Goal: Task Accomplishment & Management: Manage account settings

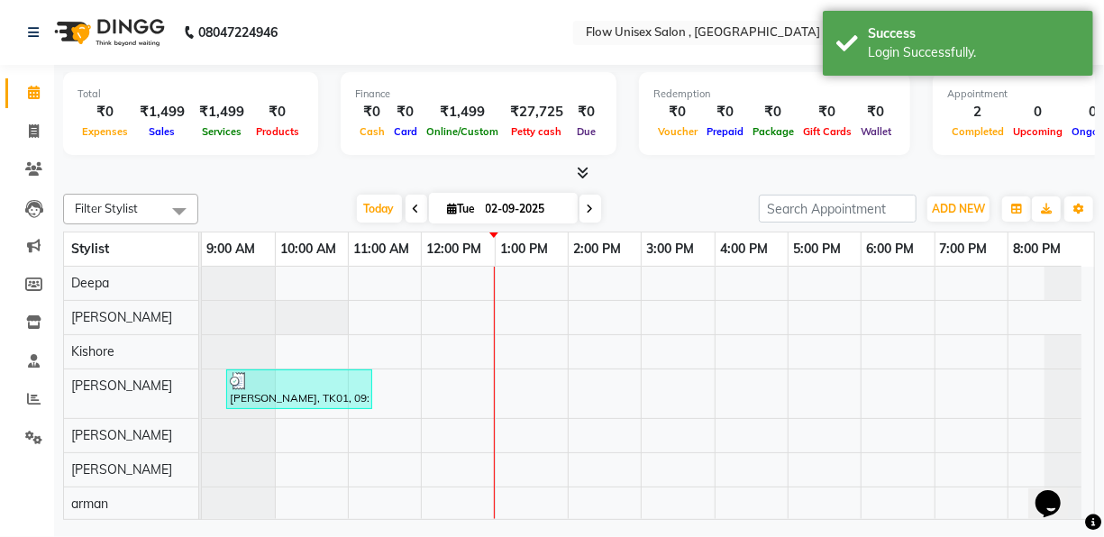
click at [352, 182] on div "Total ₹0 Expenses ₹1,499 Sales ₹1,499 Services ₹0 Products Finance ₹0 Cash ₹0 C…" at bounding box center [579, 295] width 1050 height 460
click at [688, 189] on div "Filter Stylist Select All [PERSON_NAME] Kishore [PERSON_NAME] [PERSON_NAME] M […" at bounding box center [579, 354] width 1032 height 334
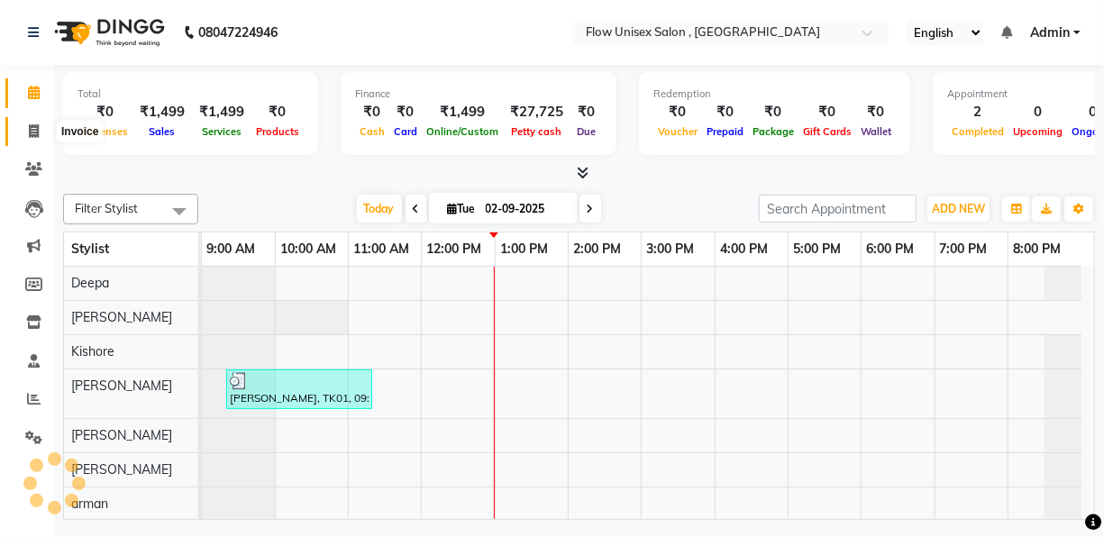
click at [44, 135] on span at bounding box center [34, 132] width 32 height 21
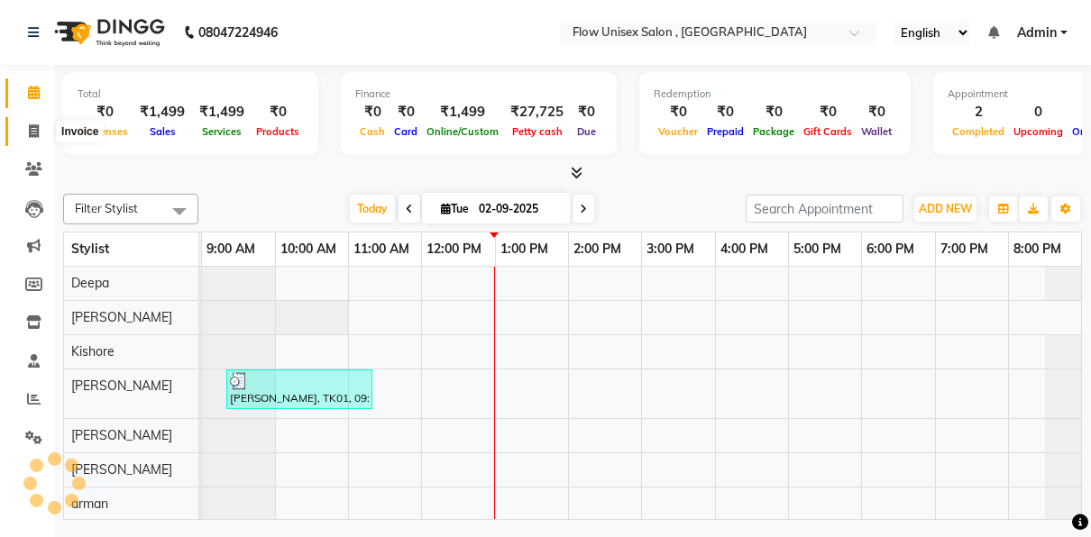
select select "5875"
select select "service"
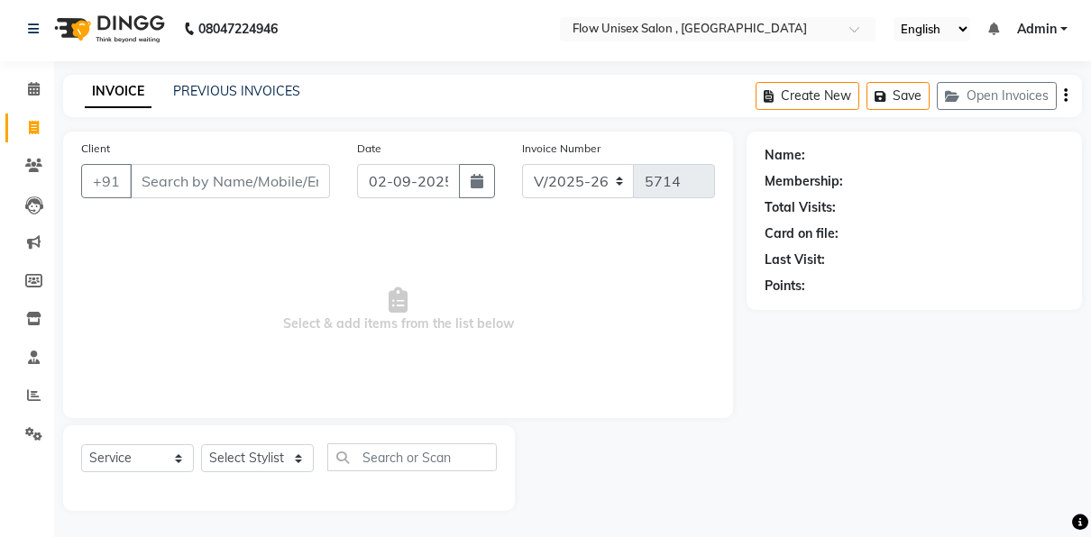
scroll to position [4, 0]
click at [262, 186] on input "Client" at bounding box center [230, 181] width 200 height 34
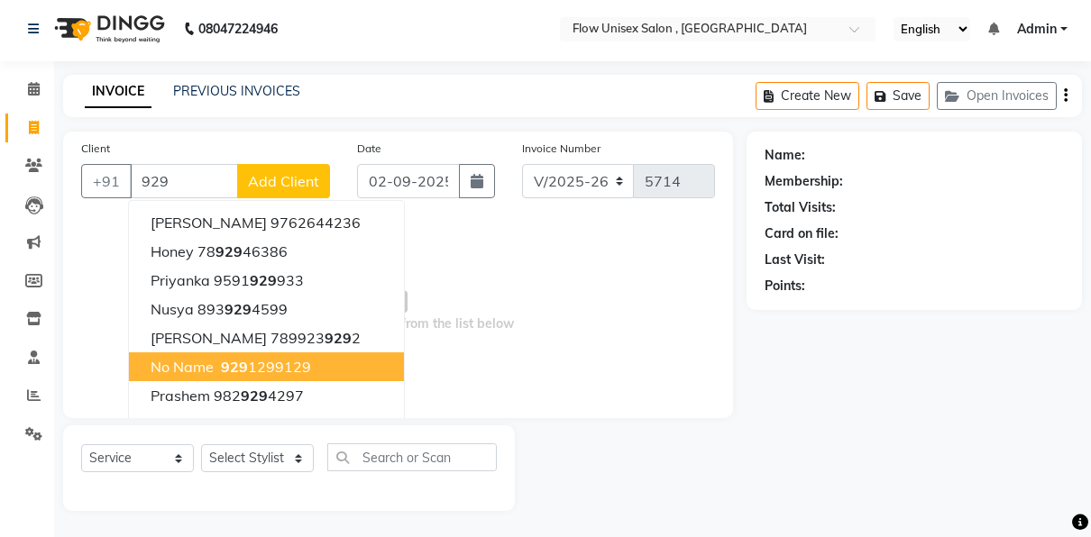
click at [281, 363] on ngb-highlight "929 1299129" at bounding box center [264, 367] width 94 height 18
type input "9291299129"
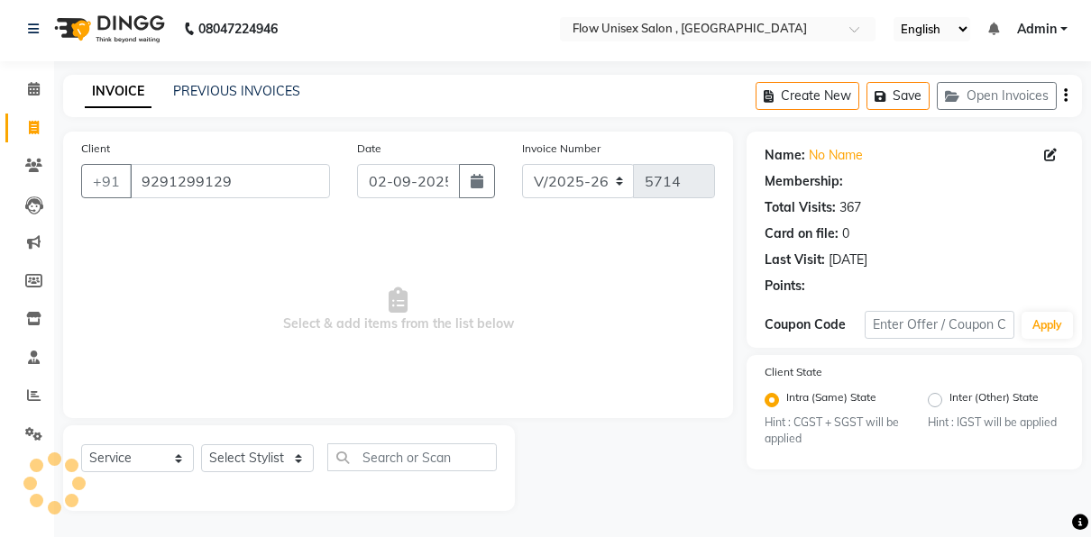
radio input "false"
radio input "true"
select select "1: Object"
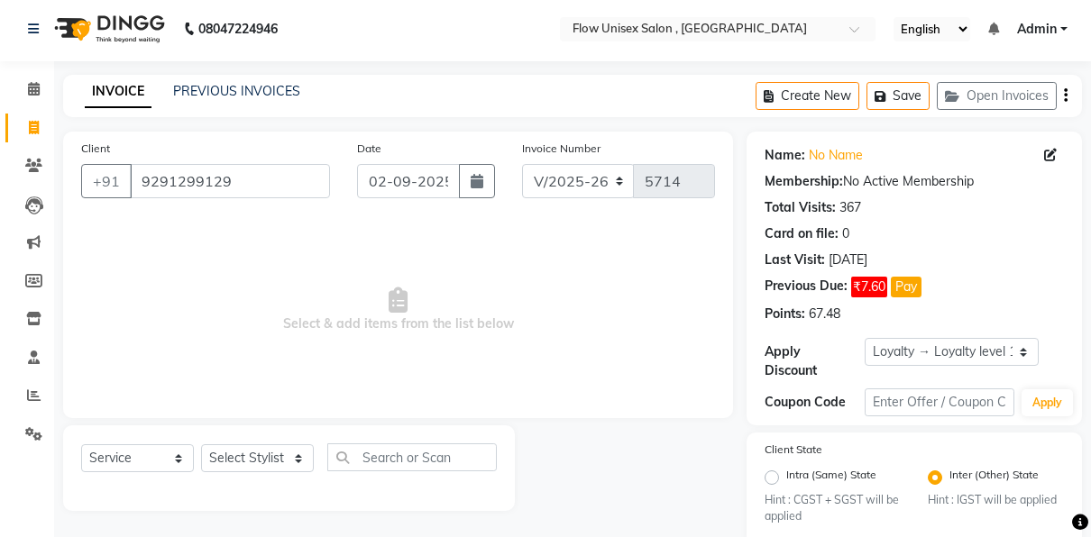
scroll to position [40, 0]
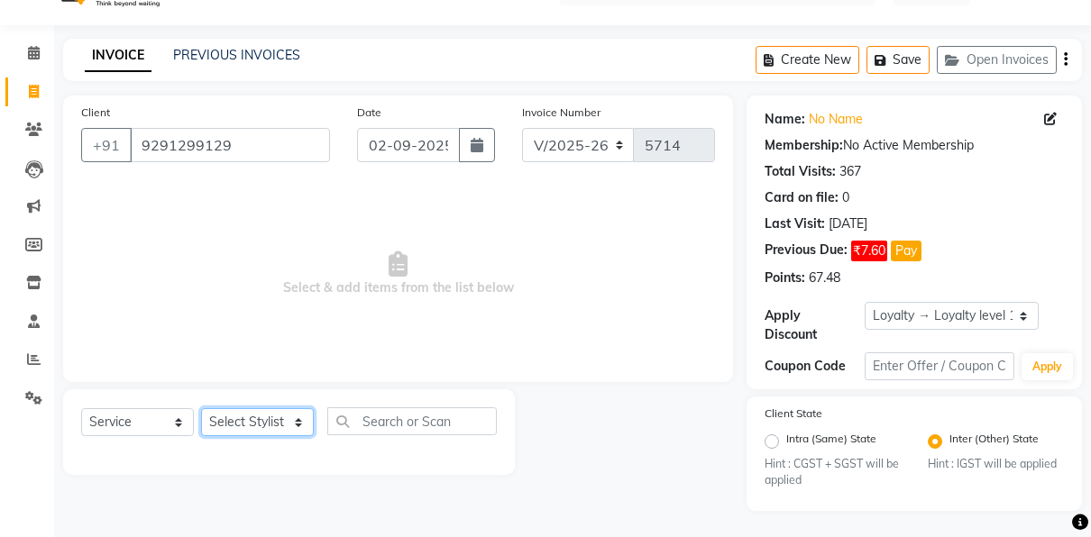
click at [270, 422] on select "Select Stylist [PERSON_NAME] [PERSON_NAME] Kishore [PERSON_NAME] debbarma [PERS…" at bounding box center [257, 422] width 113 height 28
select select "62210"
click at [201, 408] on select "Select Stylist [PERSON_NAME] [PERSON_NAME] Kishore [PERSON_NAME] debbarma [PERS…" at bounding box center [257, 422] width 113 height 28
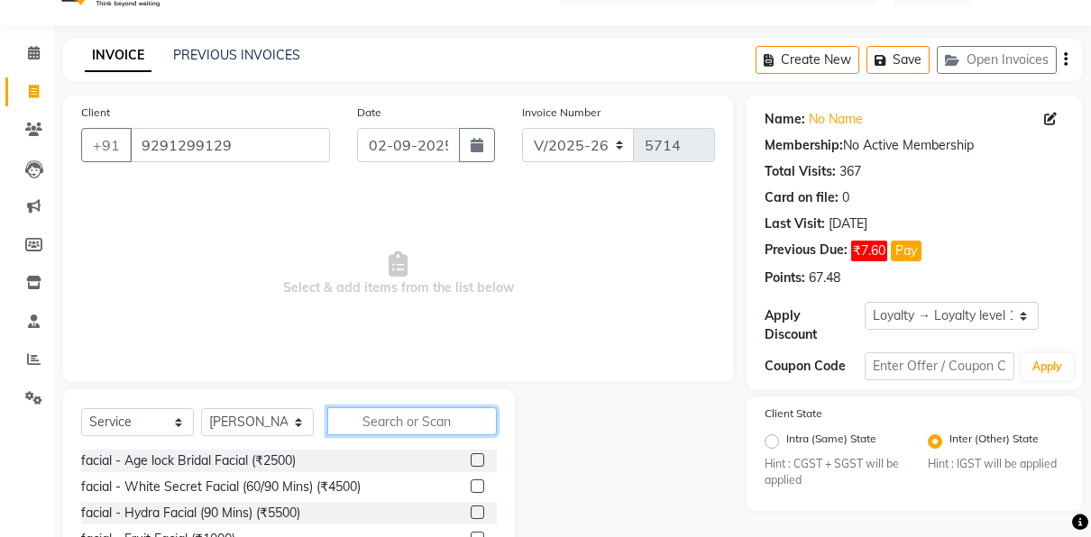
click at [389, 418] on input "text" at bounding box center [411, 421] width 169 height 28
type input "h"
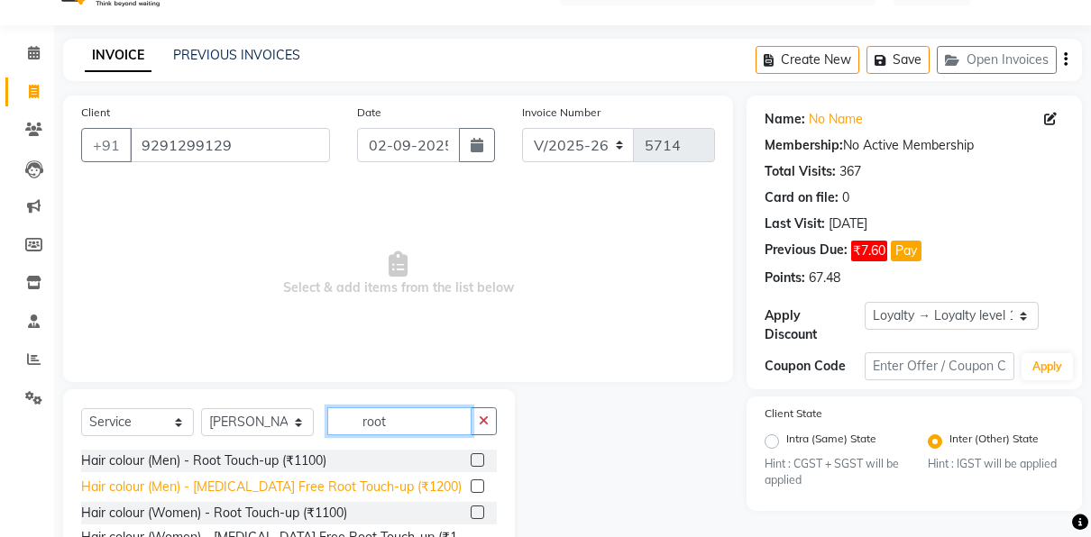
type input "root"
click at [399, 486] on div "Hair colour (Men) - [MEDICAL_DATA] Free Root Touch-up (₹1200)" at bounding box center [271, 487] width 380 height 19
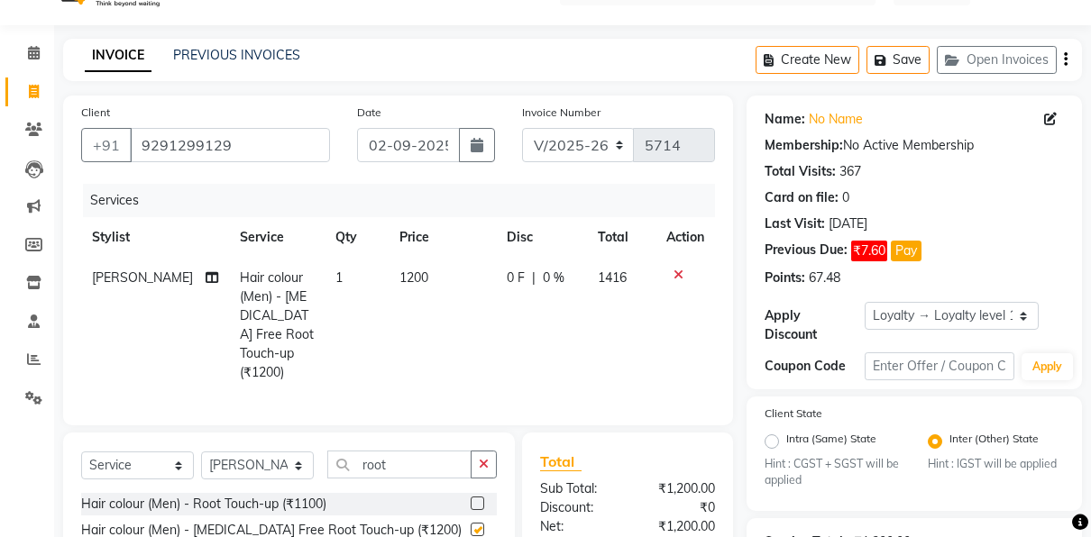
checkbox input "false"
click at [437, 458] on input "root" at bounding box center [399, 465] width 144 height 28
type input "r"
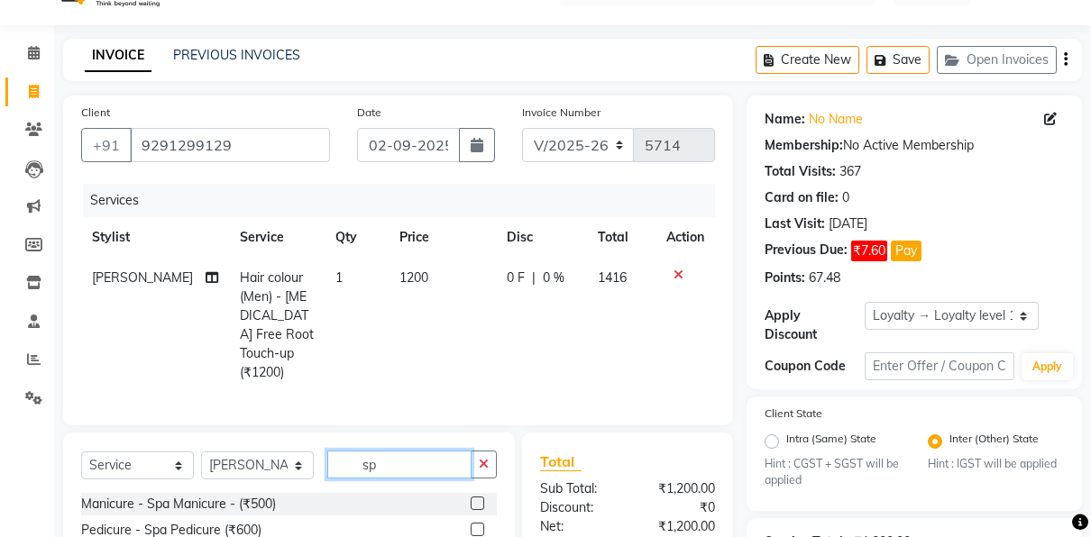
type input "s"
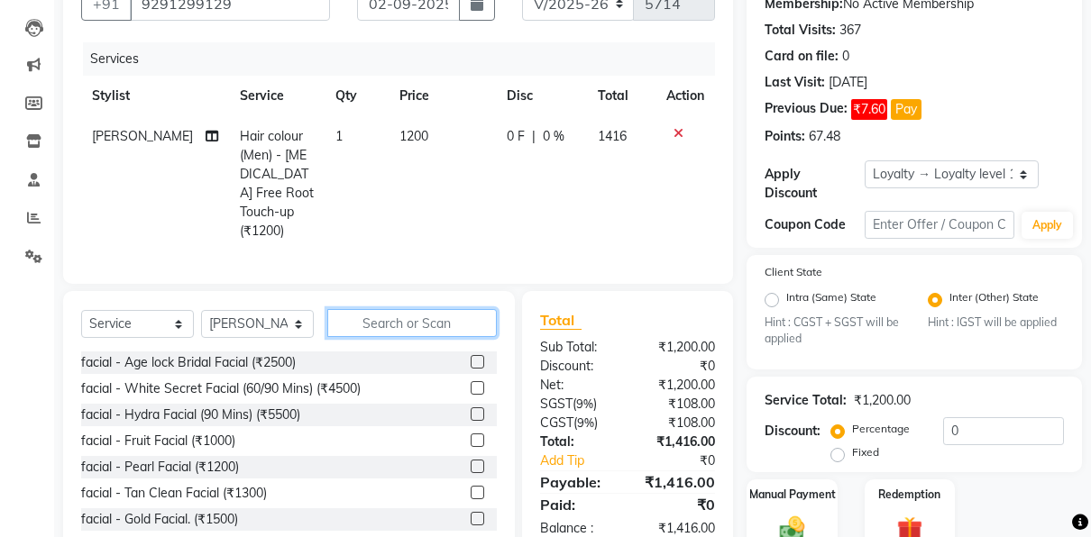
scroll to position [186, 0]
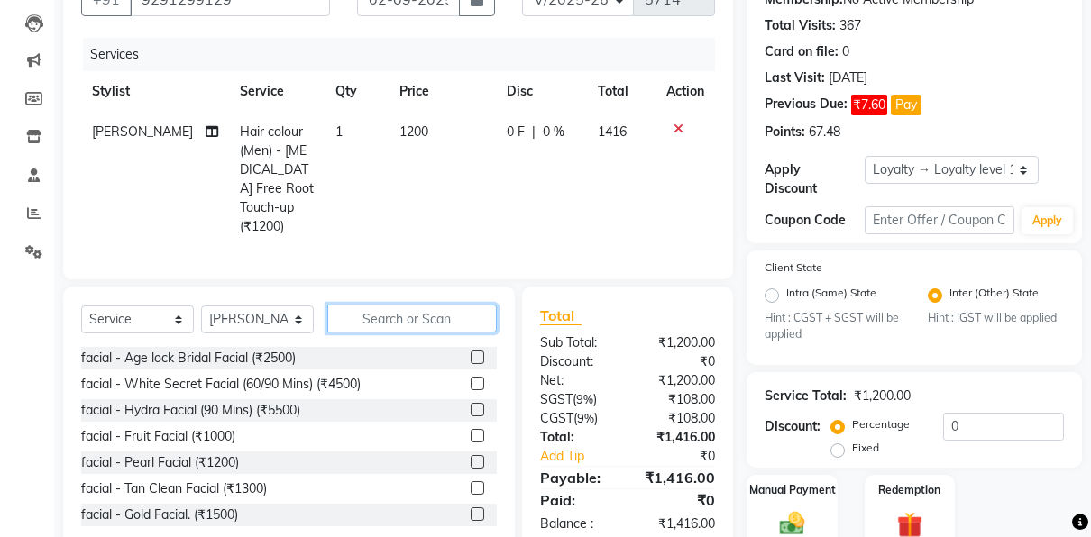
click at [385, 321] on input "text" at bounding box center [411, 319] width 169 height 28
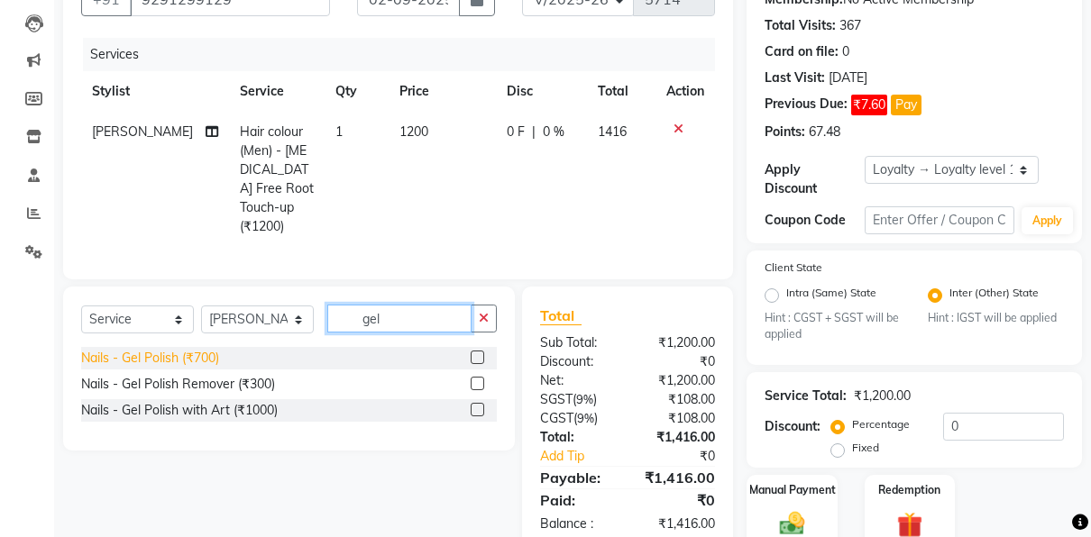
type input "gel"
click at [214, 351] on div "Nails - Gel Polish (₹700)" at bounding box center [150, 358] width 138 height 19
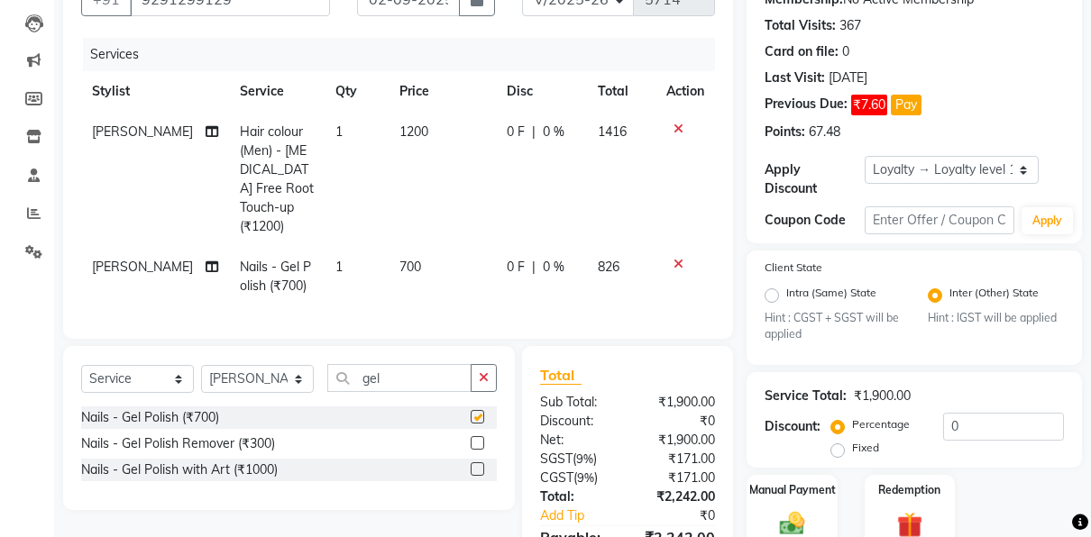
checkbox input "false"
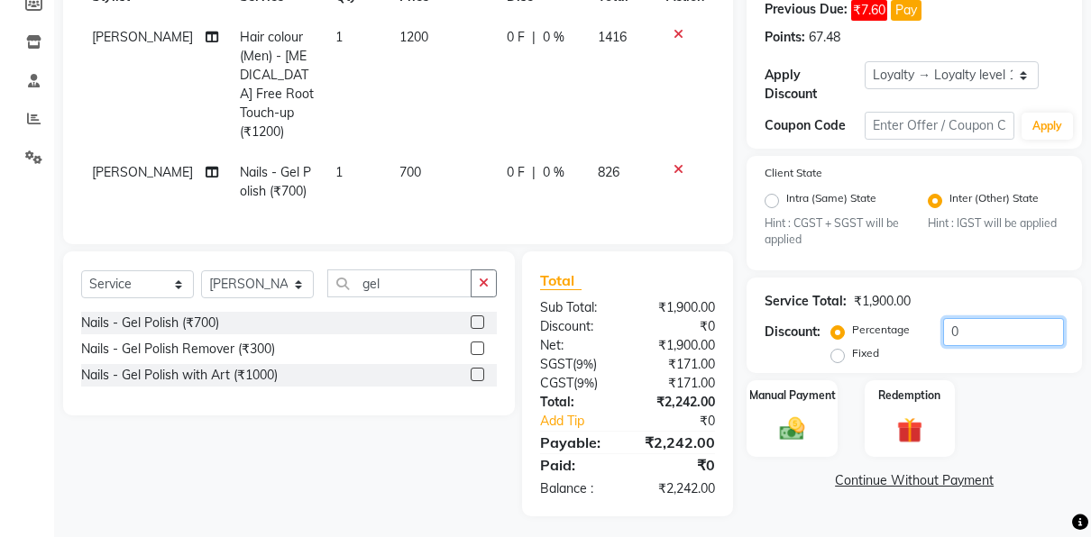
click at [968, 334] on input "0" at bounding box center [1003, 332] width 121 height 28
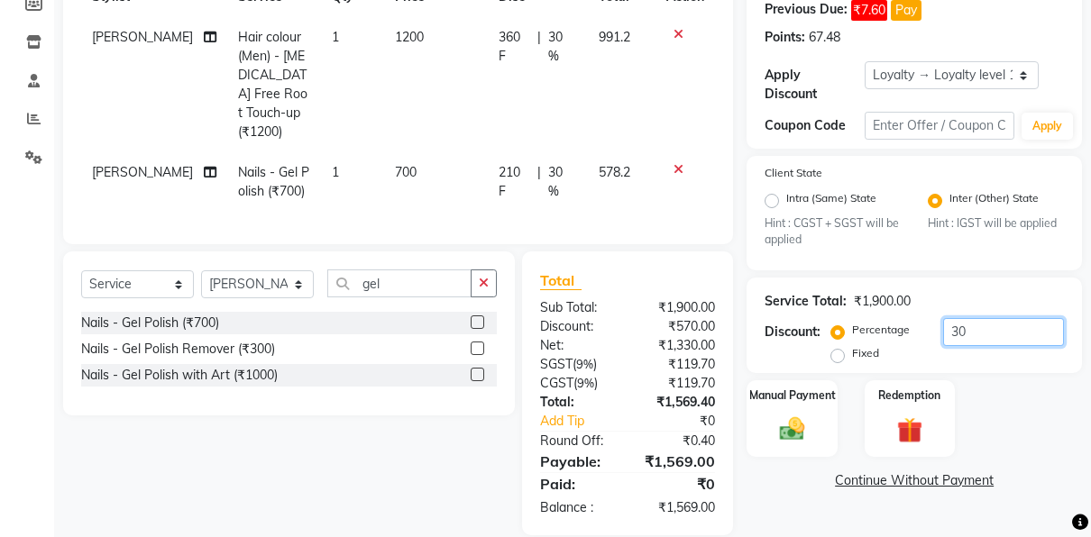
type input "3"
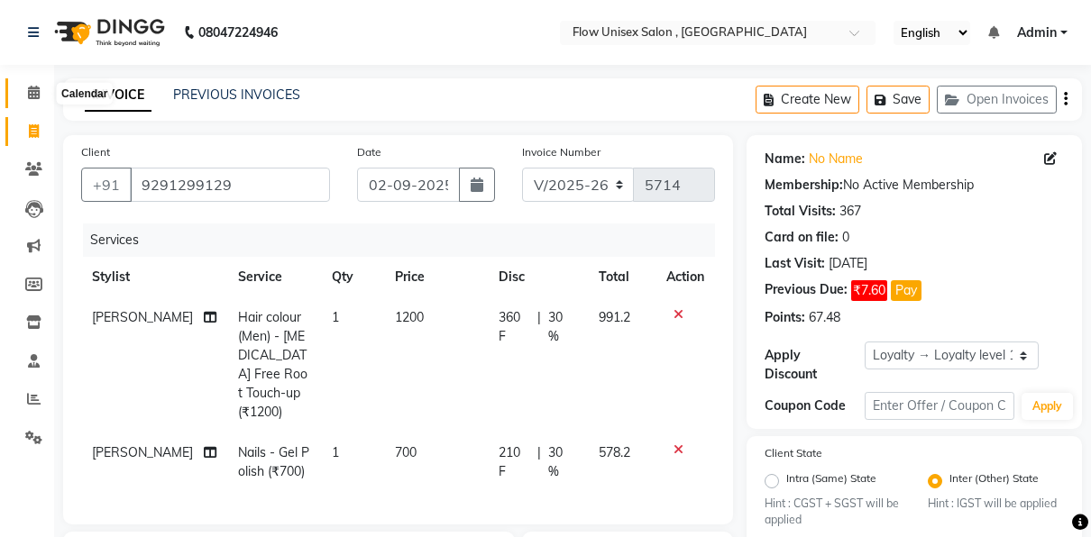
type input "30"
click at [48, 99] on span at bounding box center [34, 93] width 32 height 21
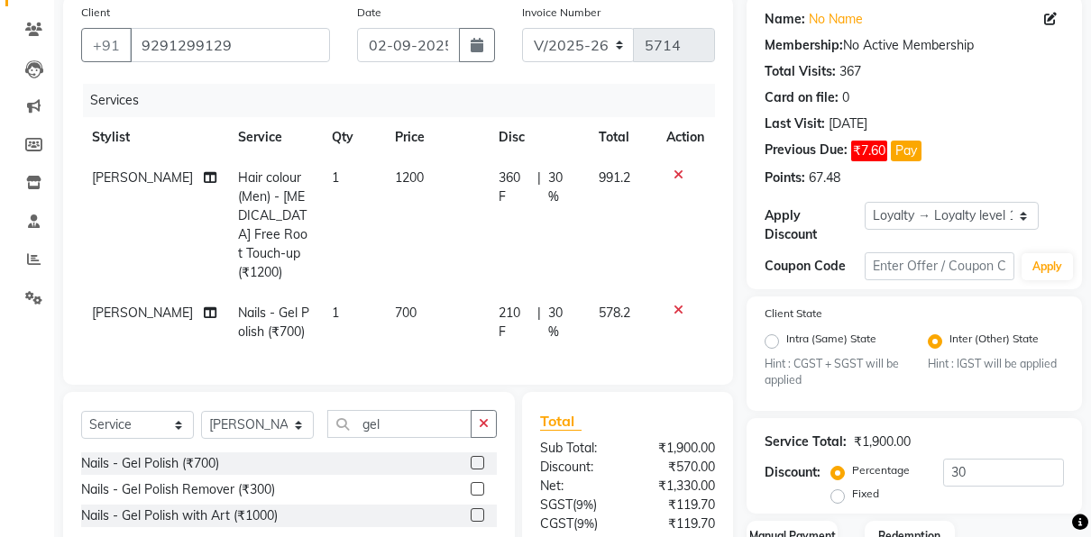
scroll to position [141, 0]
click at [390, 416] on input "gel" at bounding box center [399, 423] width 144 height 28
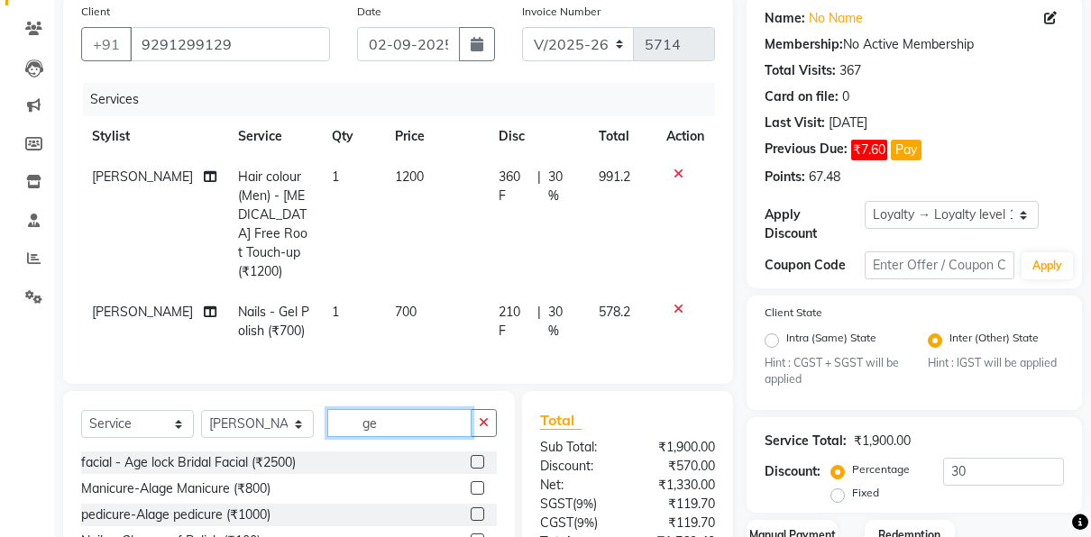
type input "g"
type input "ped"
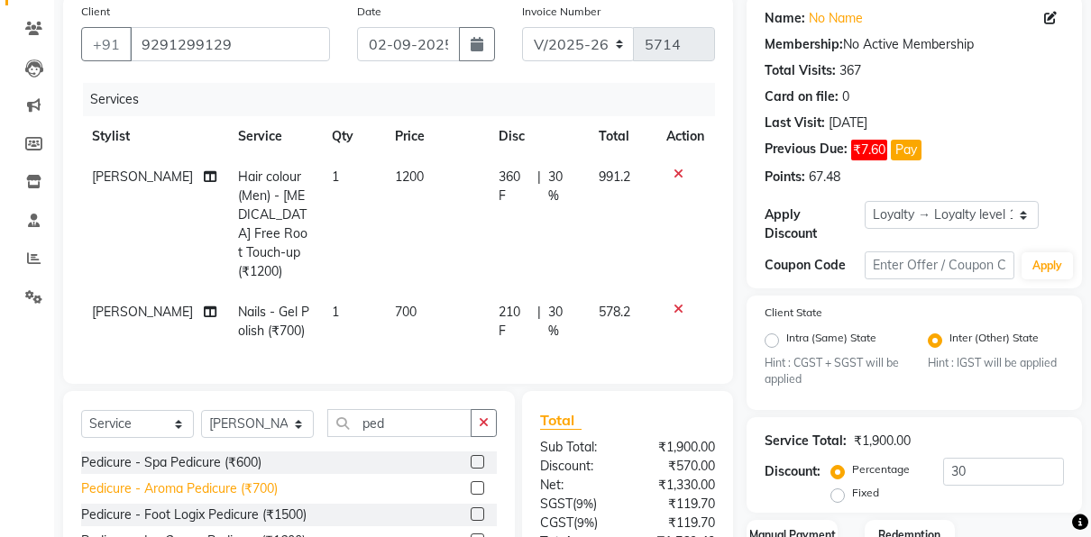
click at [267, 483] on div "Pedicure - Aroma Pedicure (₹700)" at bounding box center [179, 489] width 197 height 19
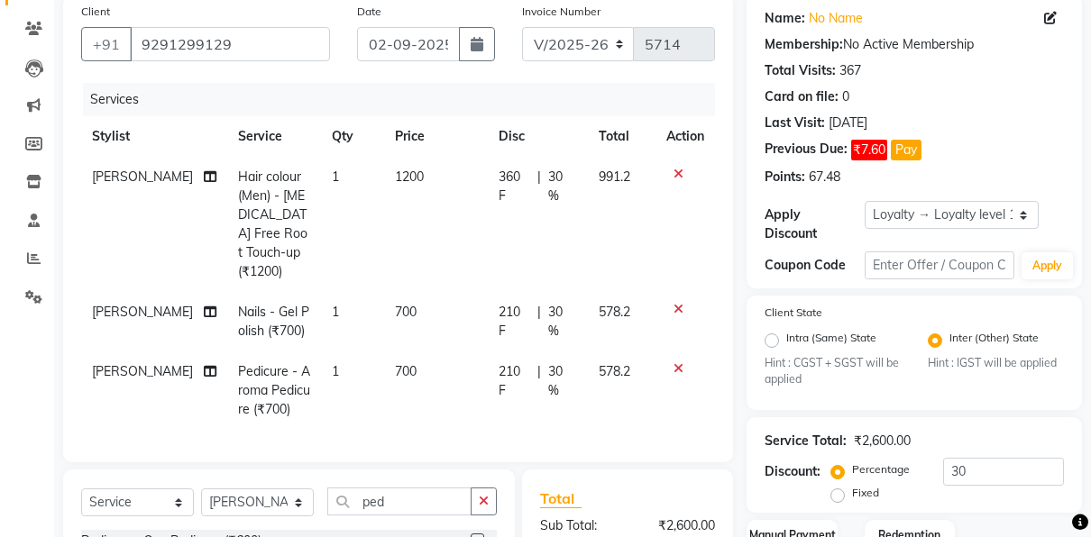
checkbox input "false"
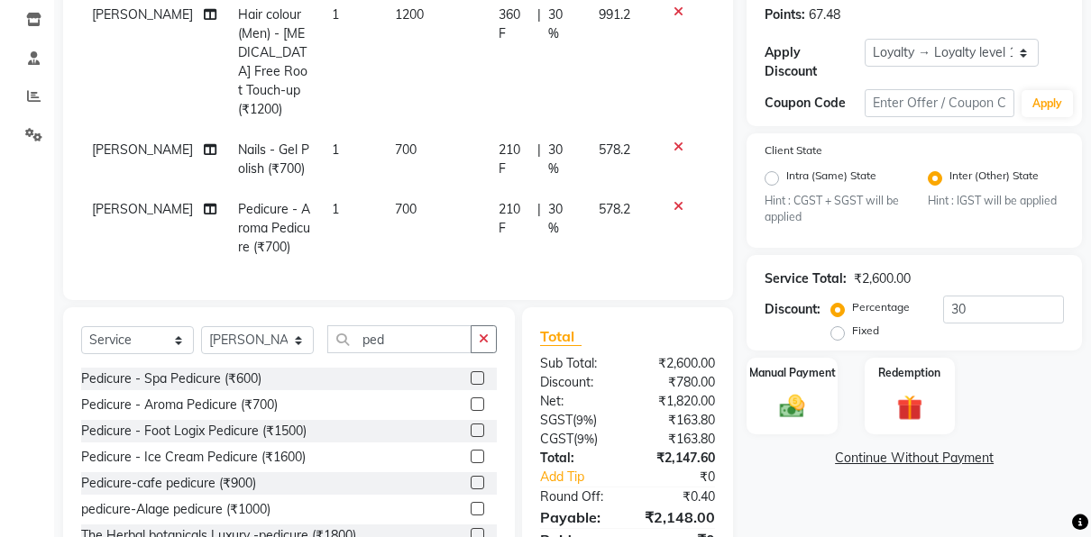
scroll to position [378, 0]
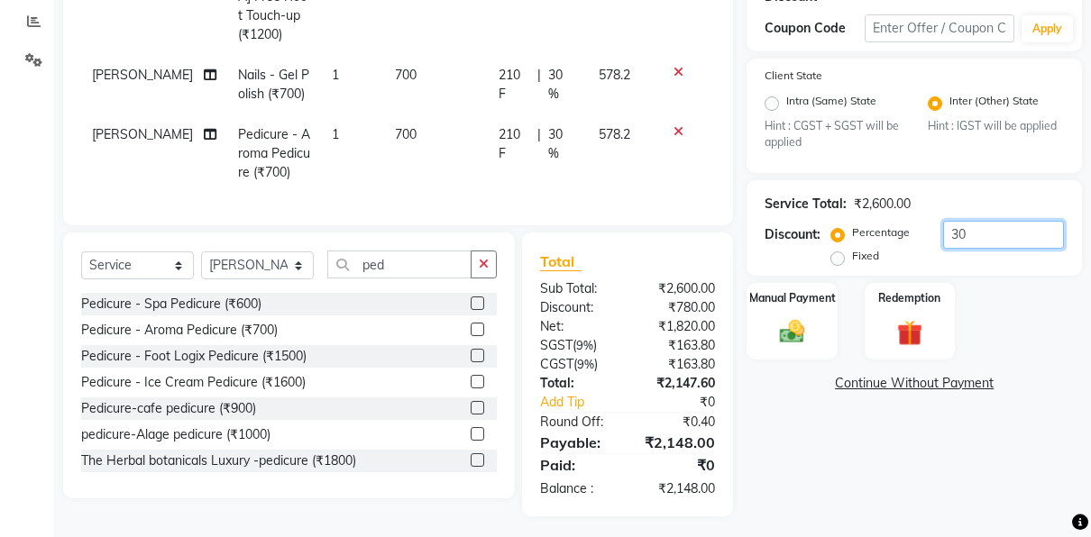
click at [1010, 240] on input "30" at bounding box center [1003, 235] width 121 height 28
type input "3"
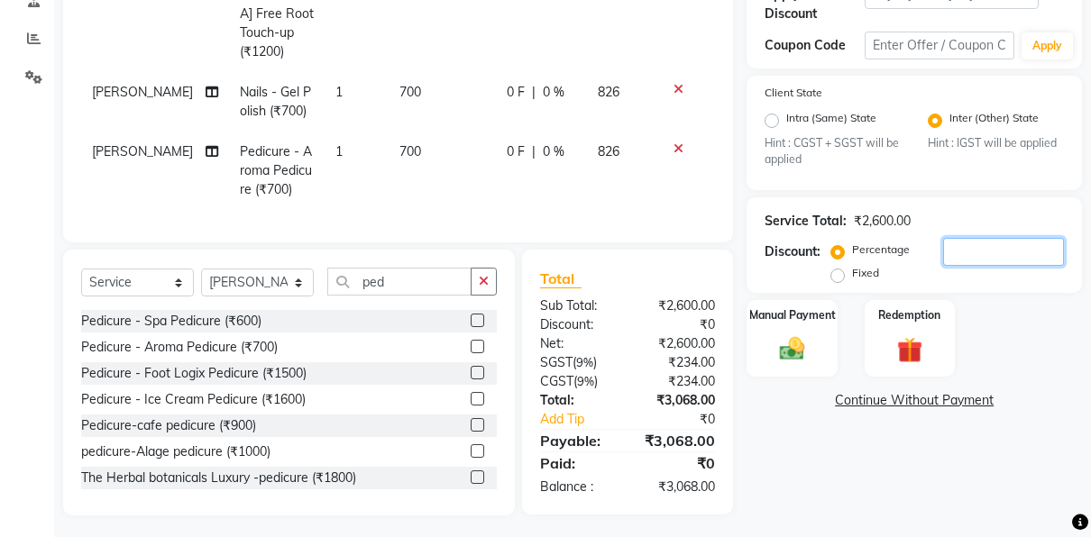
scroll to position [361, 0]
click at [947, 250] on input "number" at bounding box center [1003, 252] width 121 height 28
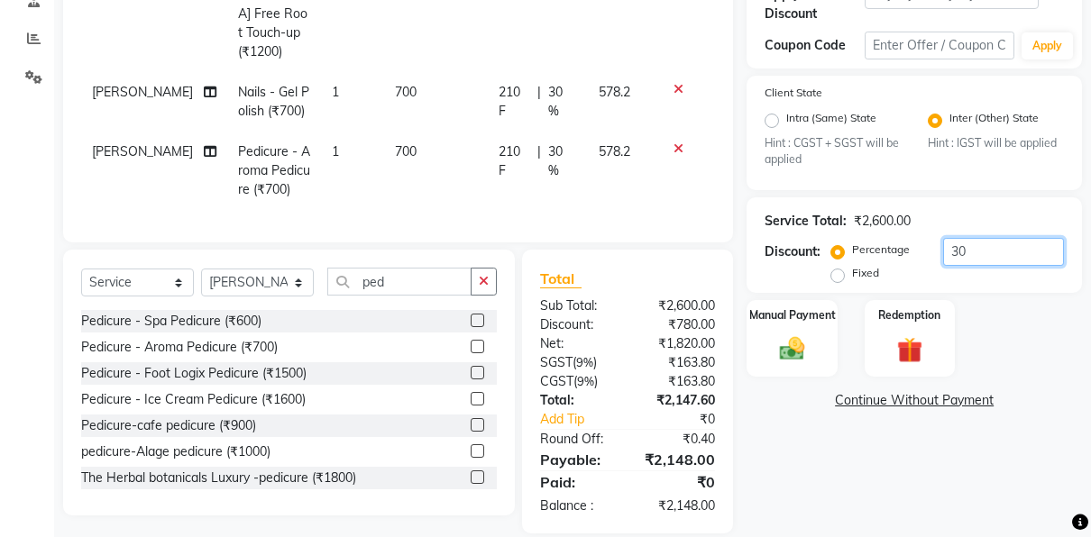
type input "3"
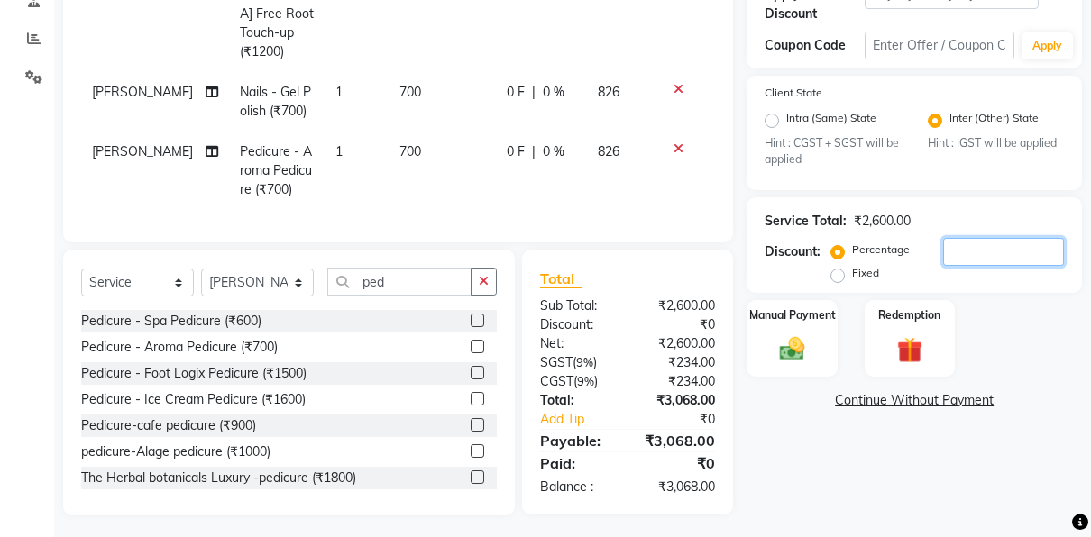
click at [956, 245] on input "number" at bounding box center [1003, 252] width 121 height 28
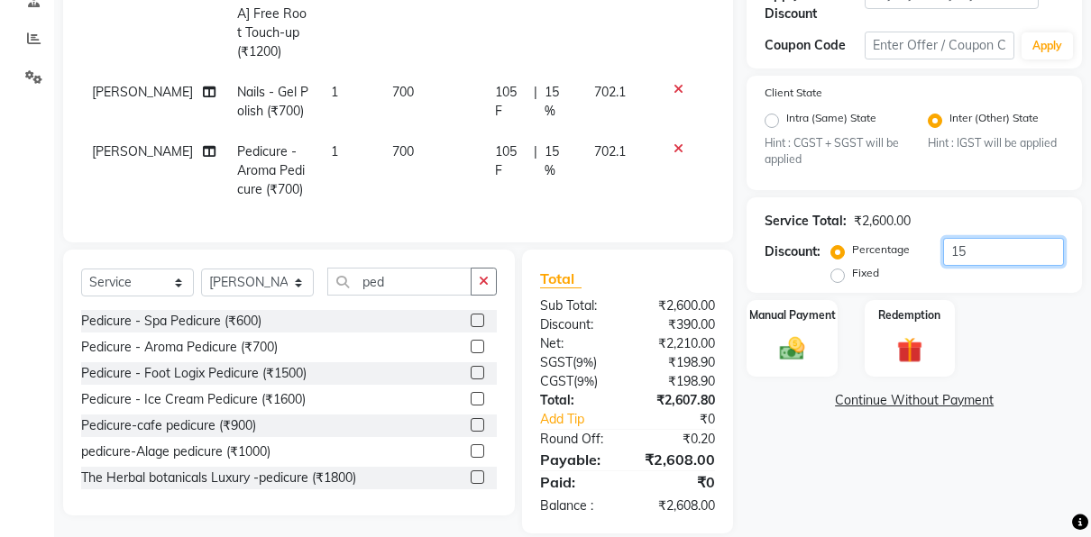
type input "1"
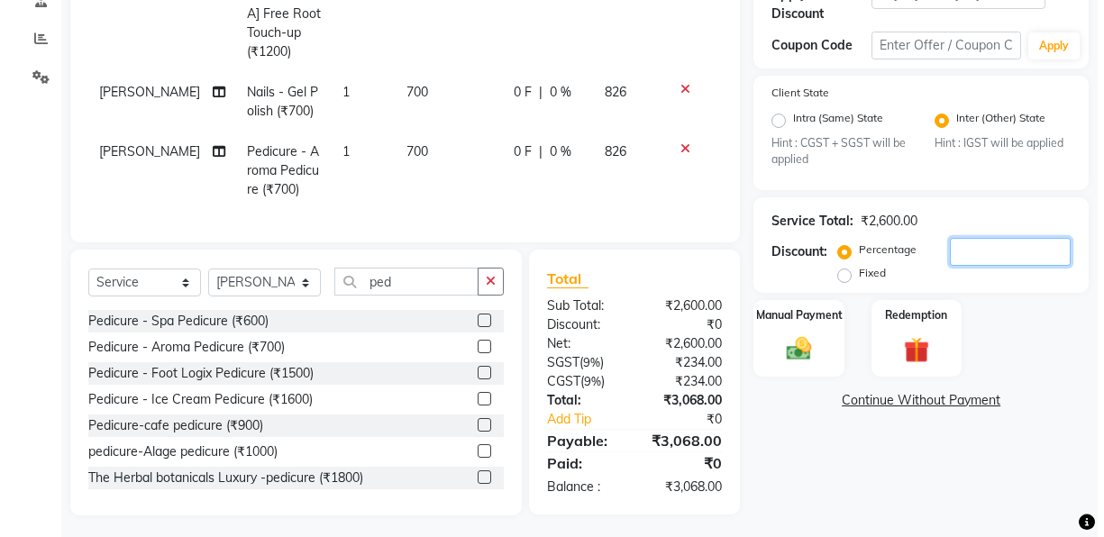
scroll to position [0, 0]
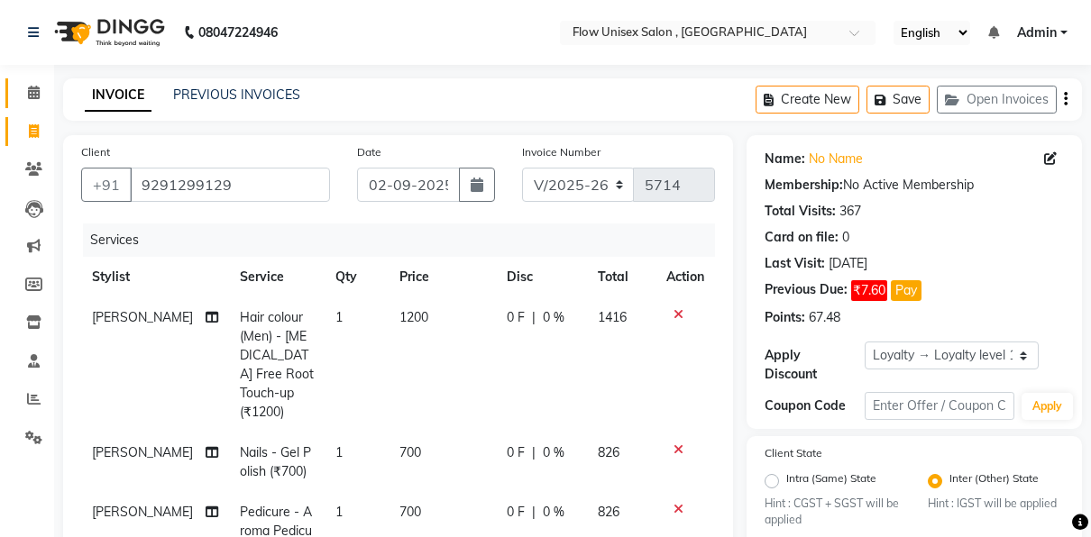
click at [33, 106] on link "Calendar" at bounding box center [26, 93] width 43 height 30
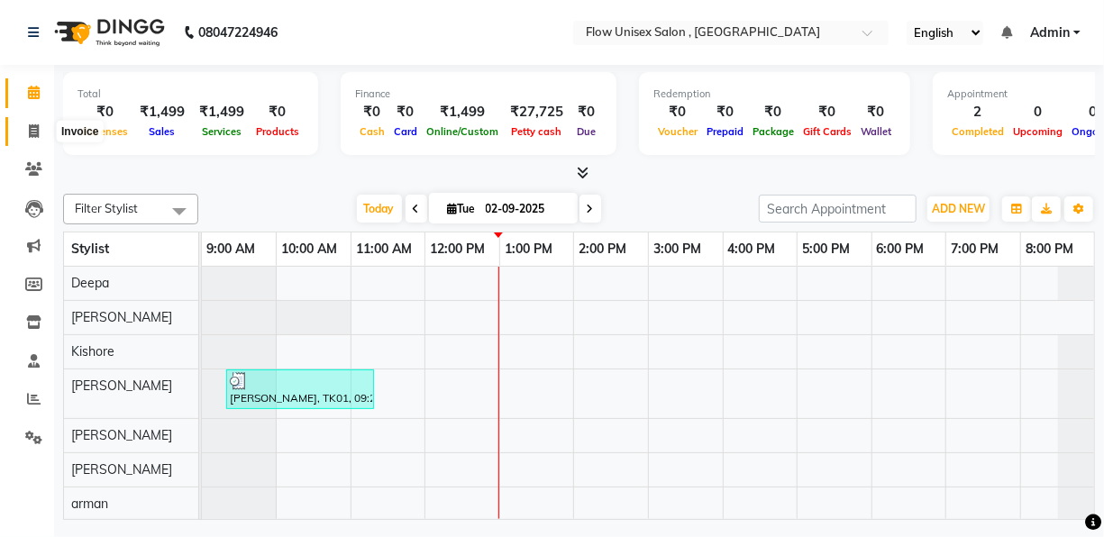
click at [29, 135] on icon at bounding box center [34, 131] width 10 height 14
select select "service"
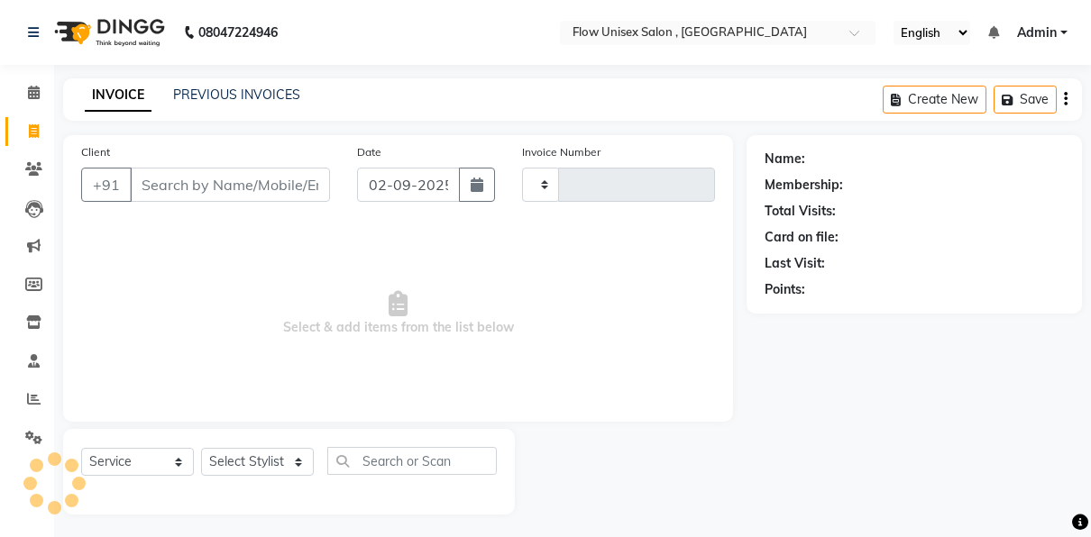
type input "5714"
select select "5875"
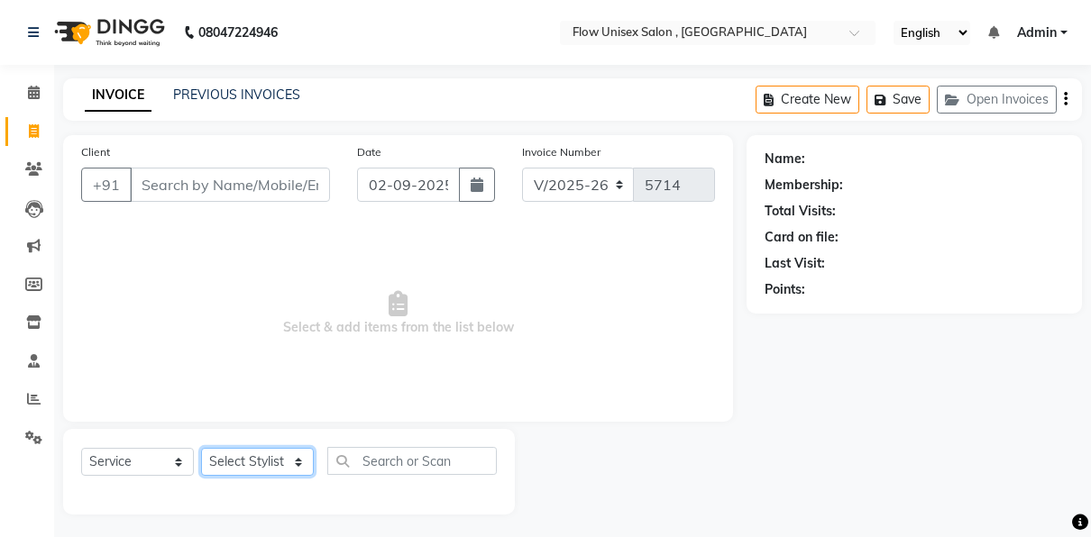
click at [264, 453] on select "Select Stylist [PERSON_NAME] [PERSON_NAME] Kishore [PERSON_NAME] debbarma [PERS…" at bounding box center [257, 462] width 113 height 28
select select "48854"
click at [201, 448] on select "Select Stylist [PERSON_NAME] [PERSON_NAME] Kishore [PERSON_NAME] debbarma [PERS…" at bounding box center [257, 462] width 113 height 28
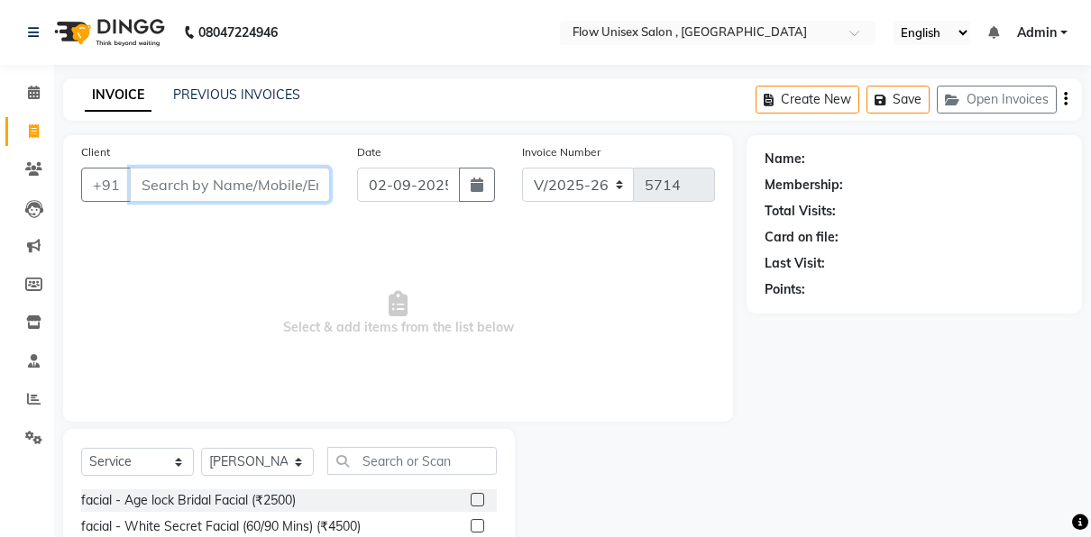
click at [250, 185] on input "Client" at bounding box center [230, 185] width 200 height 34
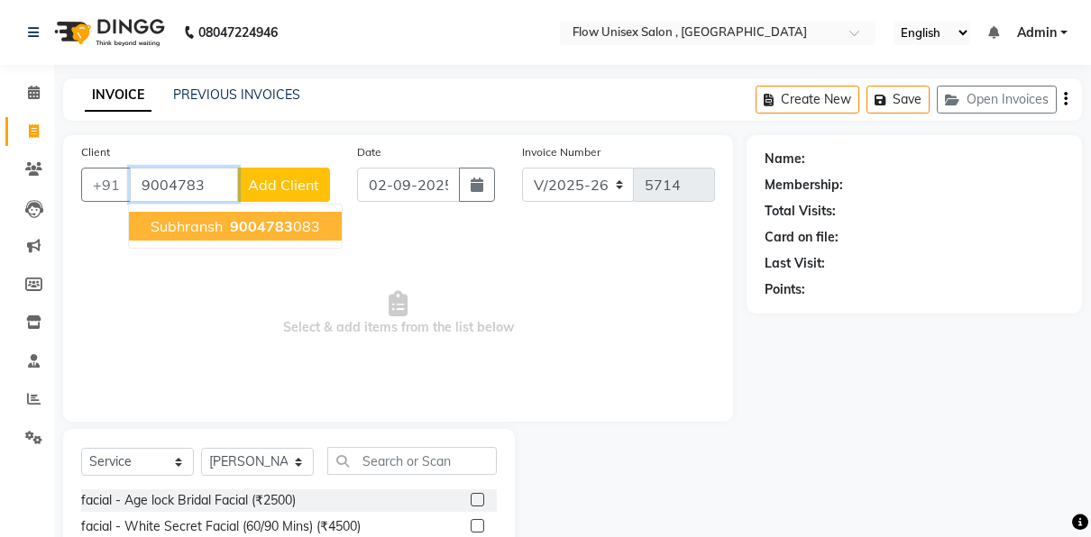
click at [246, 220] on span "9004783" at bounding box center [261, 226] width 63 height 18
type input "9004783083"
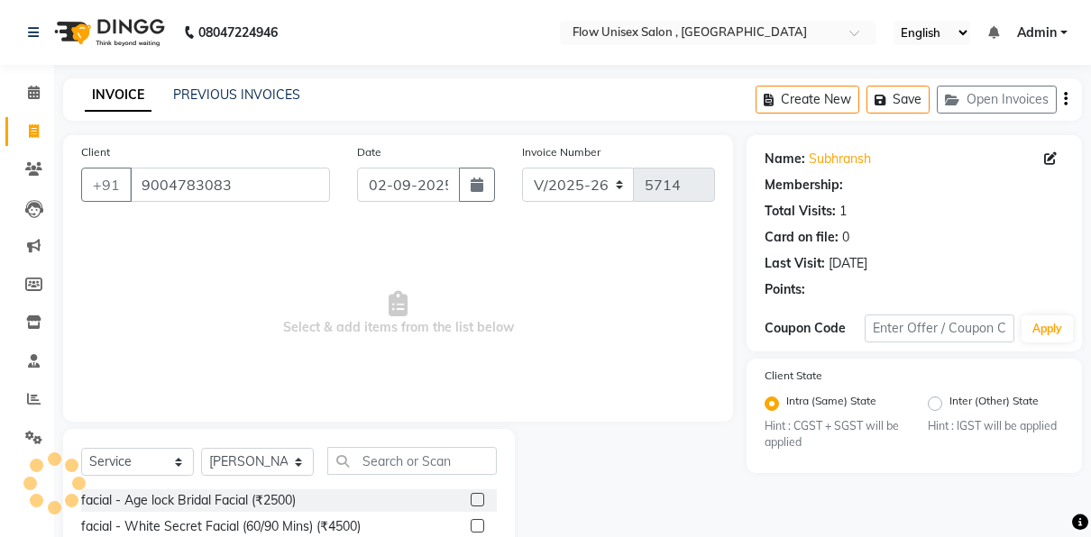
select select "1: Object"
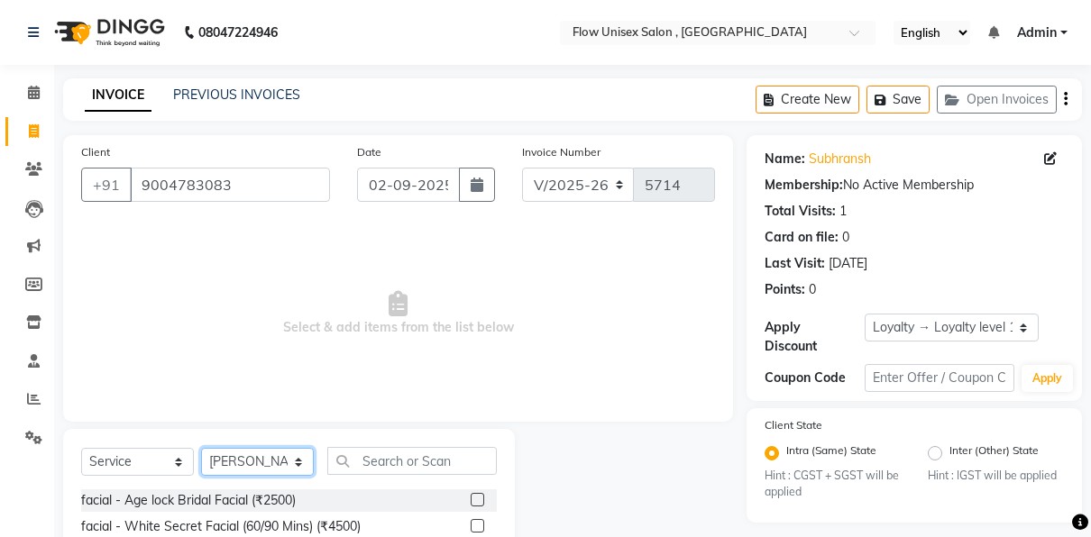
click at [241, 463] on select "Select Stylist [PERSON_NAME] [PERSON_NAME] Kishore [PERSON_NAME] debbarma [PERS…" at bounding box center [257, 462] width 113 height 28
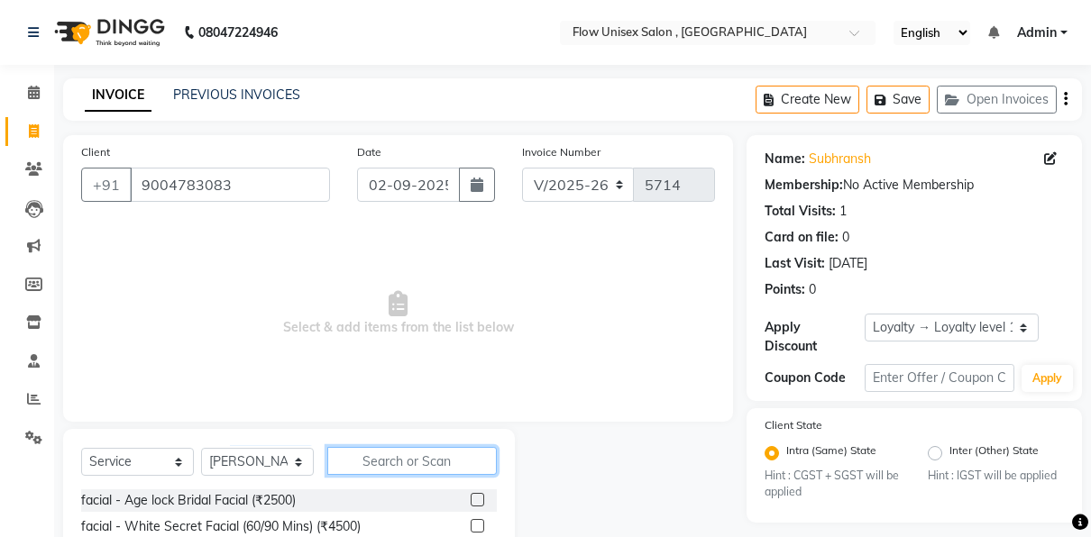
click at [430, 468] on input "text" at bounding box center [411, 461] width 169 height 28
type input "b"
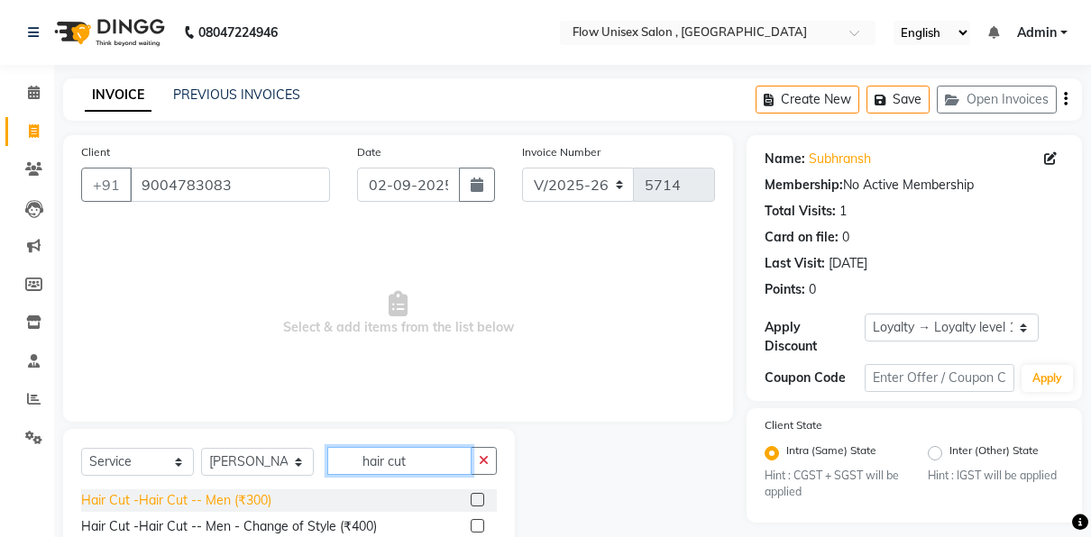
type input "hair cut"
click at [249, 496] on div "Hair Cut -Hair Cut -- Men (₹300)" at bounding box center [176, 500] width 190 height 19
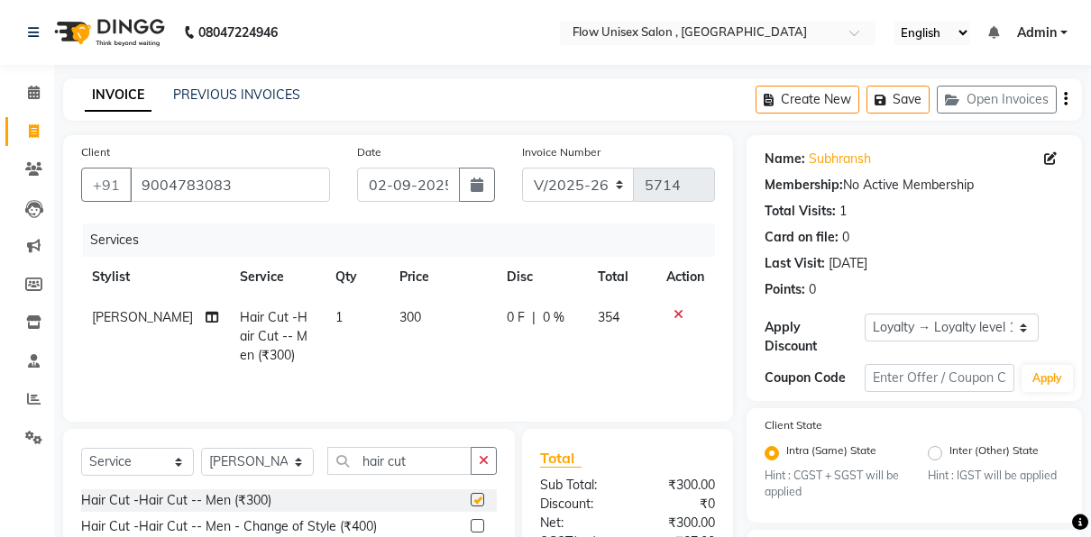
checkbox input "false"
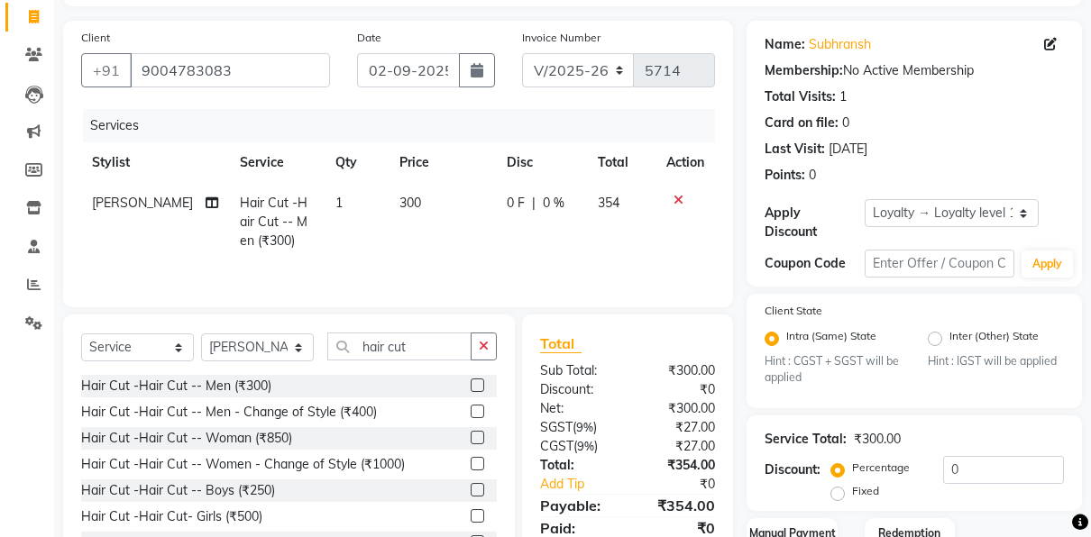
scroll to position [153, 0]
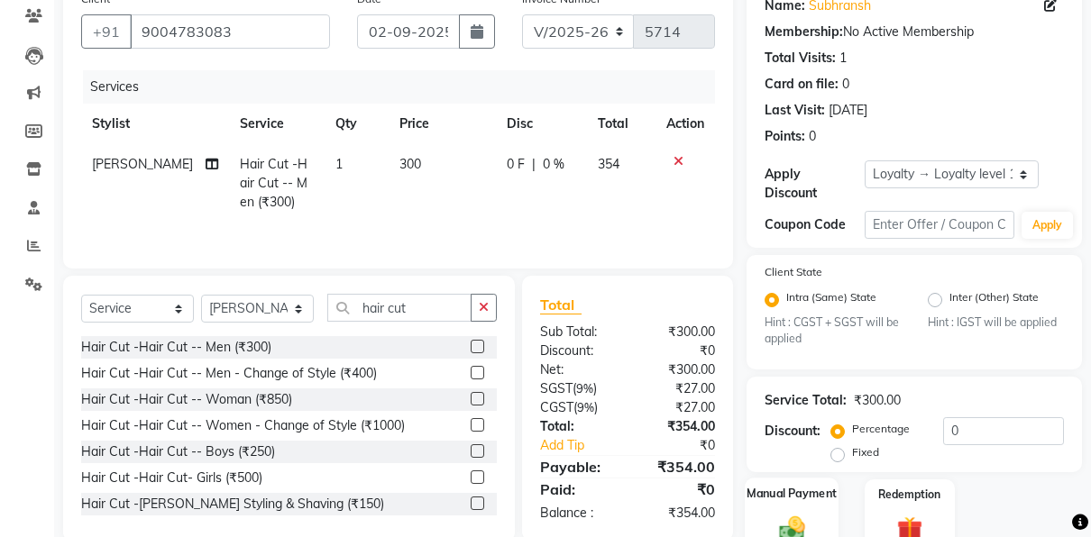
click at [802, 498] on label "Manual Payment" at bounding box center [792, 494] width 90 height 17
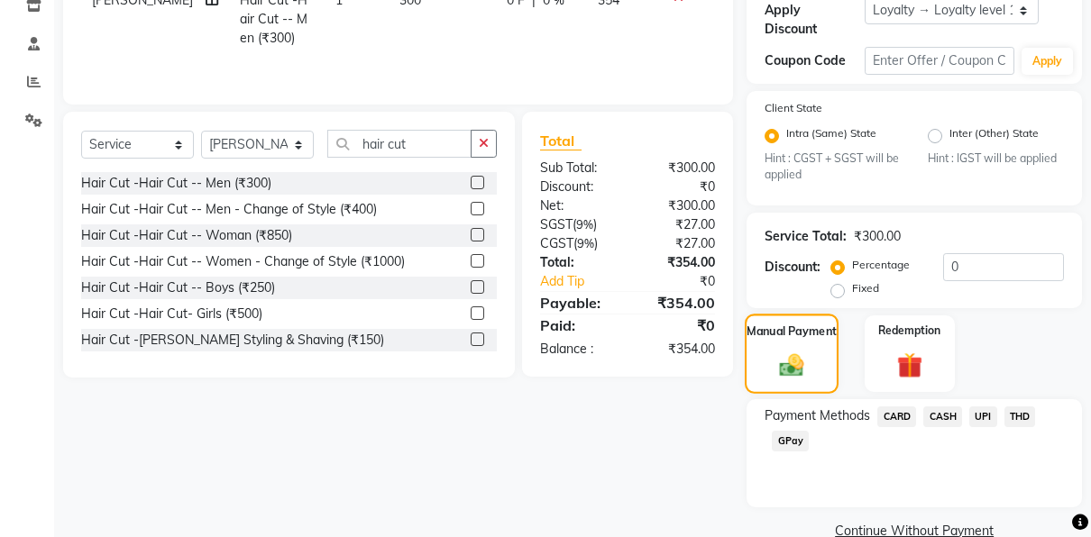
scroll to position [319, 0]
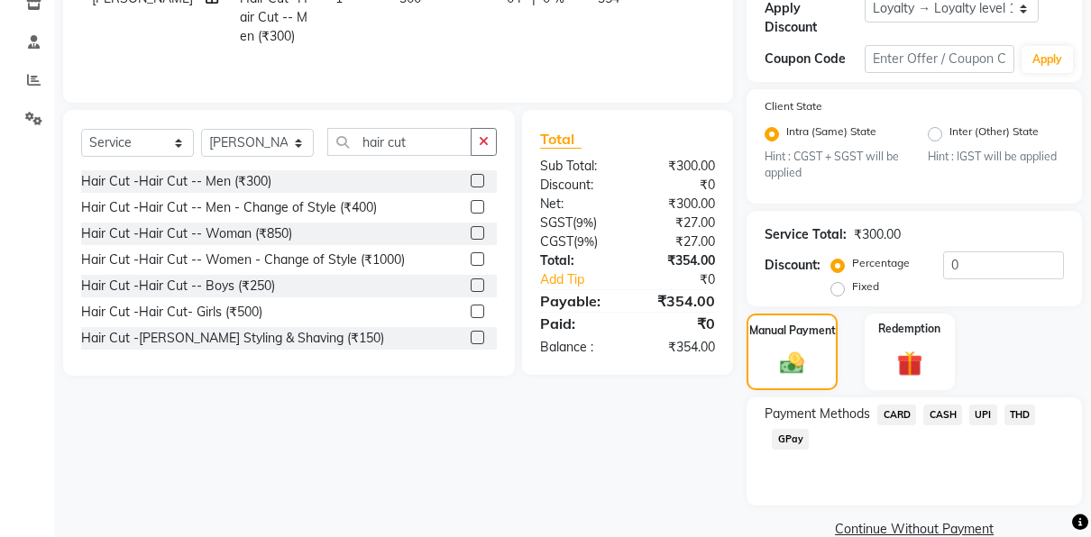
click at [982, 415] on span "UPI" at bounding box center [983, 415] width 28 height 21
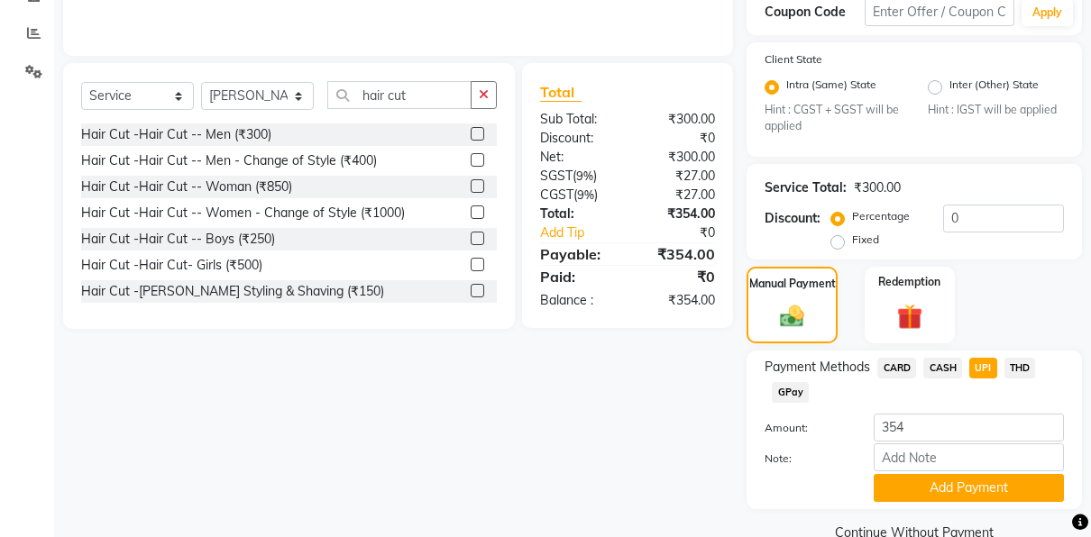
scroll to position [401, 0]
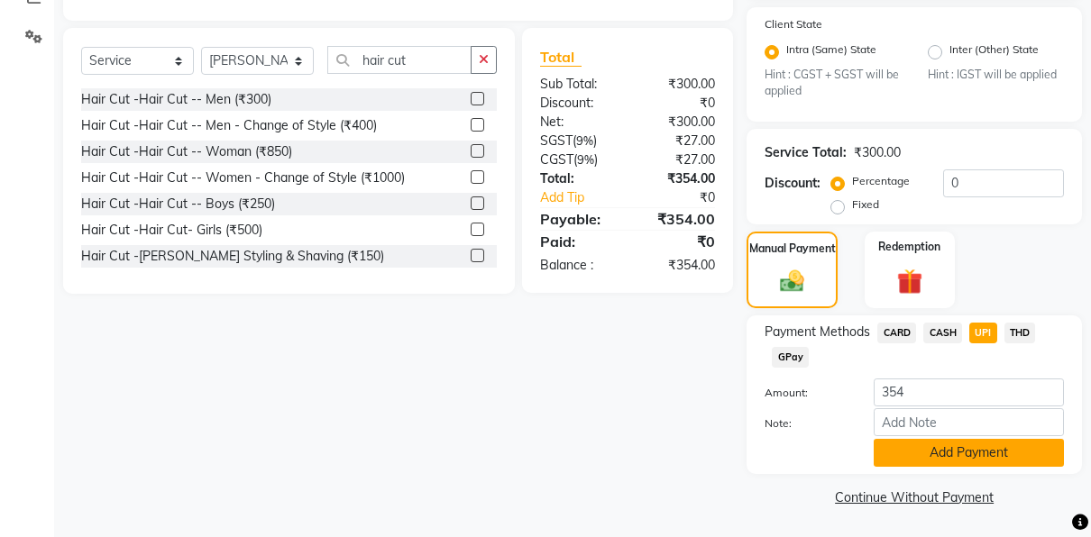
click at [920, 451] on button "Add Payment" at bounding box center [969, 453] width 190 height 28
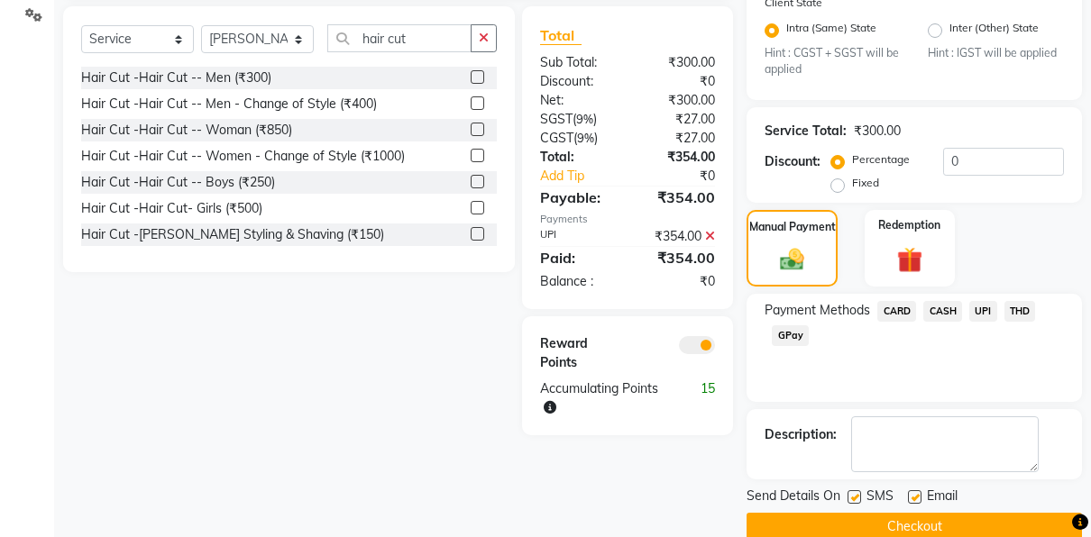
scroll to position [452, 0]
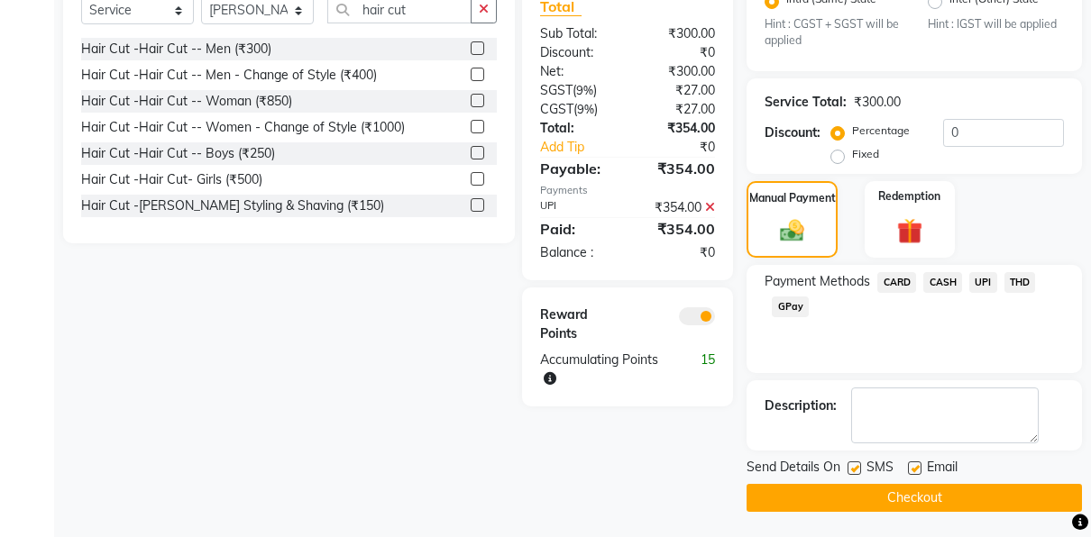
click at [697, 316] on span at bounding box center [697, 316] width 36 height 18
click at [715, 319] on input "checkbox" at bounding box center [715, 319] width 0 height 0
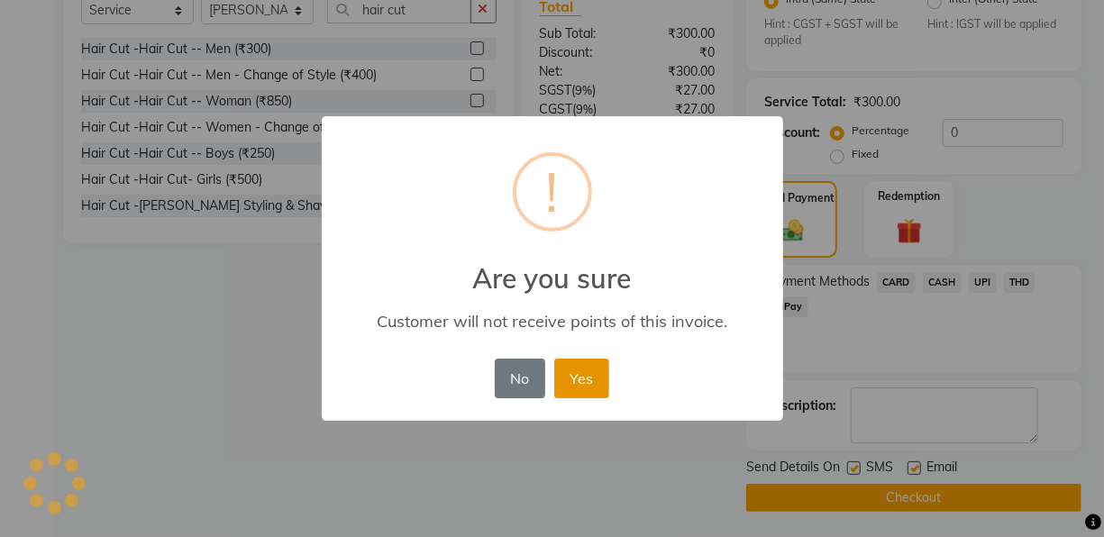
click at [572, 380] on button "Yes" at bounding box center [581, 379] width 55 height 40
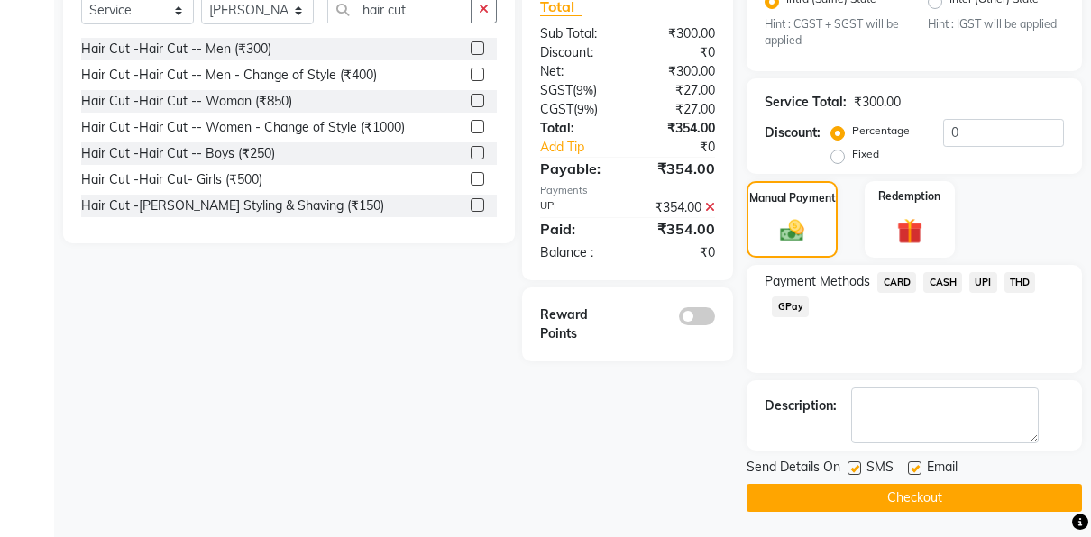
click at [837, 505] on button "Checkout" at bounding box center [913, 498] width 335 height 28
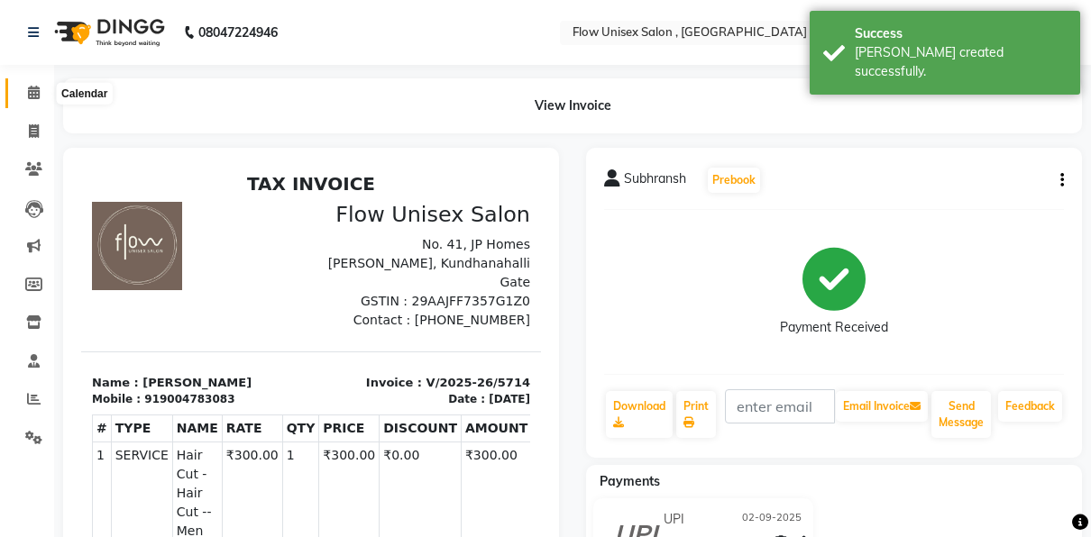
click at [38, 97] on icon at bounding box center [34, 93] width 12 height 14
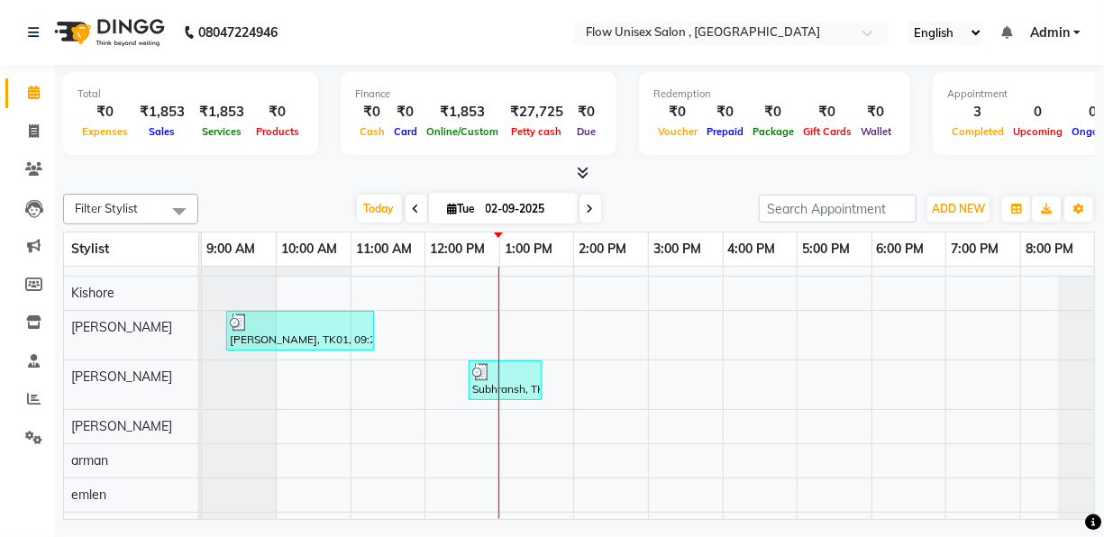
scroll to position [59, 0]
click at [851, 376] on div "[PERSON_NAME], TK01, 09:20 AM-11:20 AM, Threading - Upper Lip (₹30),Threading -…" at bounding box center [648, 469] width 892 height 525
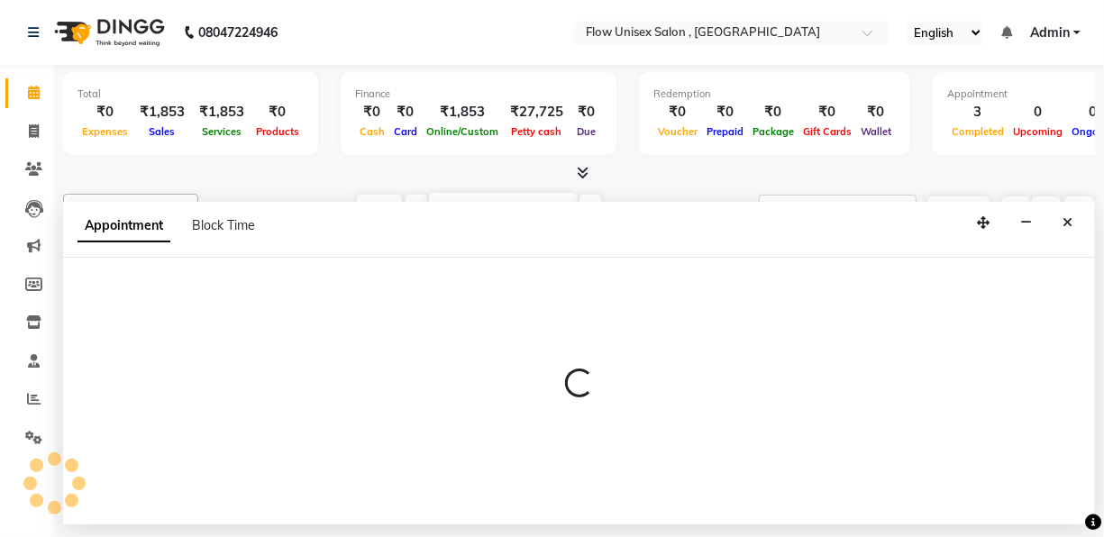
select select "48854"
select select "1020"
select select "tentative"
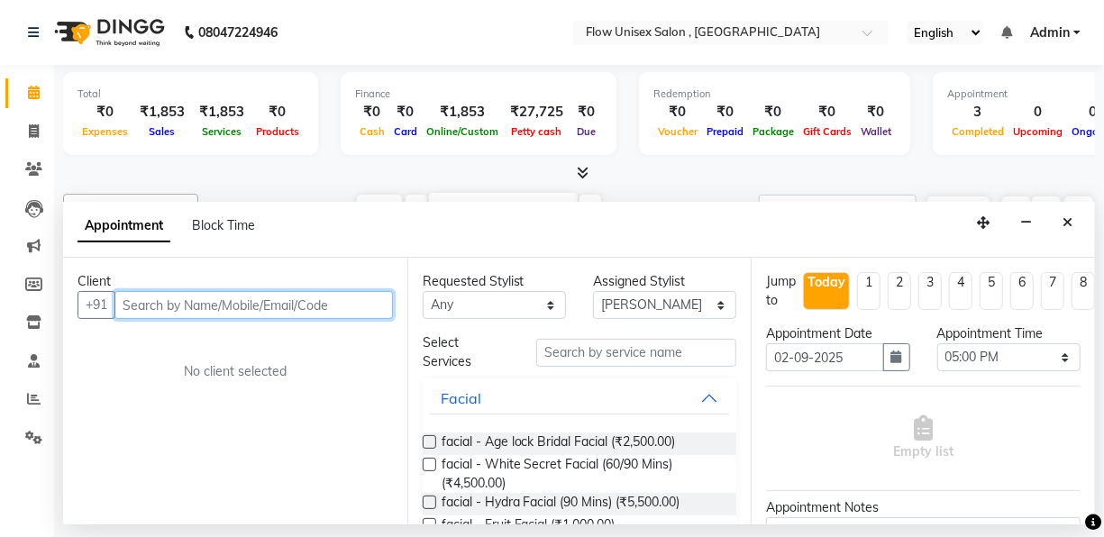
click at [325, 310] on input "text" at bounding box center [253, 305] width 279 height 28
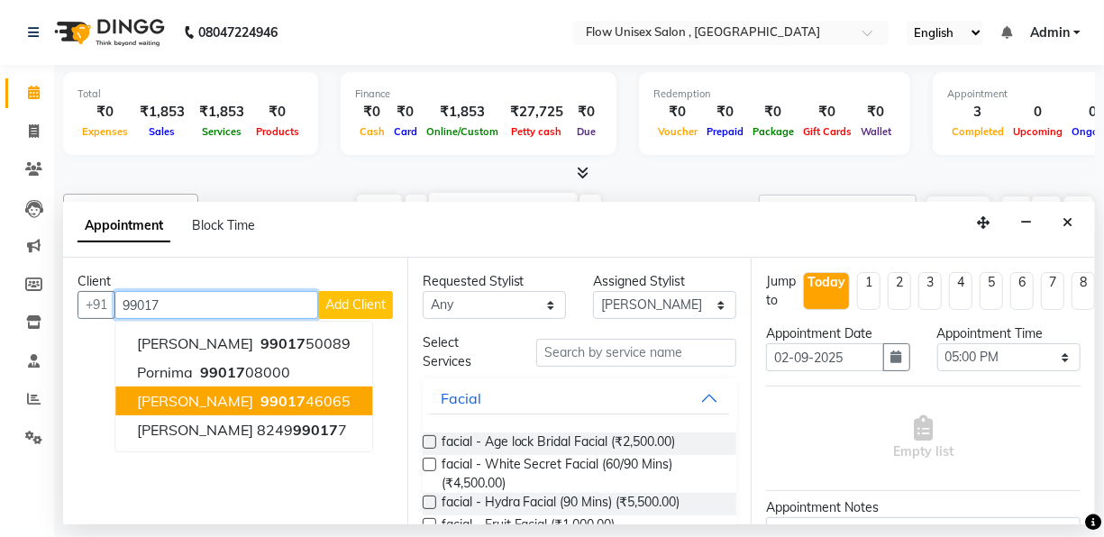
click at [280, 400] on button "[PERSON_NAME] 99017 46065" at bounding box center [243, 401] width 257 height 29
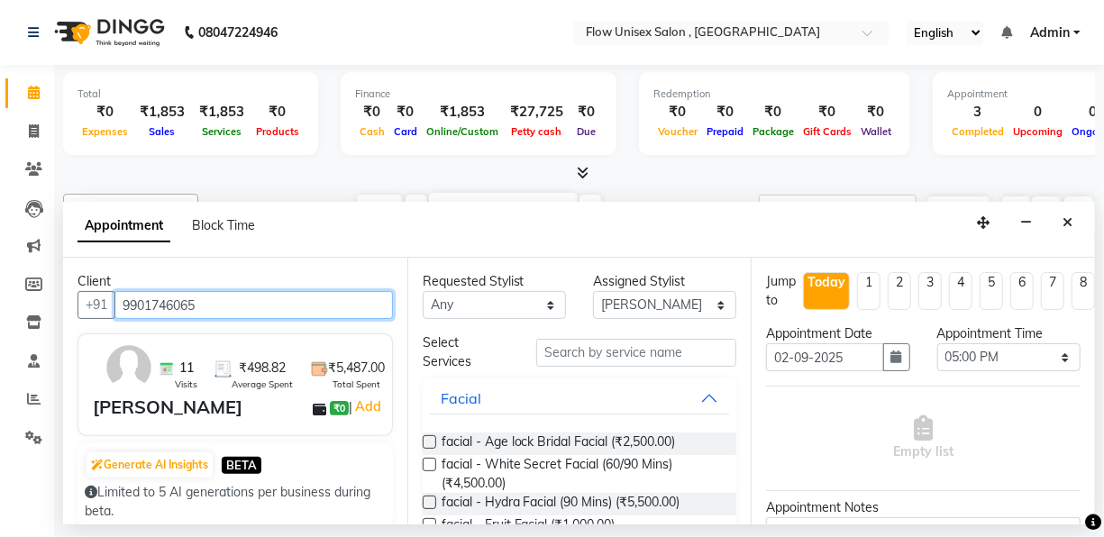
type input "9901746065"
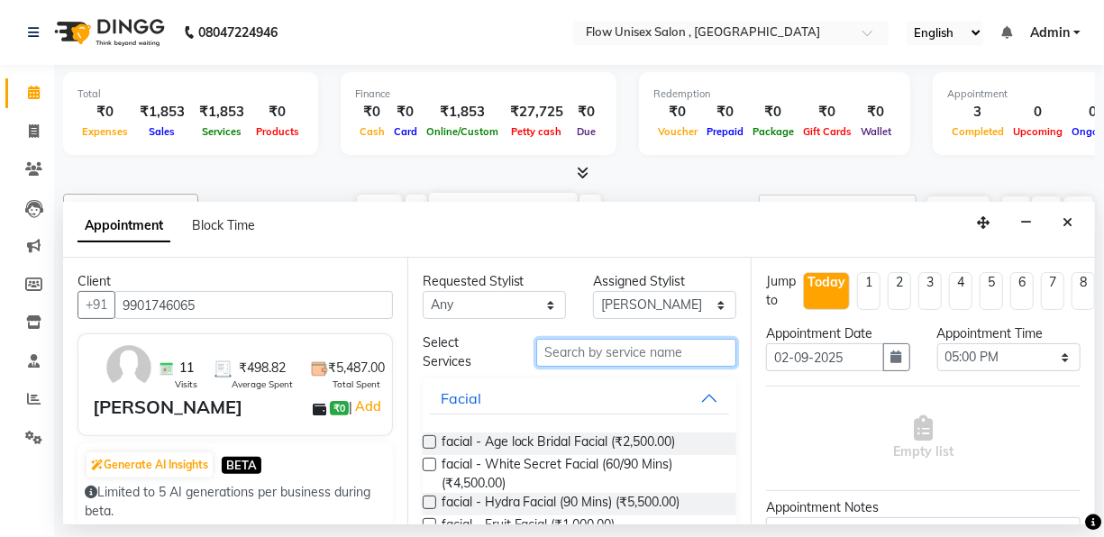
click at [632, 350] on input "text" at bounding box center [636, 353] width 200 height 28
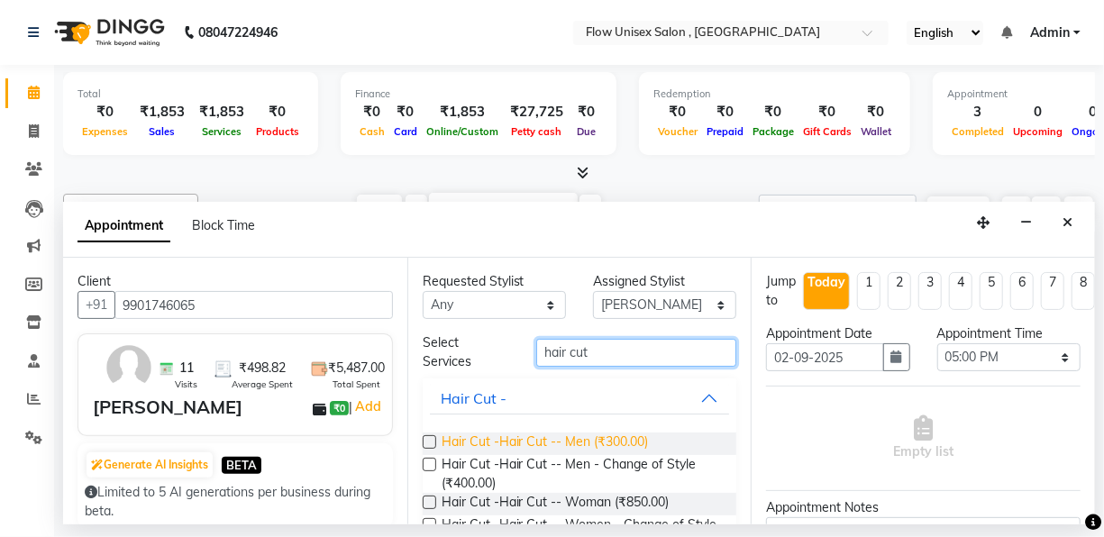
type input "hair cut"
click at [613, 434] on span "Hair Cut -Hair Cut -- Men (₹300.00)" at bounding box center [545, 444] width 207 height 23
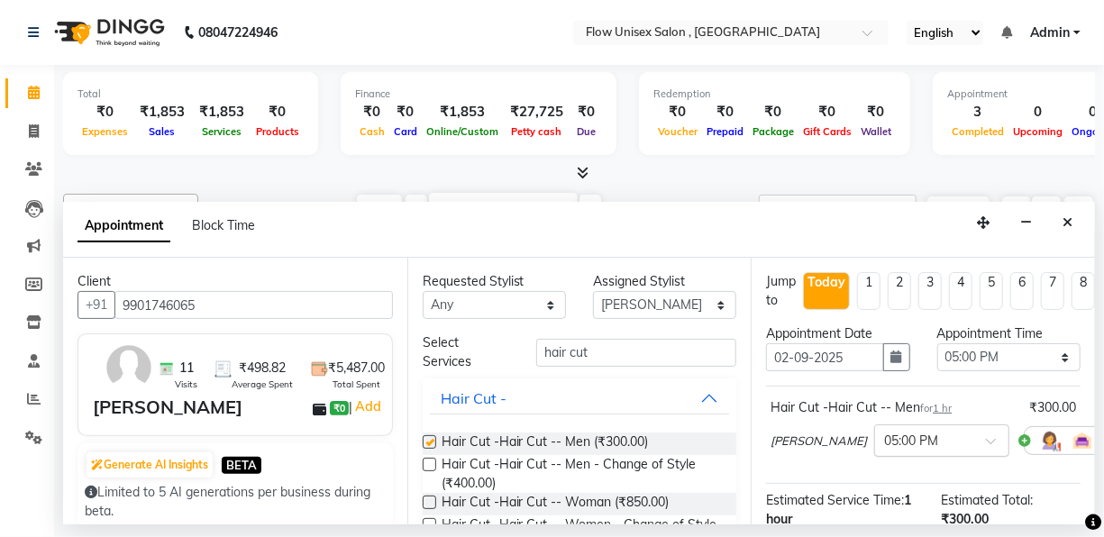
checkbox input "false"
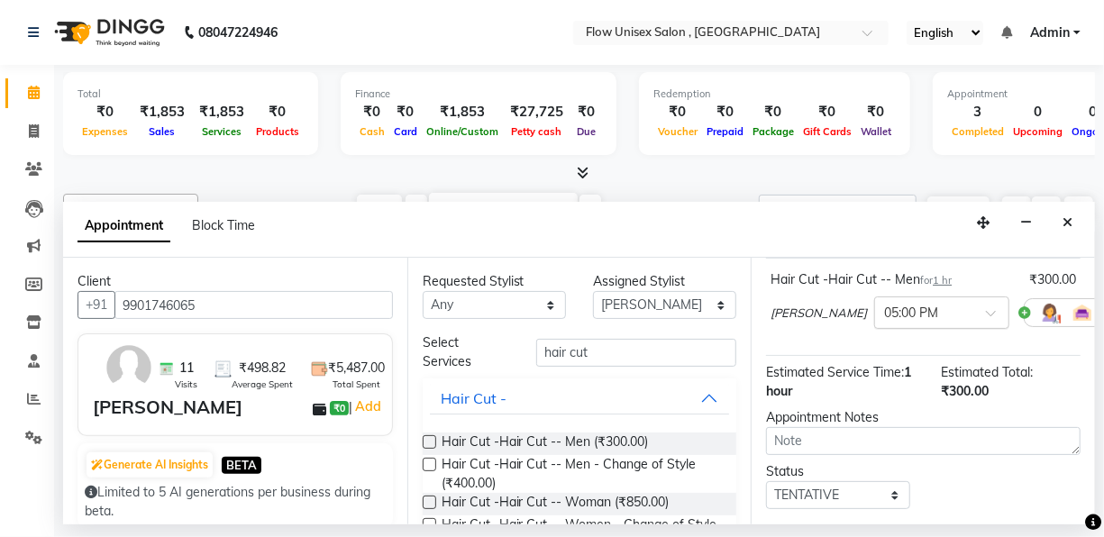
scroll to position [133, 0]
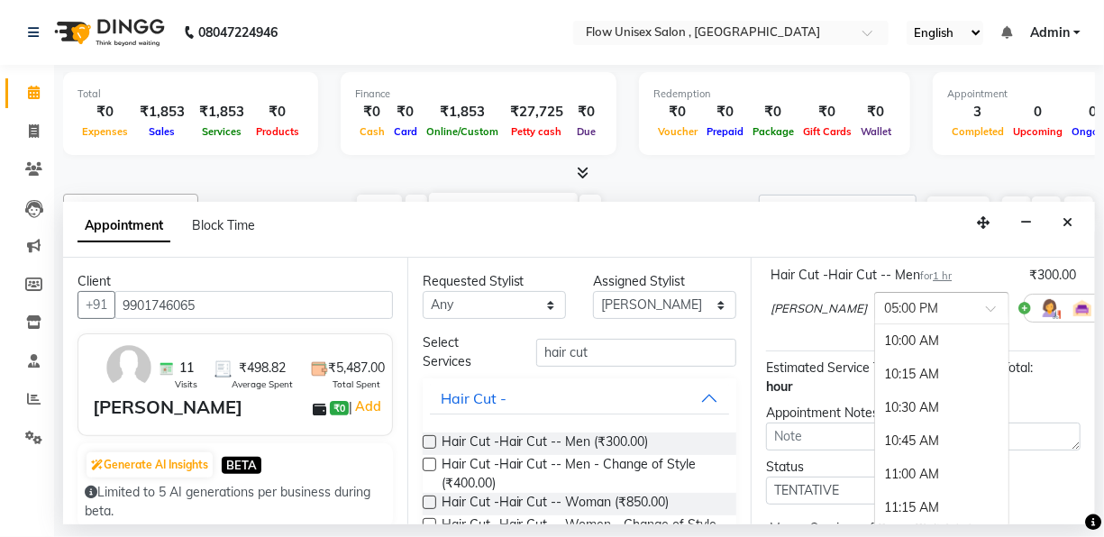
click at [884, 294] on div "× 05:00 PM" at bounding box center [941, 308] width 135 height 32
click at [877, 409] on div "05:30 PM" at bounding box center [941, 410] width 133 height 33
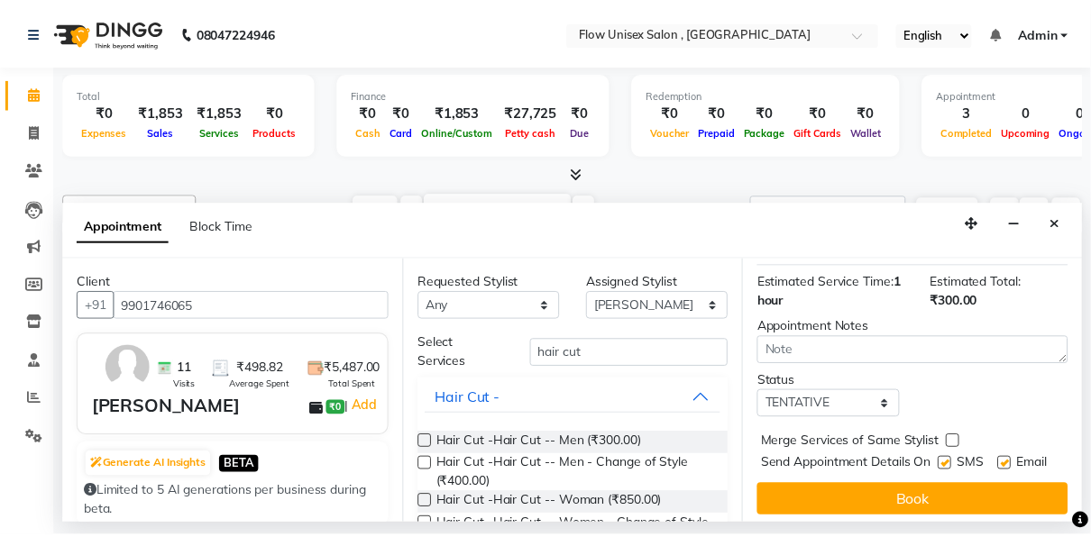
scroll to position [254, 0]
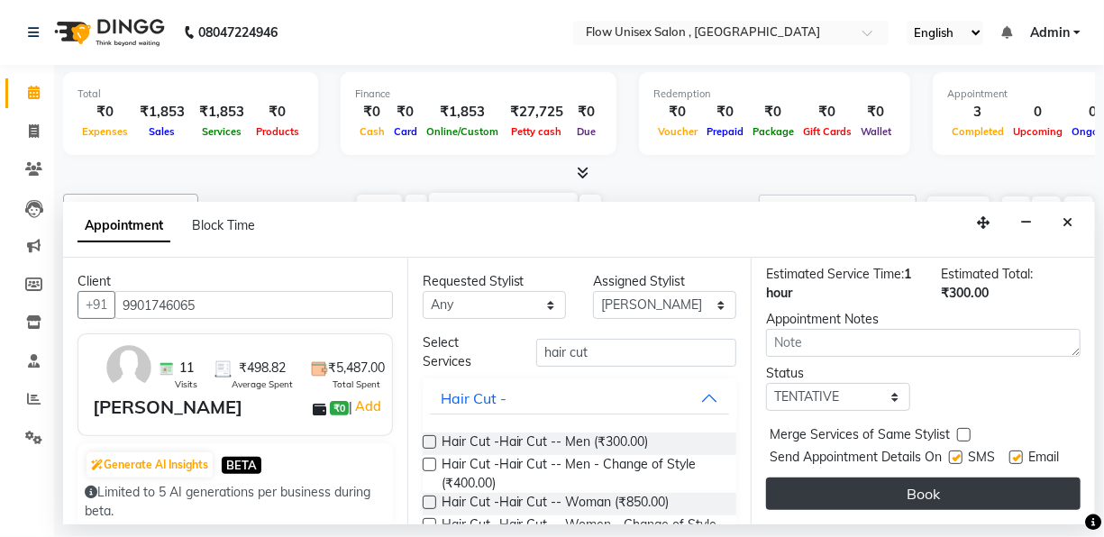
click at [874, 486] on button "Book" at bounding box center [923, 494] width 315 height 32
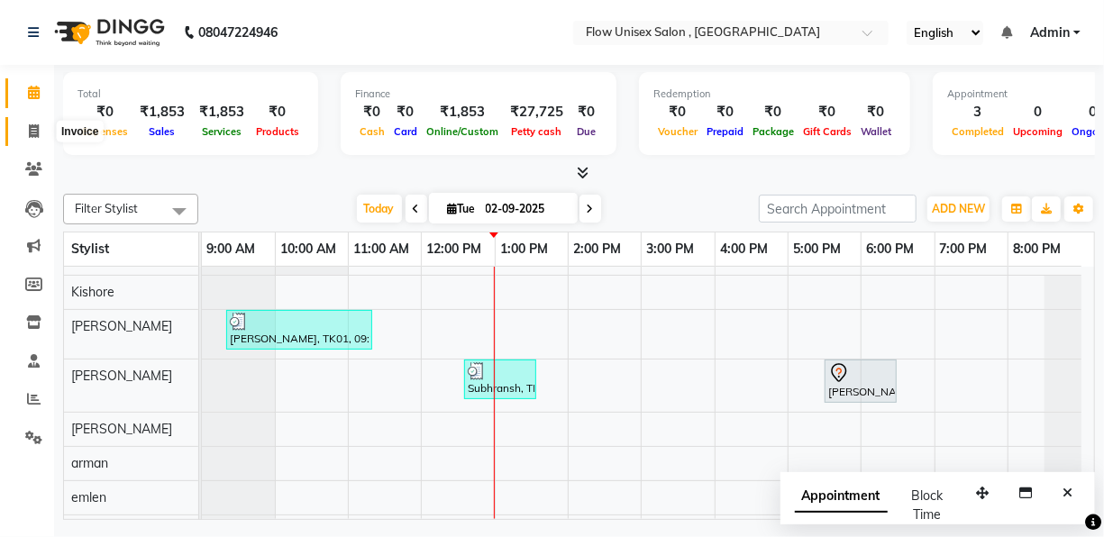
click at [35, 133] on icon at bounding box center [34, 131] width 10 height 14
select select "service"
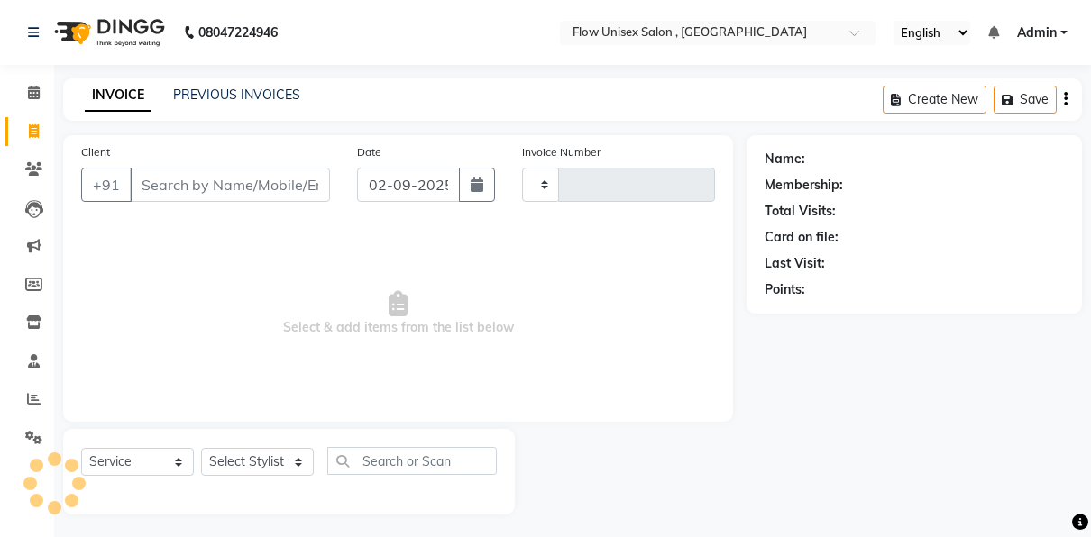
type input "5715"
select select "5875"
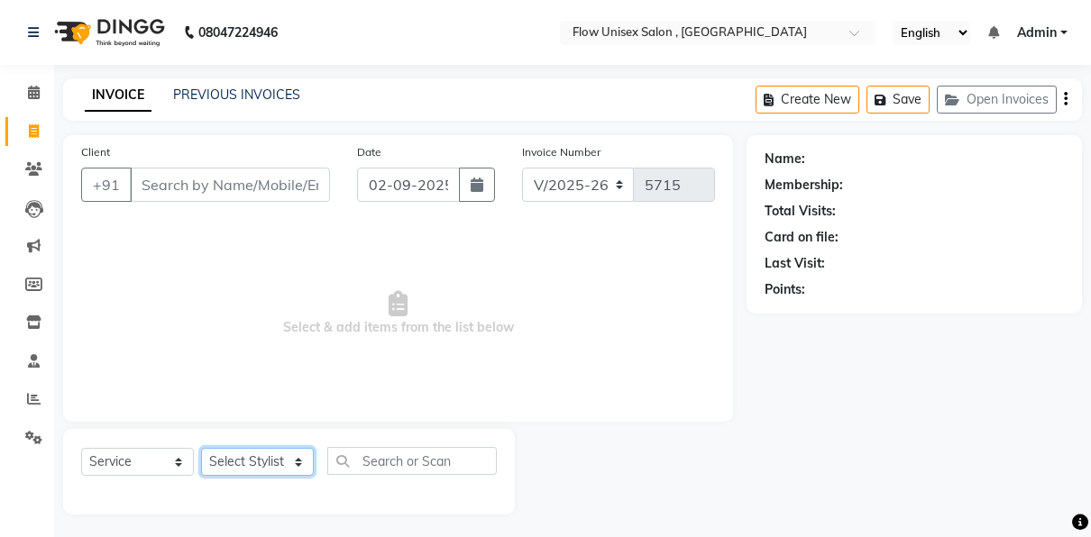
click at [292, 454] on select "Select Stylist [PERSON_NAME] [PERSON_NAME] Kishore [PERSON_NAME] debbarma [PERS…" at bounding box center [257, 462] width 113 height 28
select select "48856"
click at [201, 448] on select "Select Stylist [PERSON_NAME] [PERSON_NAME] Kishore [PERSON_NAME] debbarma [PERS…" at bounding box center [257, 462] width 113 height 28
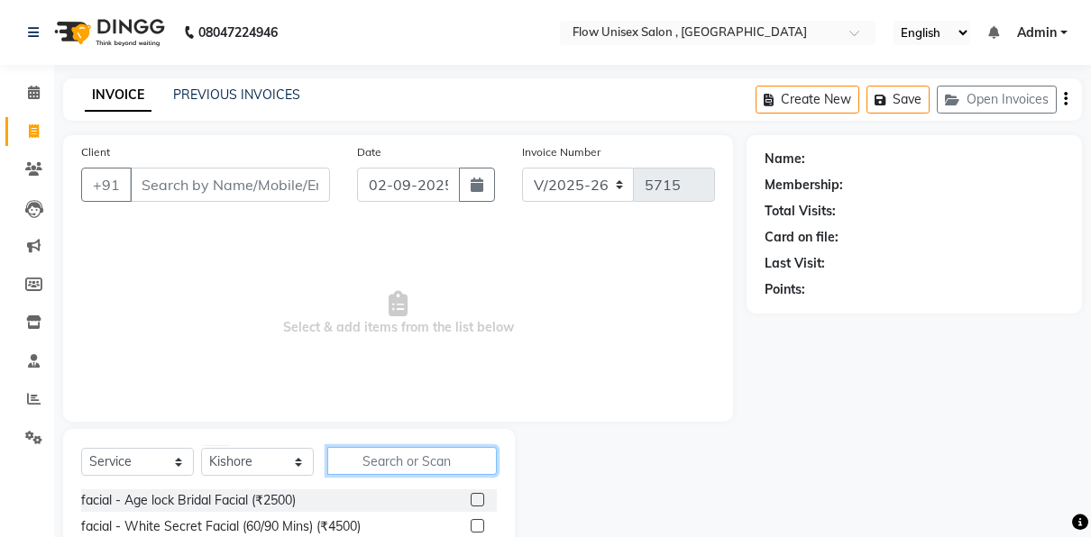
click at [444, 458] on input "text" at bounding box center [411, 461] width 169 height 28
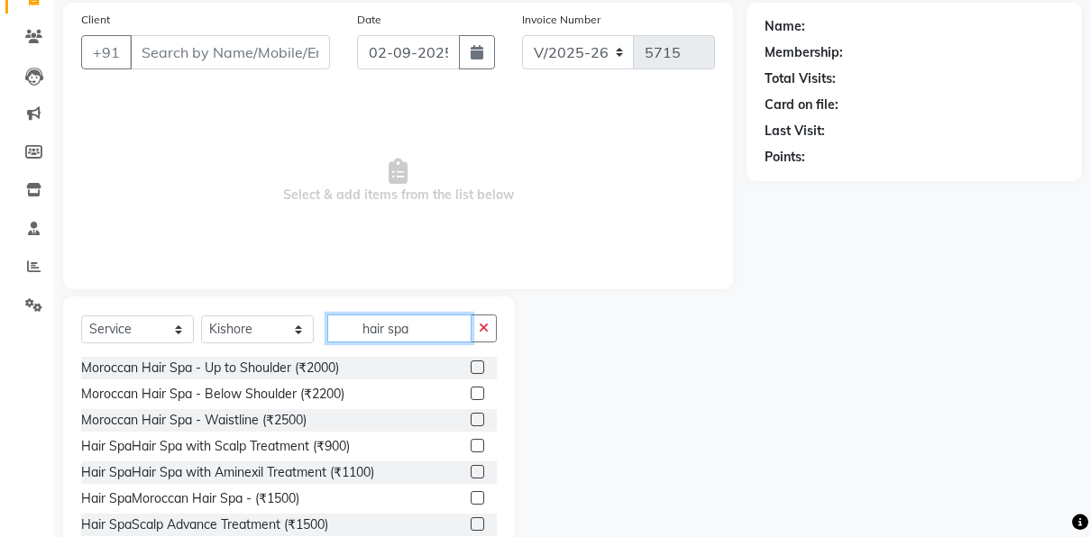
scroll to position [184, 0]
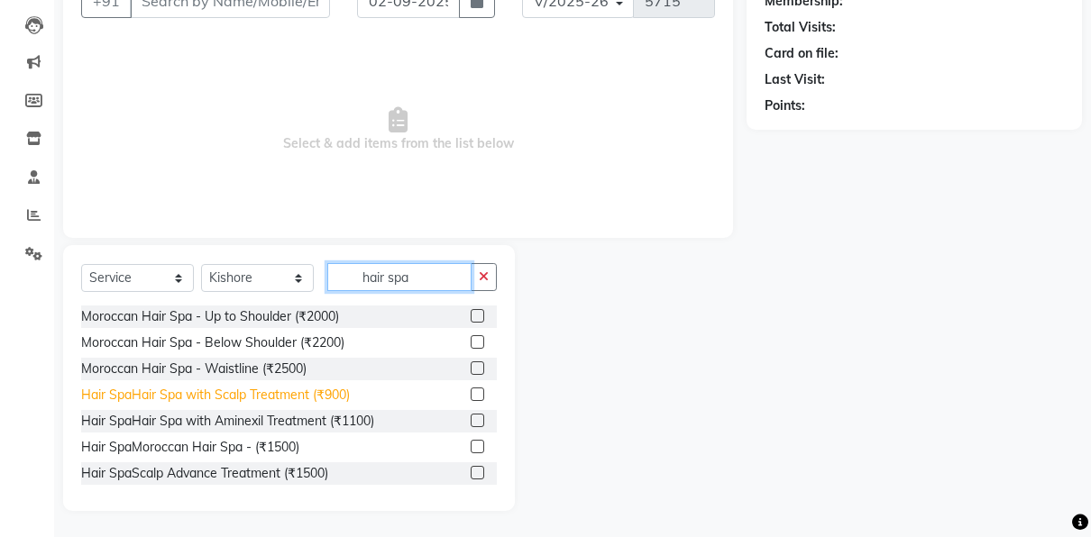
type input "hair spa"
click at [337, 386] on div "Hair SpaHair Spa with Scalp Treatment (₹900)" at bounding box center [215, 395] width 269 height 19
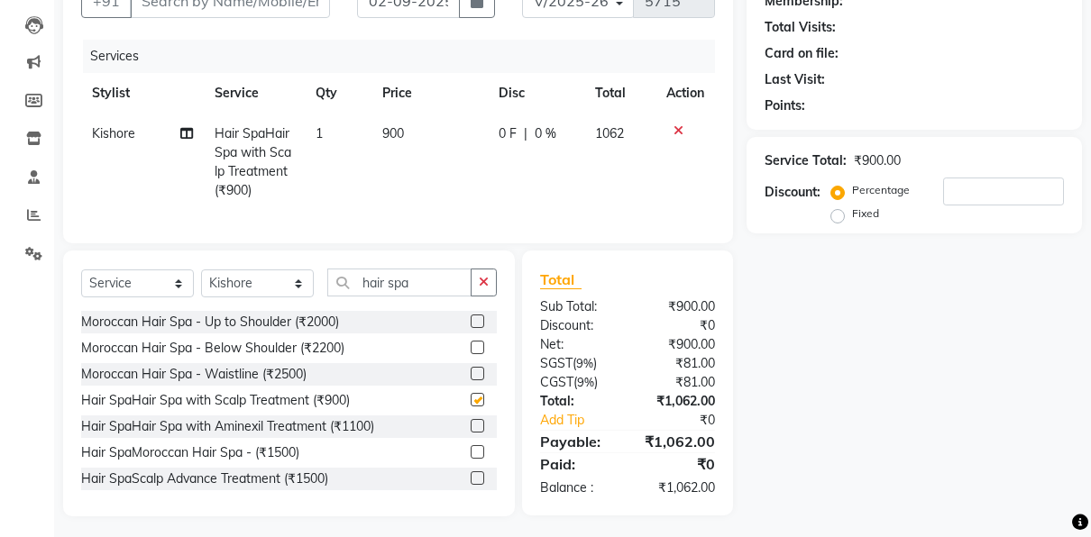
checkbox input "false"
click at [414, 130] on td "900" at bounding box center [429, 162] width 116 height 97
select select "48856"
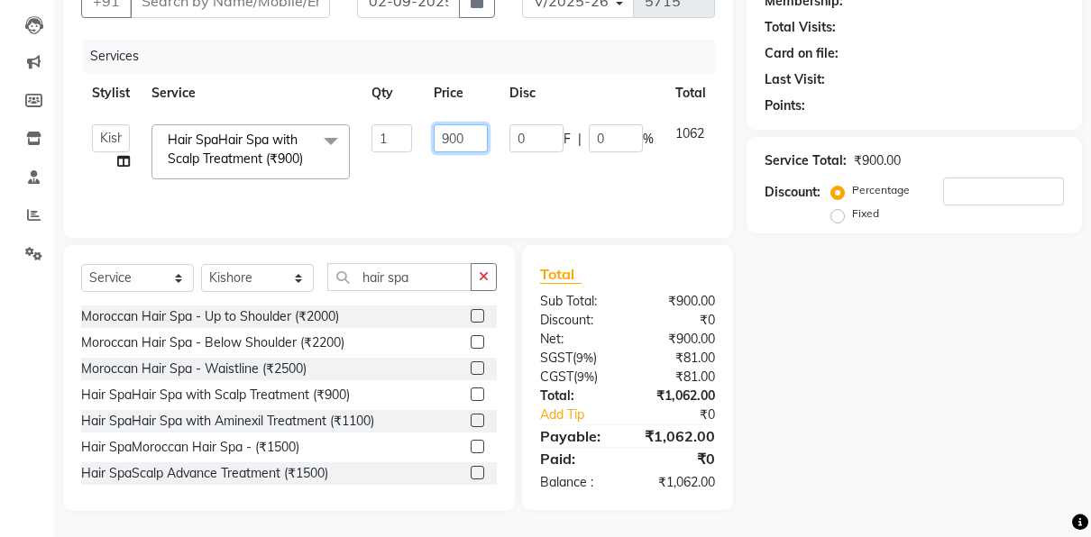
click at [467, 141] on input "900" at bounding box center [461, 138] width 54 height 28
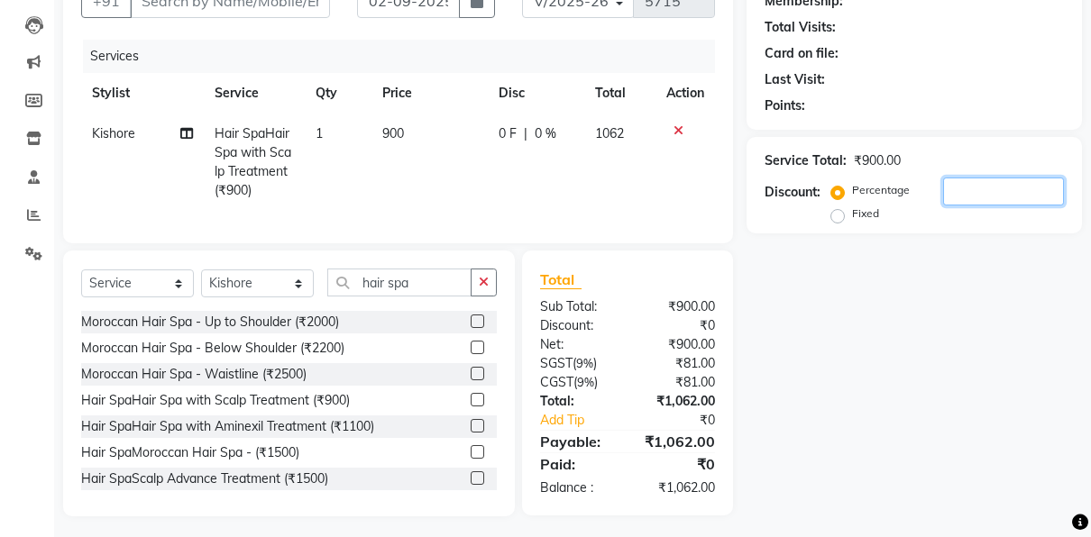
click at [956, 193] on input "number" at bounding box center [1003, 192] width 121 height 28
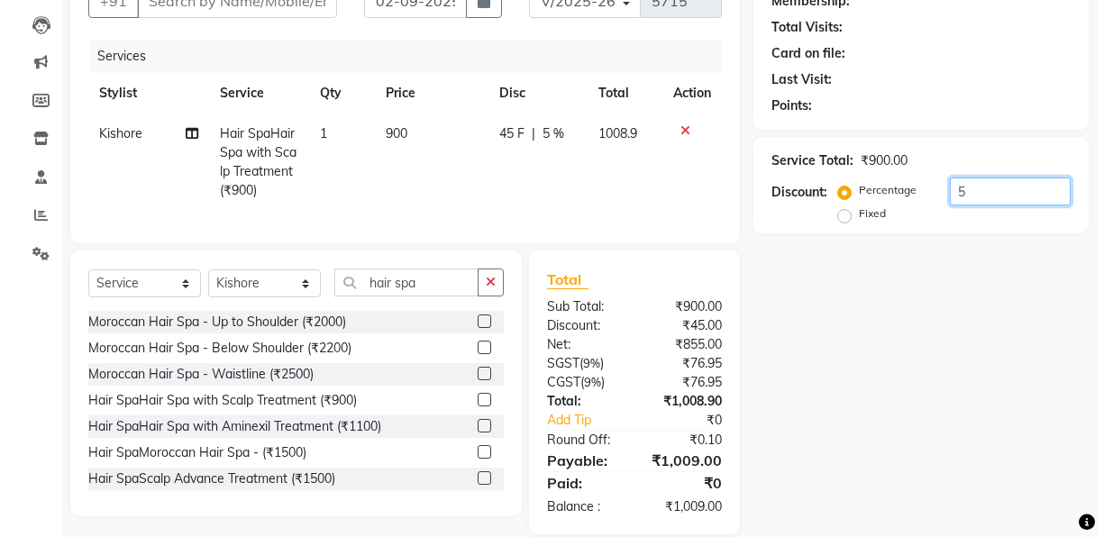
scroll to position [0, 0]
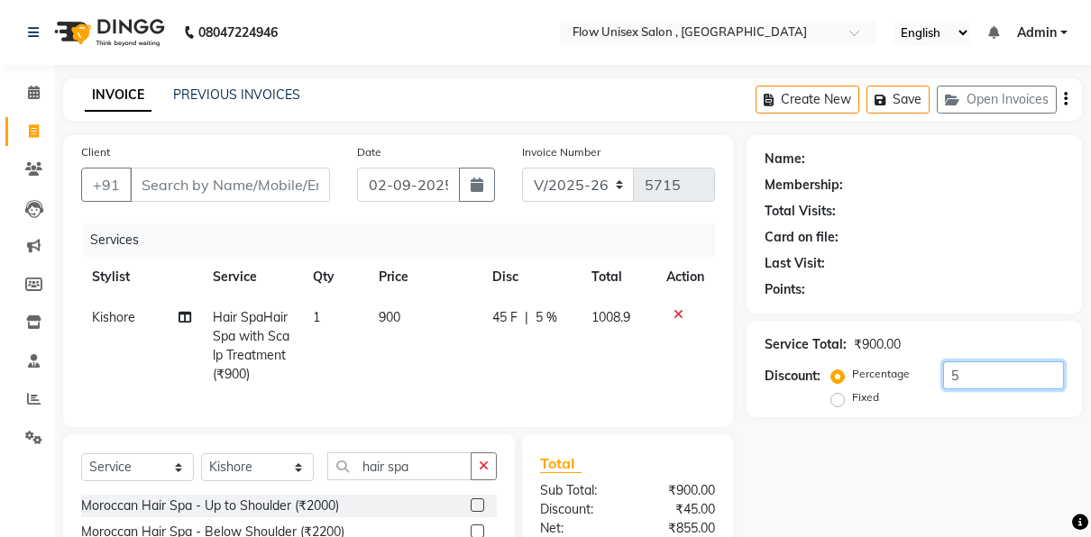
type input "5"
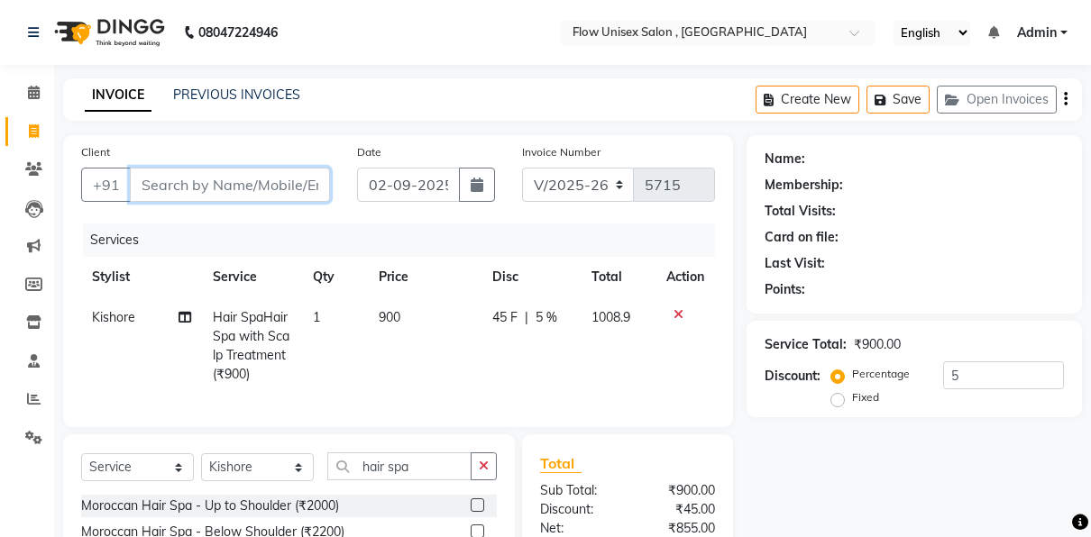
click at [302, 180] on input "Client" at bounding box center [230, 185] width 200 height 34
type input "8"
type input "0"
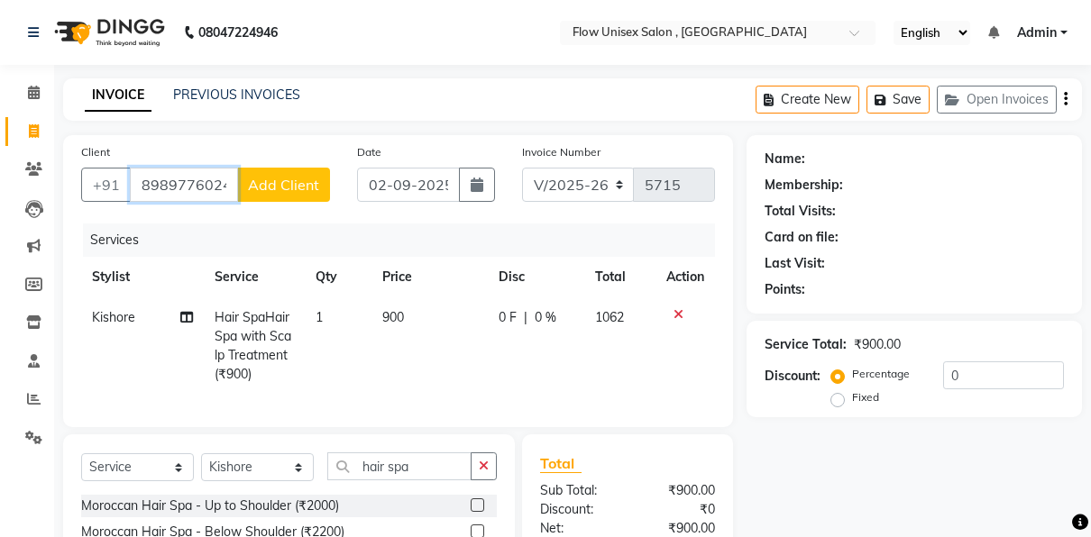
type input "8989776024"
click at [277, 191] on span "Add Client" at bounding box center [283, 185] width 71 height 18
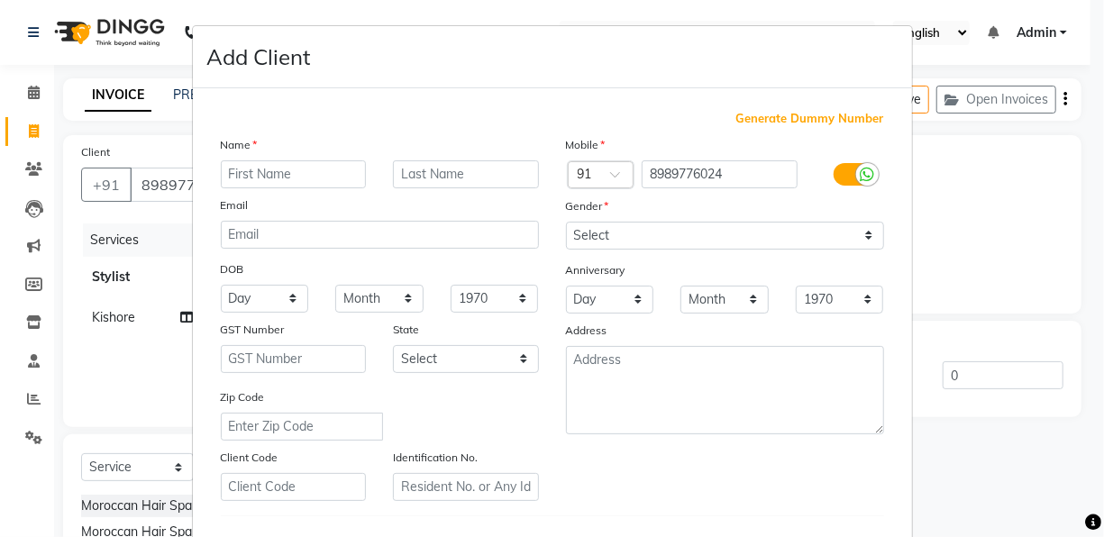
click at [336, 171] on input "text" at bounding box center [294, 174] width 146 height 28
click at [183, 206] on ngb-modal-window "Add Client Generate Dummy Number Name Email DOB Day 01 02 03 04 05 06 07 08 09 …" at bounding box center [552, 268] width 1104 height 537
click at [161, 220] on ngb-modal-window "Add Client Generate Dummy Number Name Email DOB Day 01 02 03 04 05 06 07 08 09 …" at bounding box center [552, 268] width 1104 height 537
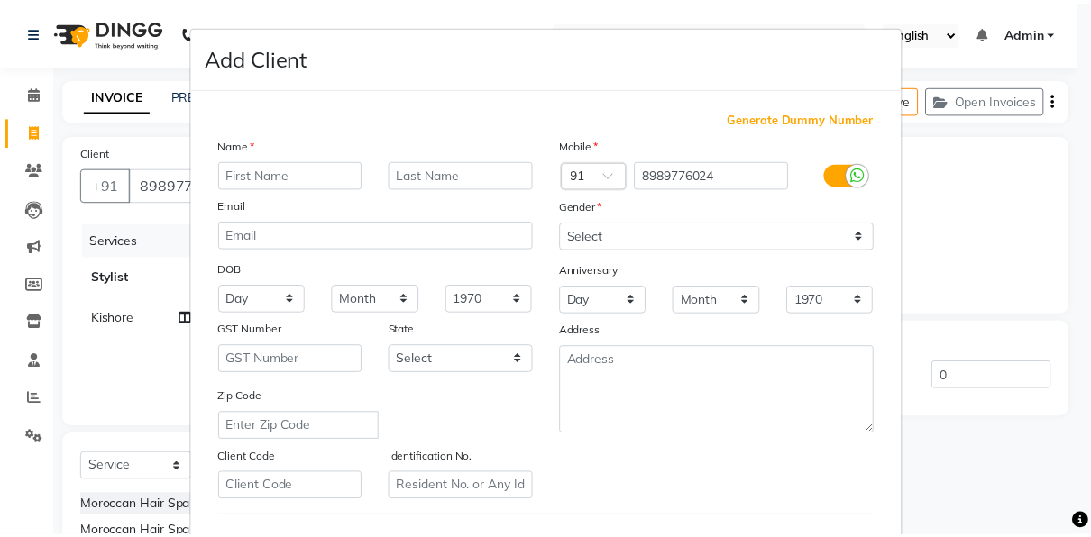
scroll to position [292, 0]
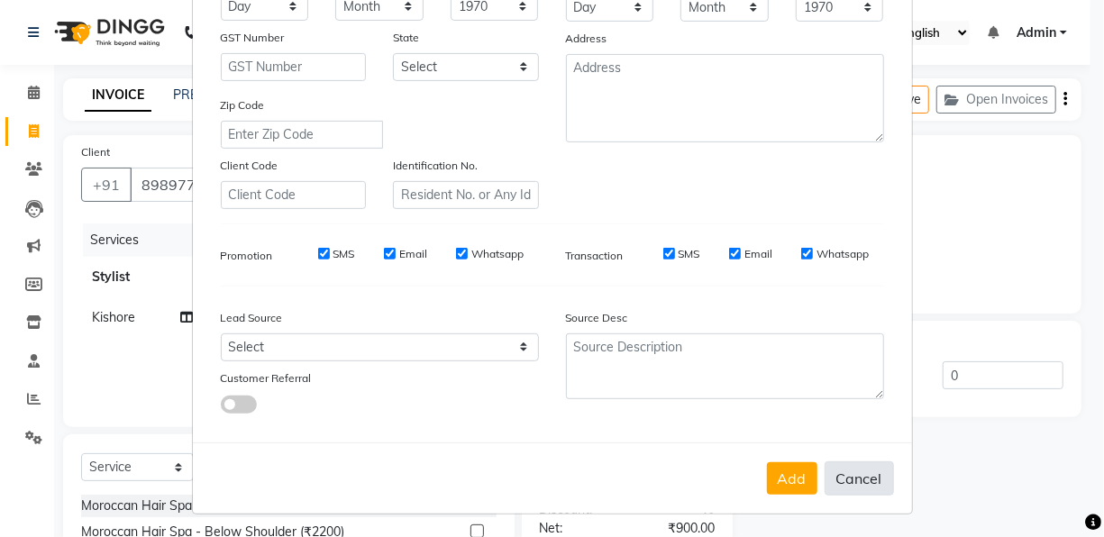
click at [861, 485] on button "Cancel" at bounding box center [859, 479] width 69 height 34
select select
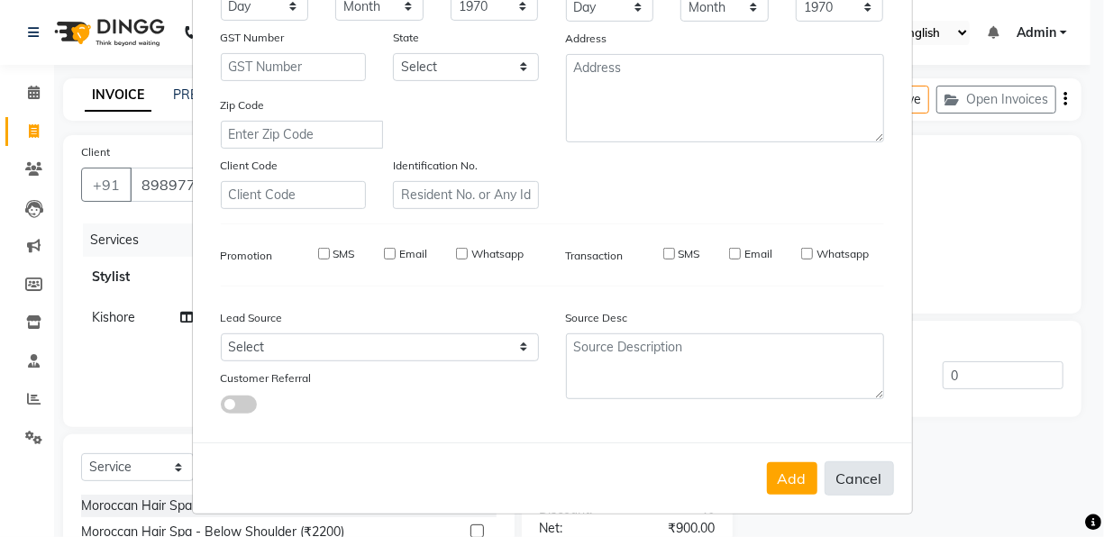
select select
checkbox input "false"
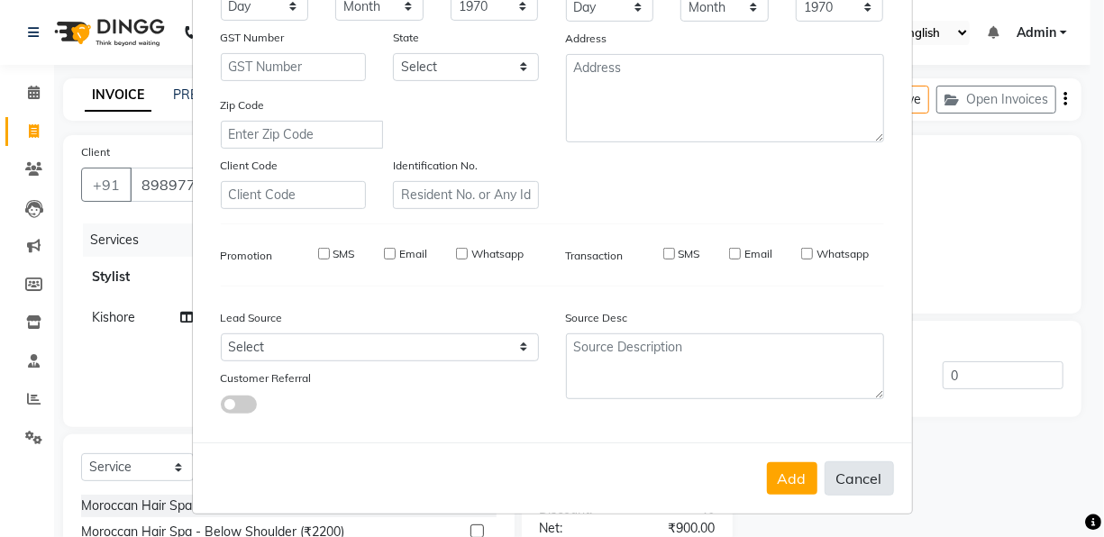
checkbox input "false"
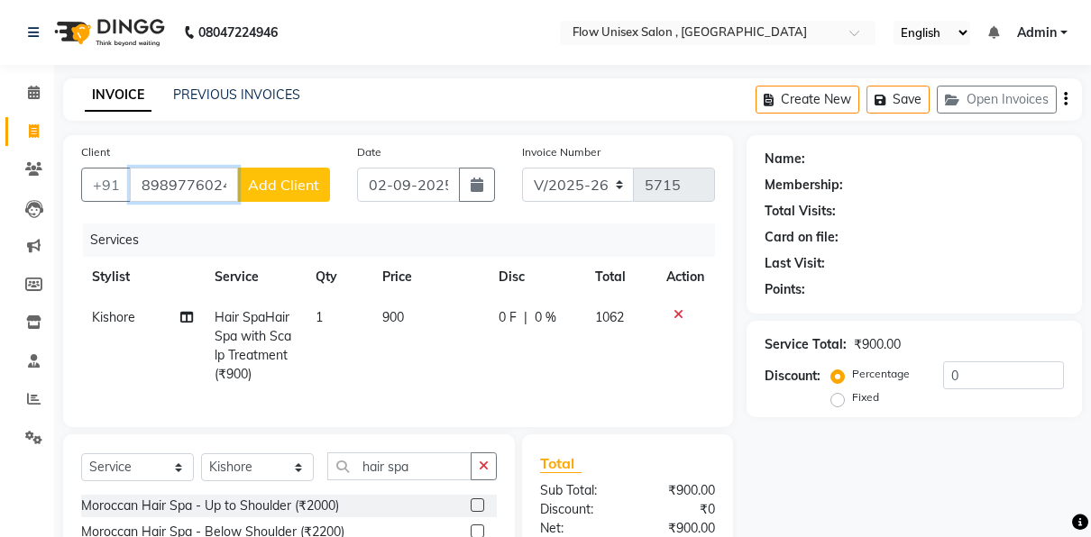
click at [229, 191] on input "8989776024" at bounding box center [184, 185] width 108 height 34
type input "8"
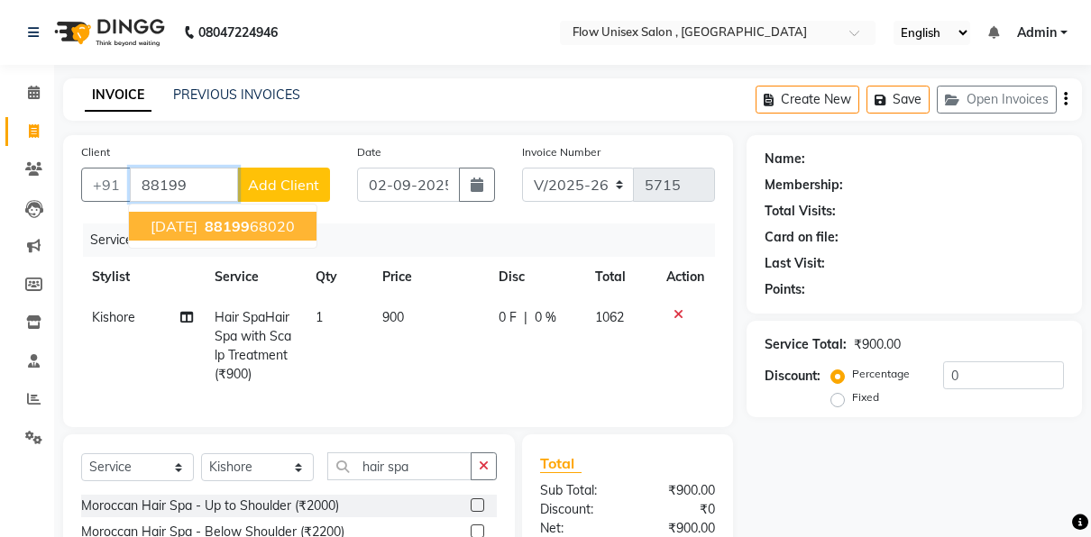
click at [240, 233] on ngb-highlight "88199 68020" at bounding box center [248, 226] width 94 height 18
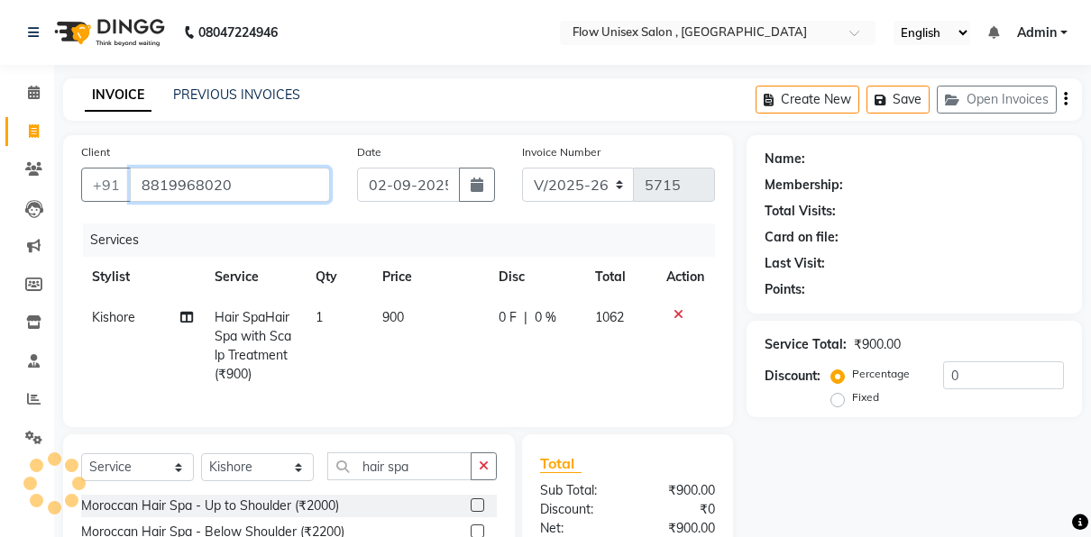
type input "8819968020"
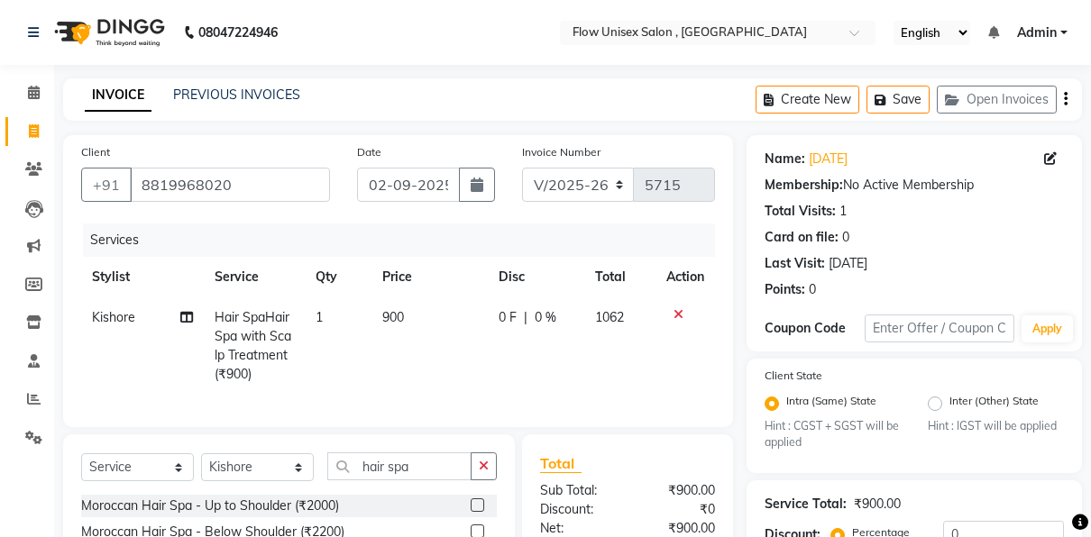
scroll to position [204, 0]
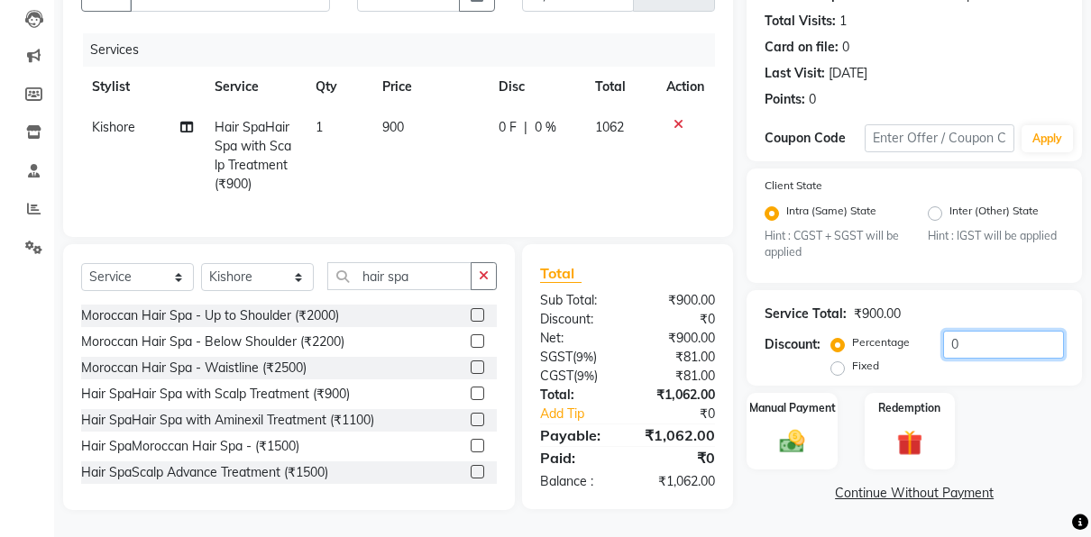
click at [1002, 332] on input "0" at bounding box center [1003, 345] width 121 height 28
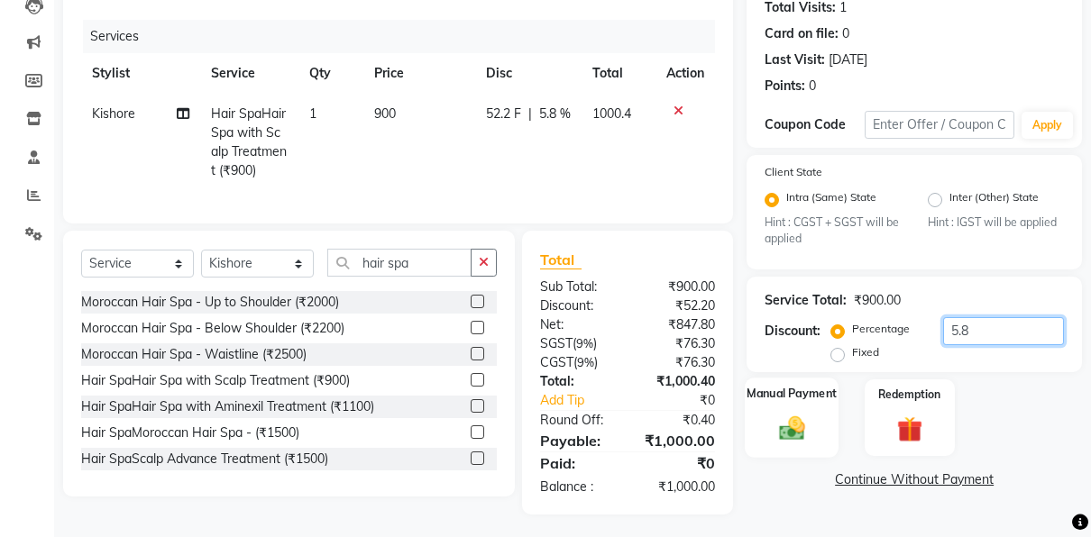
type input "5.8"
click at [769, 434] on div "Manual Payment" at bounding box center [792, 418] width 94 height 79
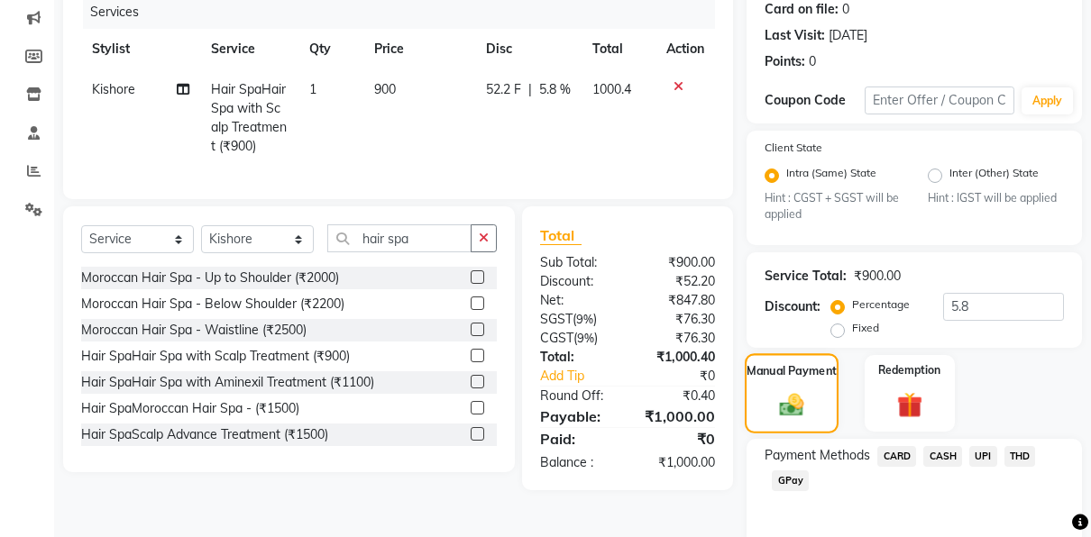
scroll to position [301, 0]
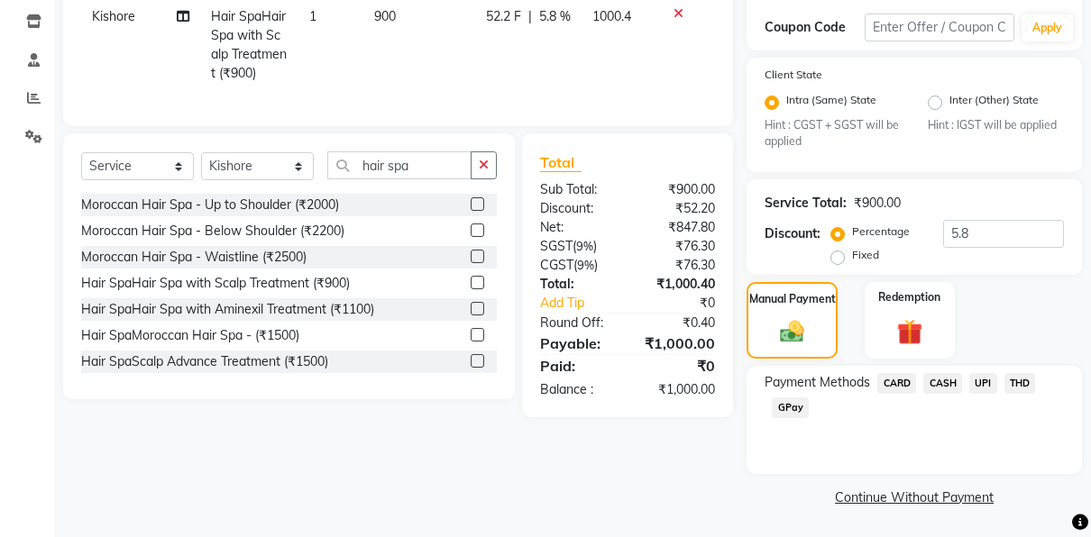
click at [886, 378] on span "CARD" at bounding box center [896, 383] width 39 height 21
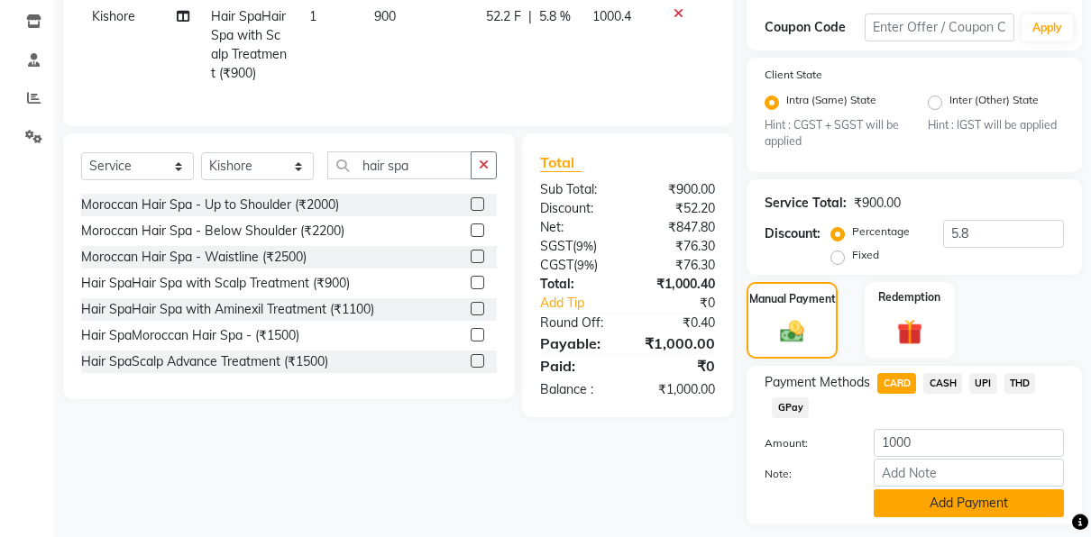
click at [926, 506] on button "Add Payment" at bounding box center [969, 503] width 190 height 28
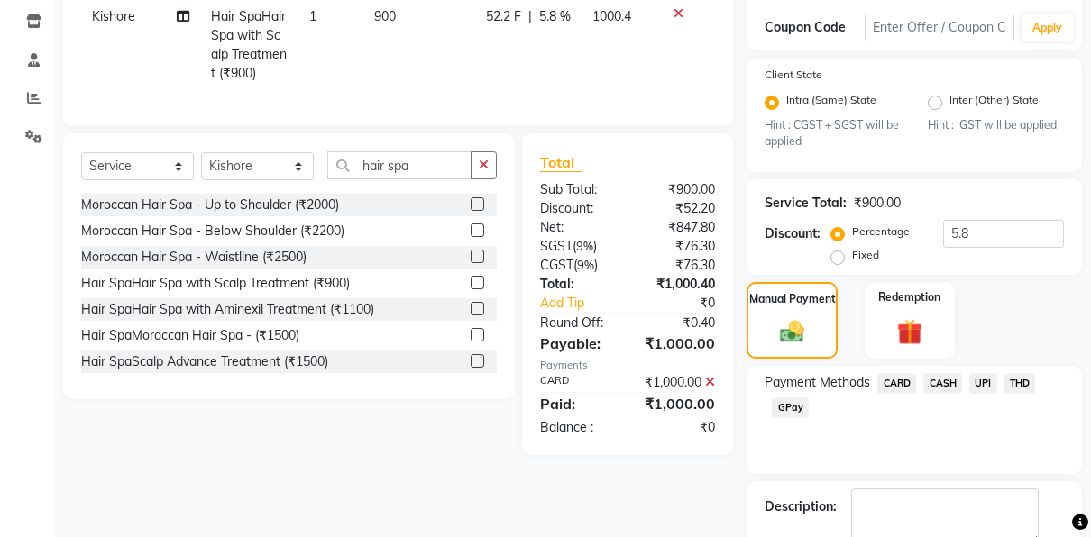
scroll to position [402, 0]
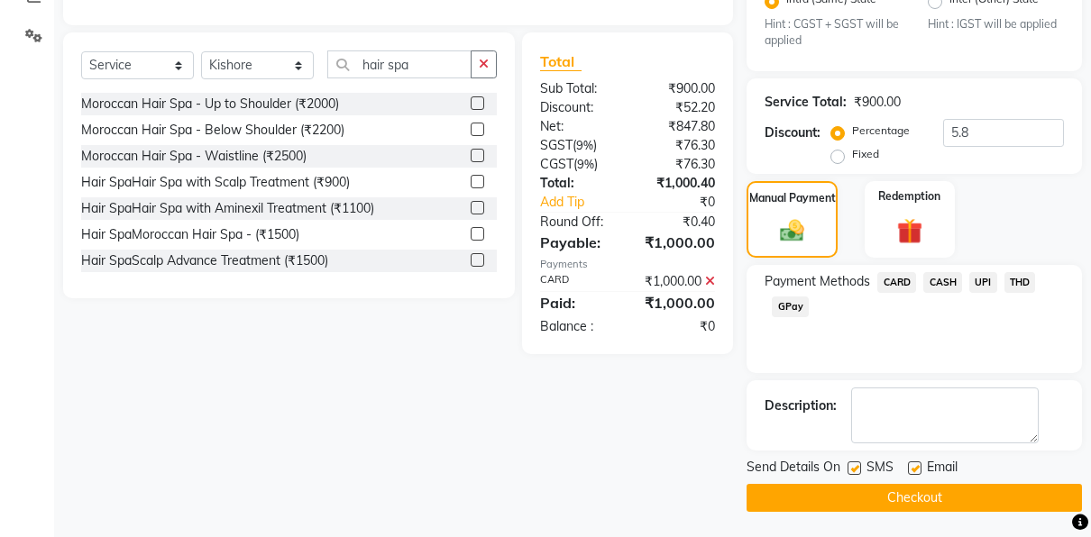
click at [866, 494] on button "Checkout" at bounding box center [913, 498] width 335 height 28
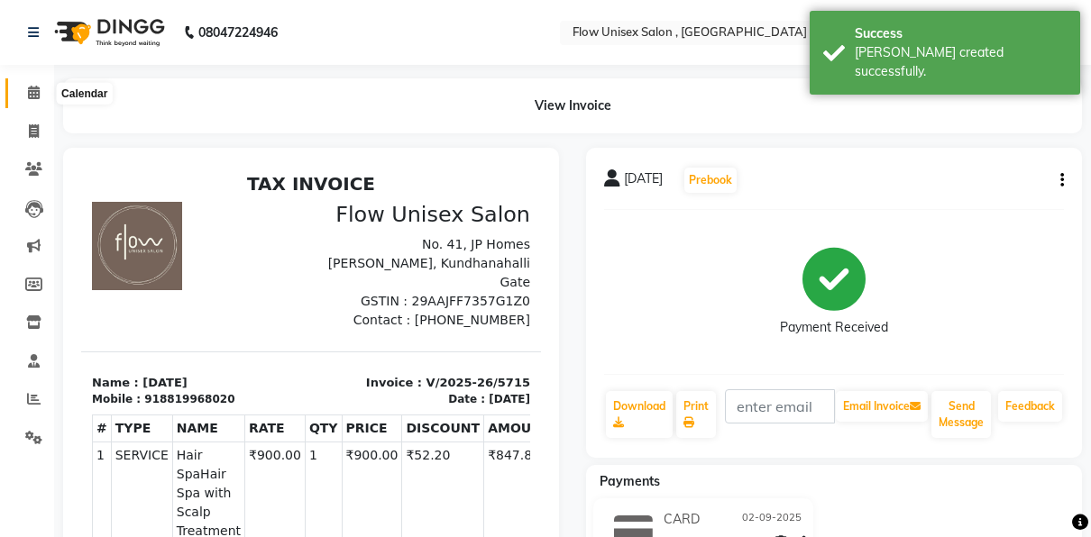
drag, startPoint x: 223, startPoint y: 117, endPoint x: 39, endPoint y: 97, distance: 185.0
click at [39, 97] on app-home "08047224946 Select Location × Flow Unisex Salon , Kundhanahalli Gate English EN…" at bounding box center [545, 423] width 1091 height 846
click at [39, 97] on icon at bounding box center [34, 93] width 12 height 14
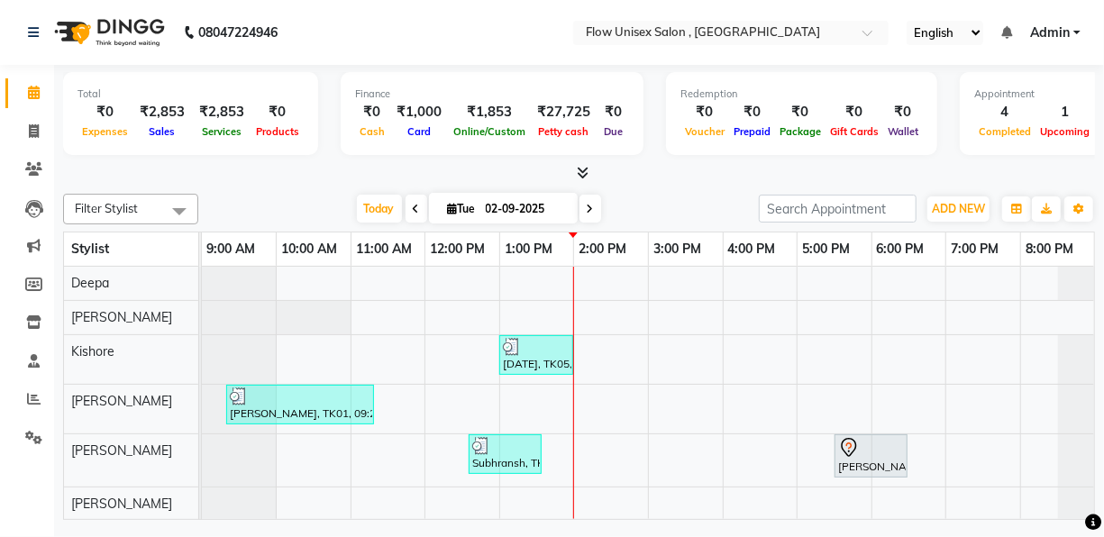
click at [293, 233] on div "10:00 AM" at bounding box center [314, 249] width 74 height 33
click at [38, 142] on link "Invoice" at bounding box center [26, 132] width 43 height 30
select select "service"
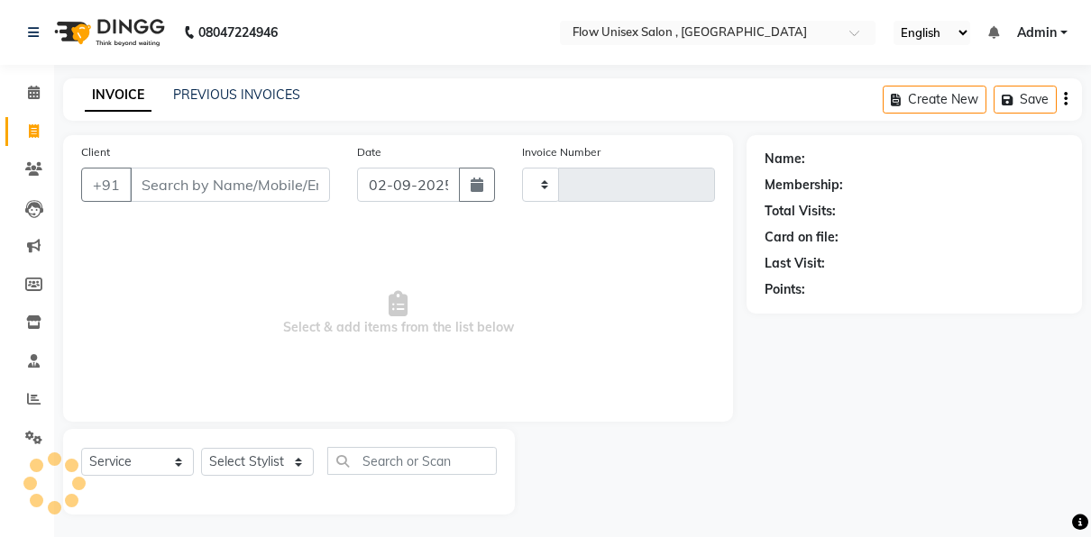
type input "5716"
select select "5875"
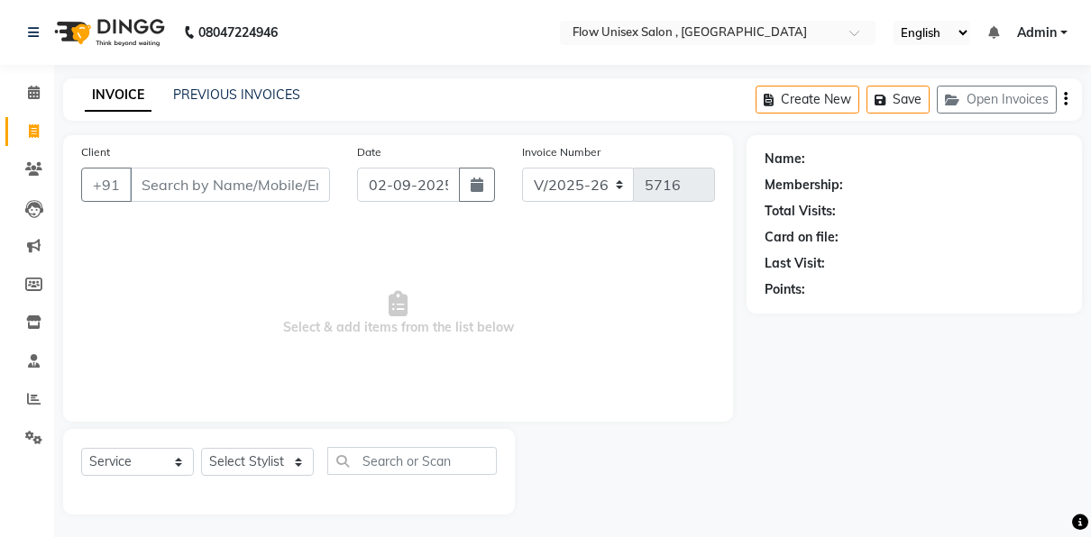
click at [239, 197] on input "Client" at bounding box center [230, 185] width 200 height 34
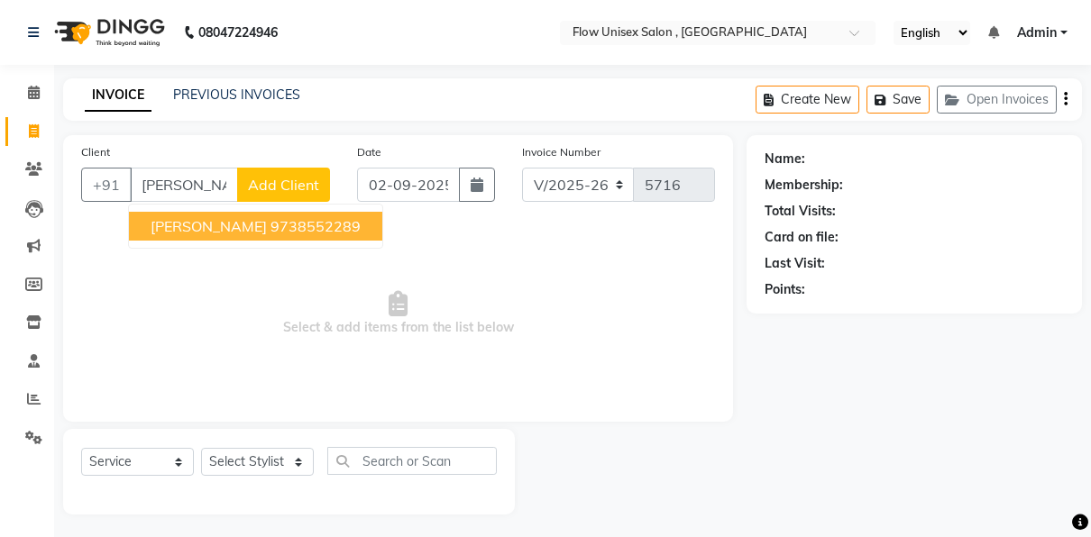
click at [237, 234] on button "[PERSON_NAME] 9738552289" at bounding box center [255, 226] width 253 height 29
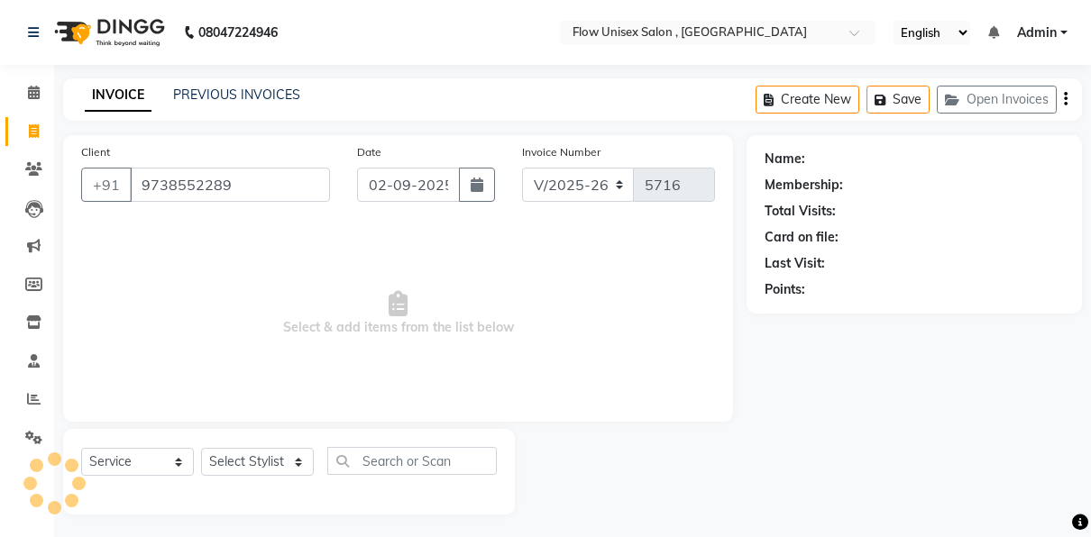
type input "9738552289"
select select "1: Object"
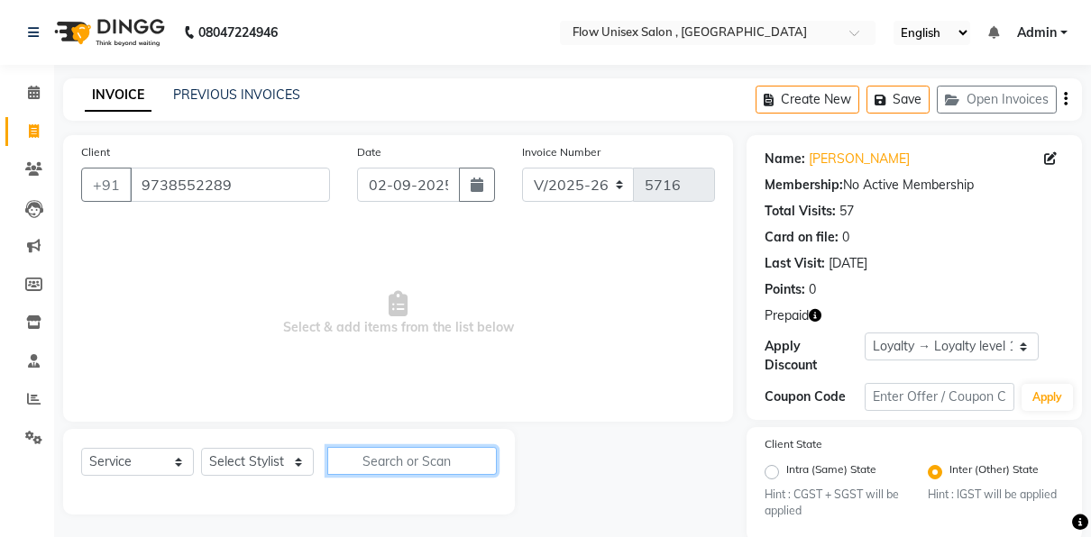
click at [412, 460] on input "text" at bounding box center [411, 461] width 169 height 28
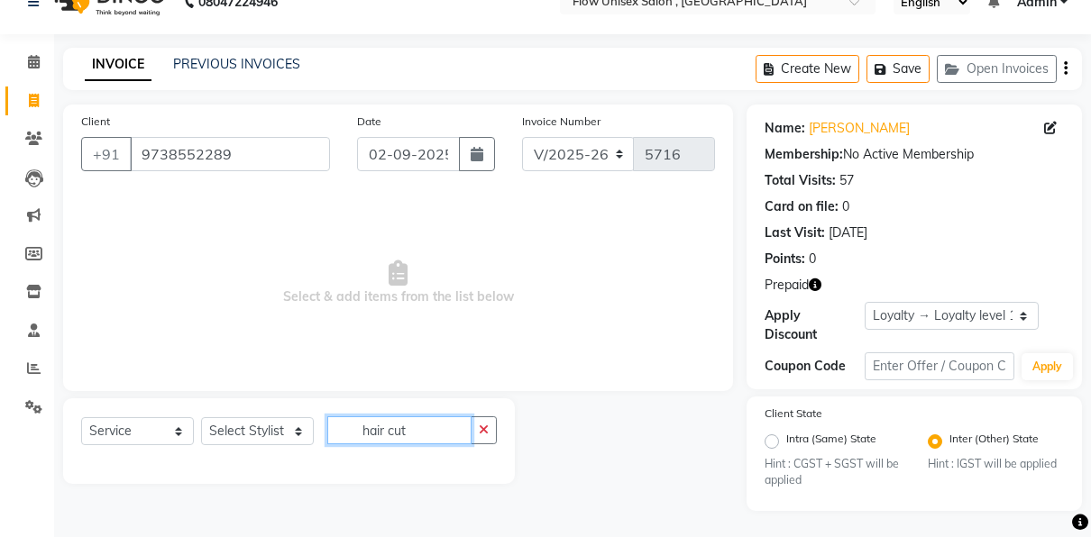
type input "hair cut"
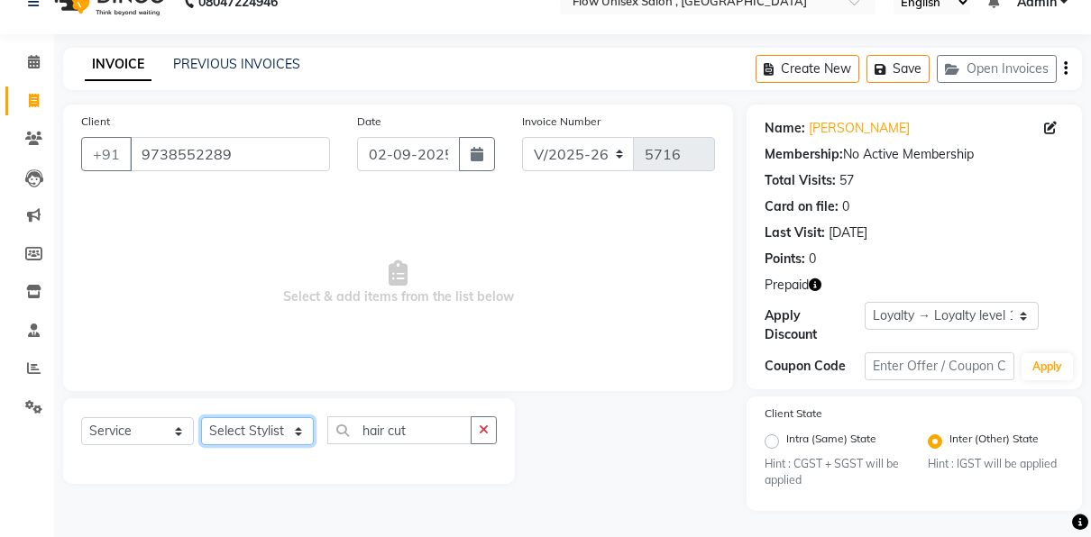
click at [298, 428] on select "Select Stylist [PERSON_NAME] [PERSON_NAME] Kishore [PERSON_NAME] debbarma [PERS…" at bounding box center [257, 431] width 113 height 28
select select "48854"
click at [201, 417] on select "Select Stylist [PERSON_NAME] [PERSON_NAME] Kishore [PERSON_NAME] debbarma [PERS…" at bounding box center [257, 431] width 113 height 28
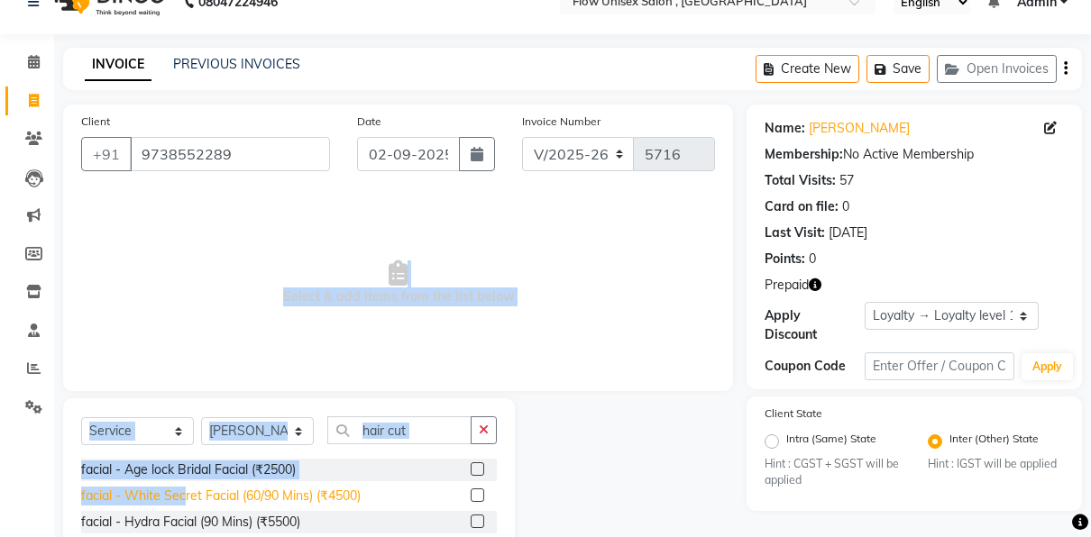
drag, startPoint x: 264, startPoint y: 270, endPoint x: 187, endPoint y: 489, distance: 231.5
click at [187, 489] on div "Client [PHONE_NUMBER] Date [DATE] Invoice Number V/2025 V/[PHONE_NUMBER] Select…" at bounding box center [398, 385] width 697 height 560
click at [627, 302] on span "Select & add items from the list below" at bounding box center [398, 283] width 634 height 180
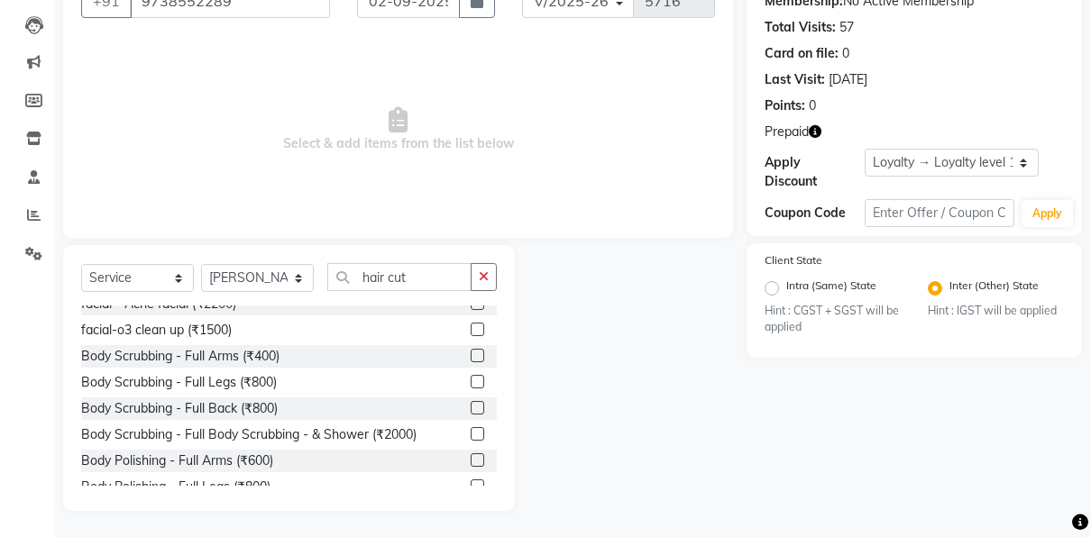
scroll to position [119, 0]
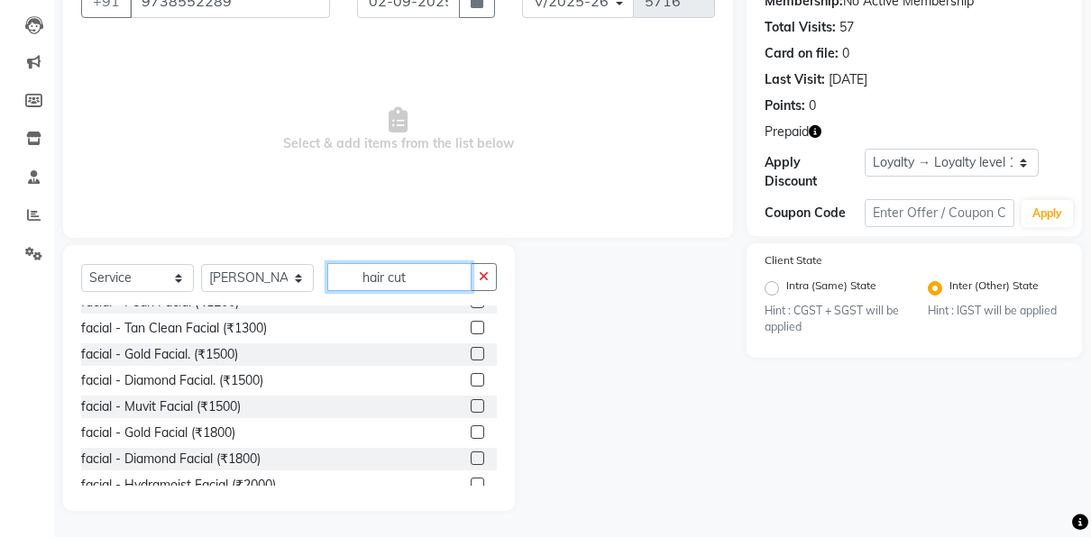
click at [415, 275] on input "hair cut" at bounding box center [399, 277] width 144 height 28
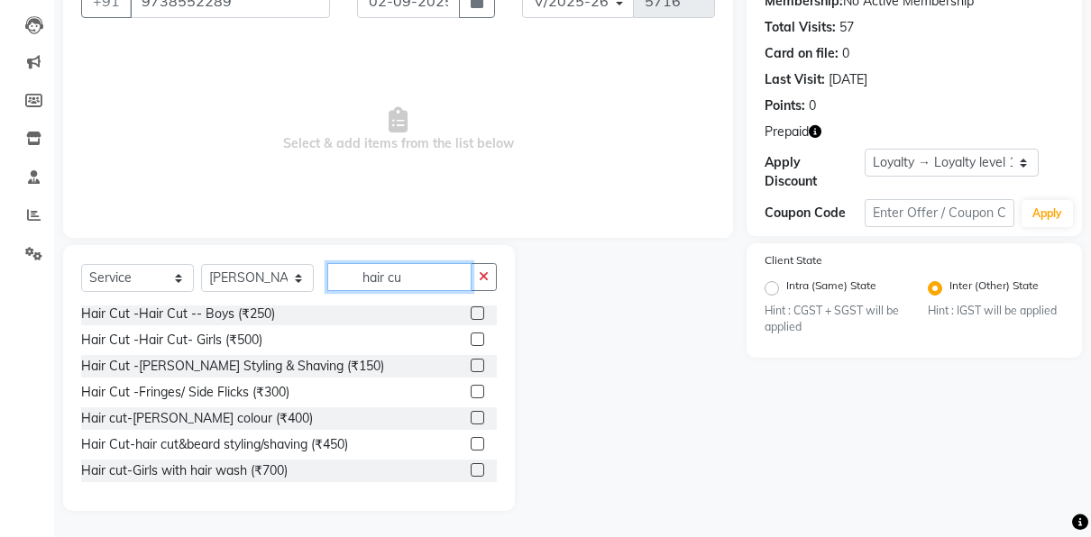
scroll to position [107, 0]
type input "hair cut"
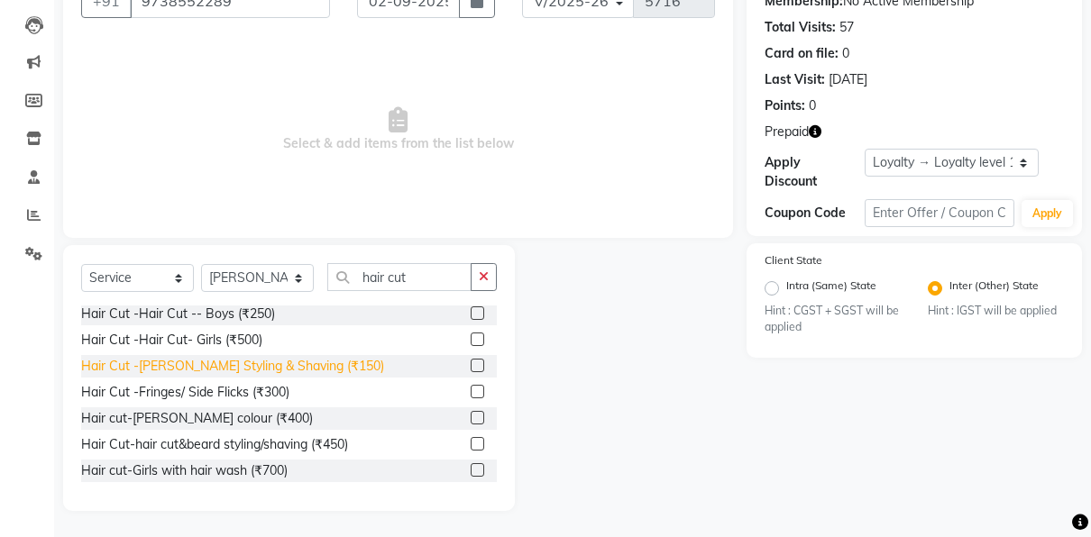
click at [298, 364] on div "Hair Cut -[PERSON_NAME] Styling & Shaving (₹150)" at bounding box center [232, 366] width 303 height 19
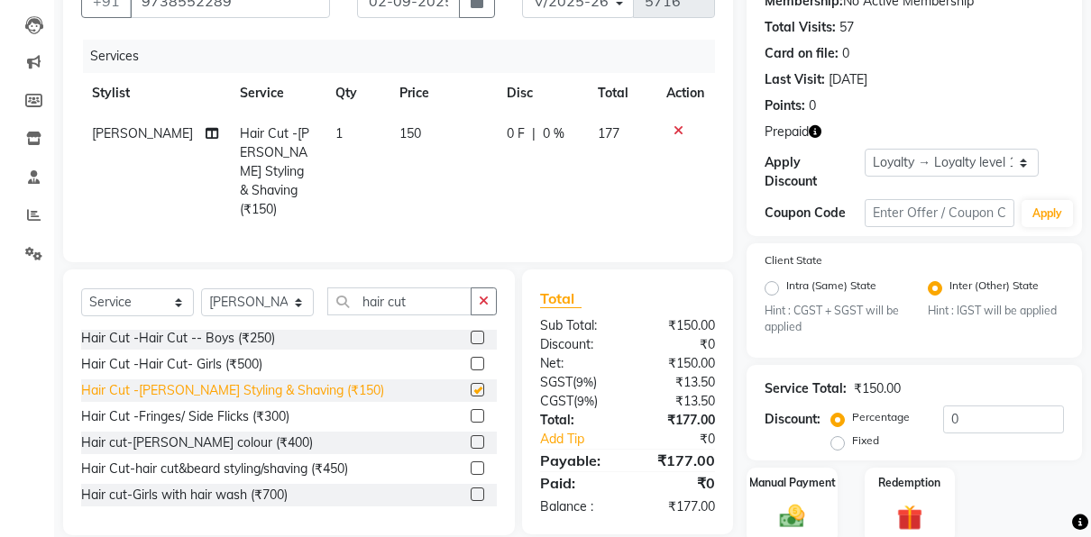
checkbox input "false"
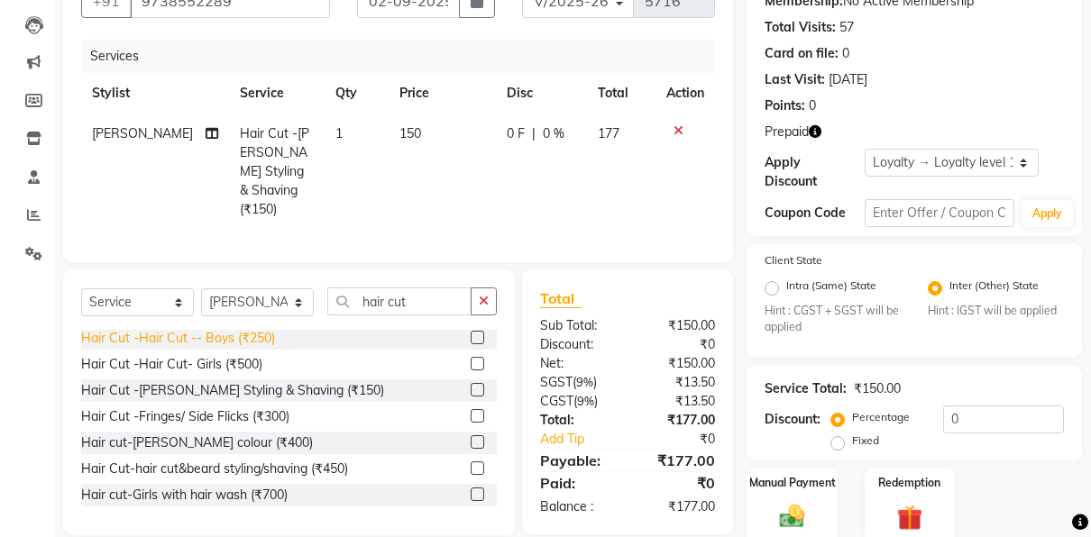
click at [262, 335] on div "Hair Cut -Hair Cut -- Boys (₹250)" at bounding box center [178, 338] width 194 height 19
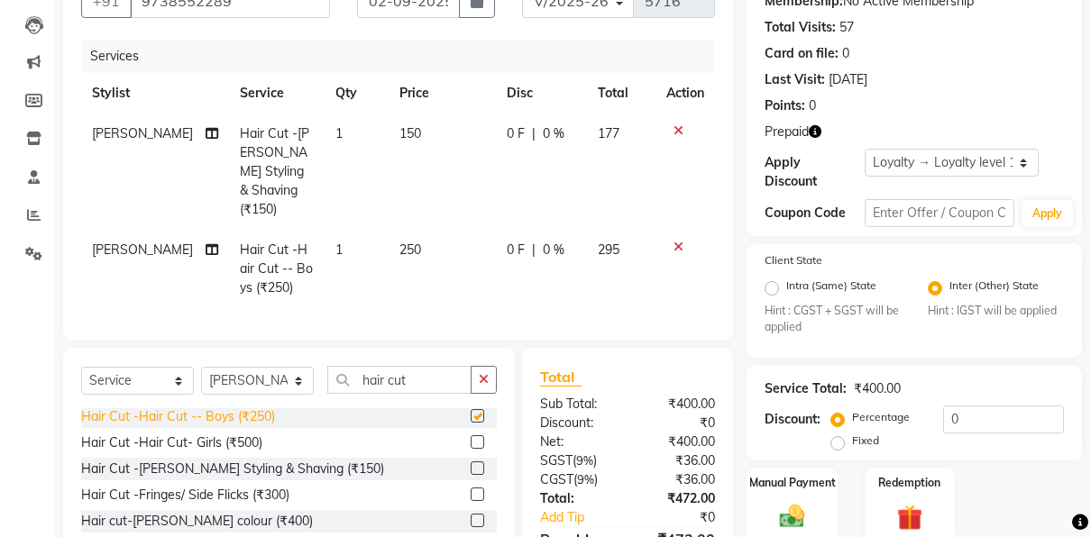
checkbox input "false"
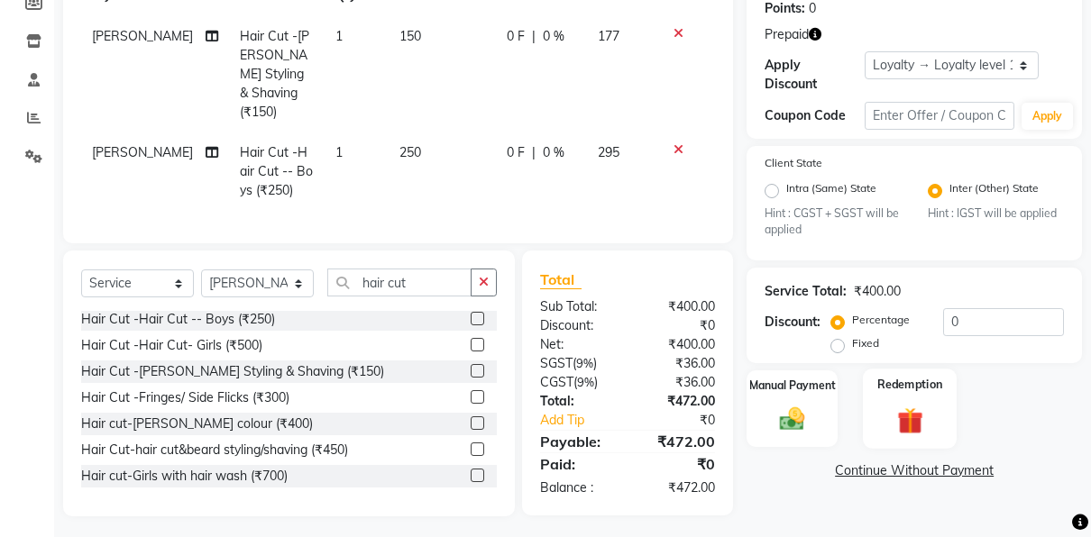
click at [895, 397] on div "Redemption" at bounding box center [910, 409] width 94 height 79
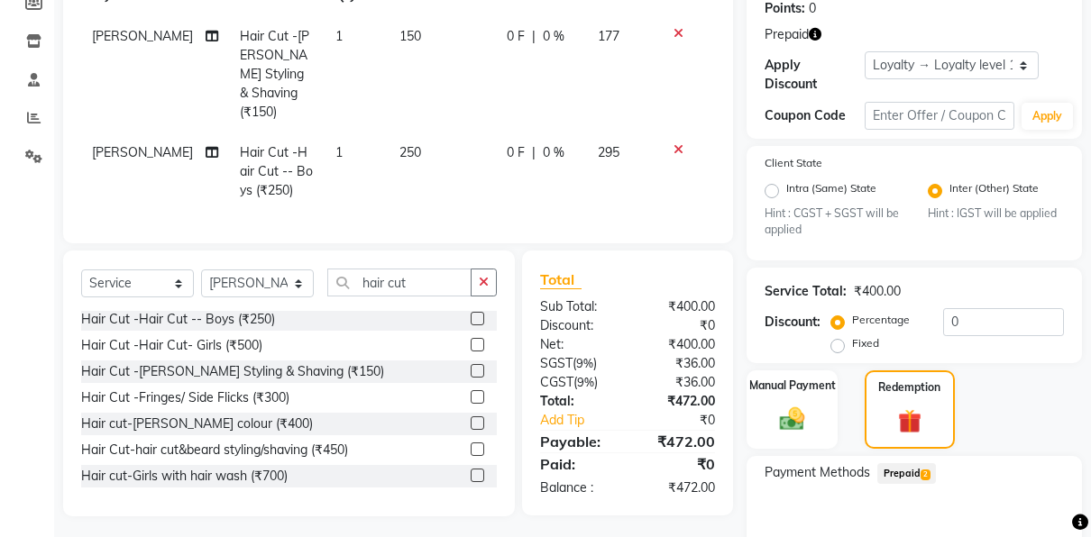
click at [899, 465] on span "Prepaid 2" at bounding box center [906, 473] width 59 height 21
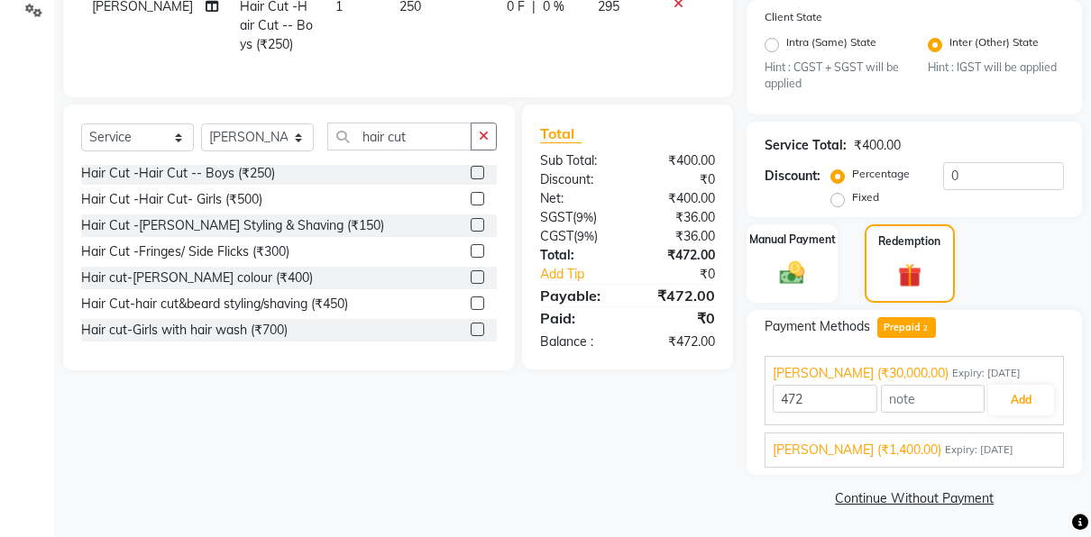
click at [951, 446] on span "Expiry: [DATE]" at bounding box center [979, 450] width 69 height 15
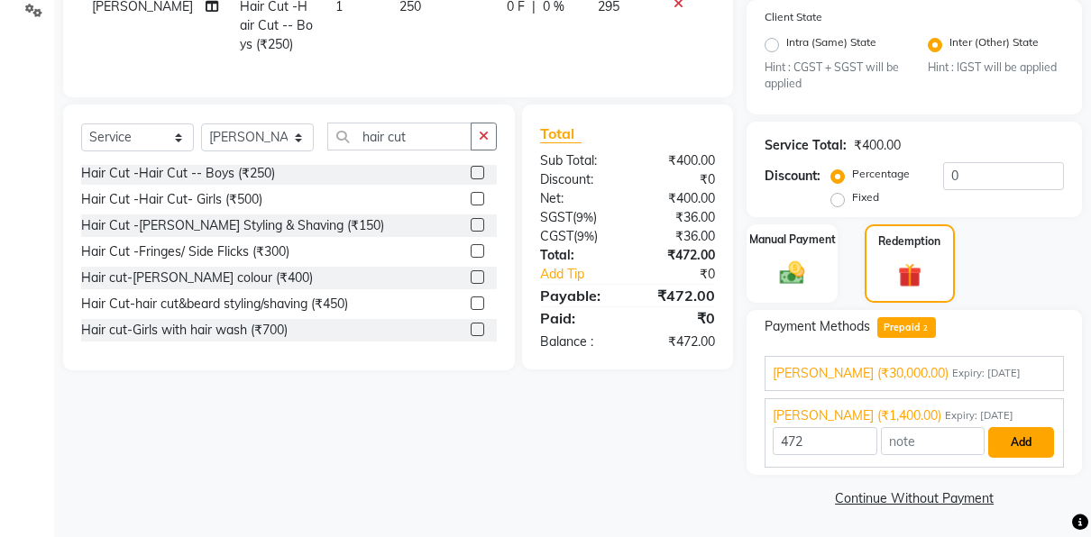
click at [1028, 446] on button "Add" at bounding box center [1021, 442] width 66 height 31
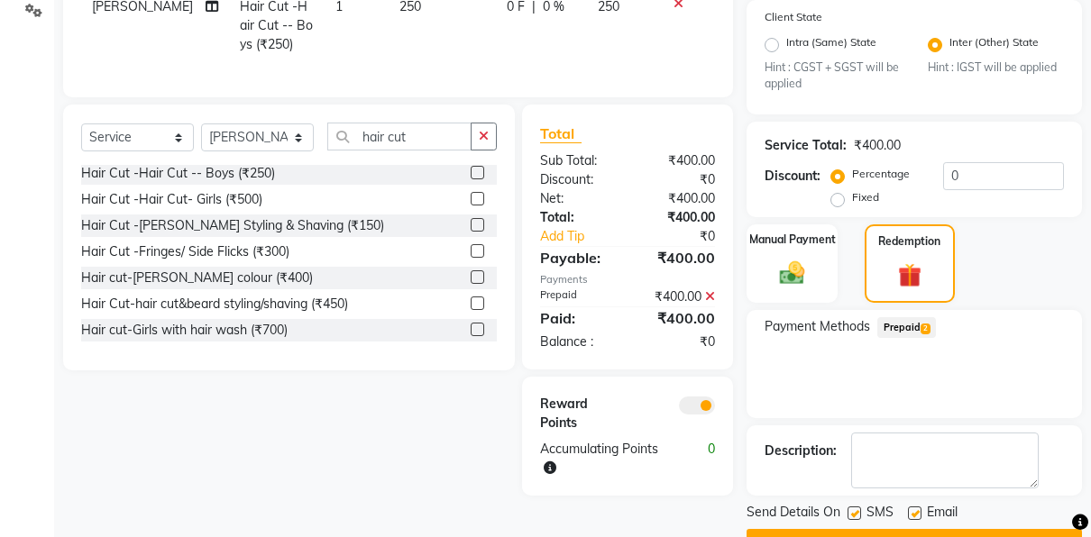
scroll to position [472, 0]
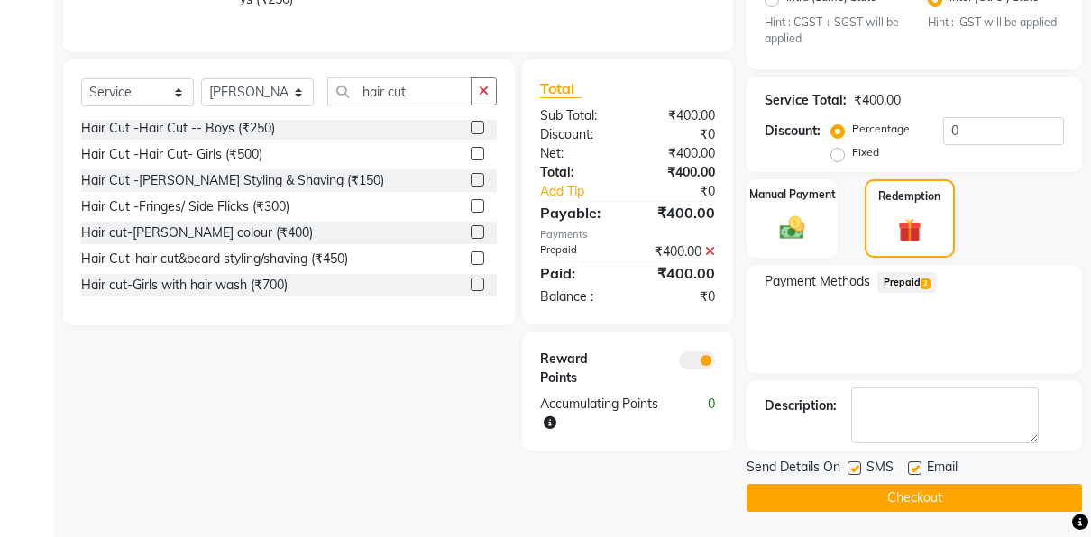
click at [901, 501] on button "Checkout" at bounding box center [913, 498] width 335 height 28
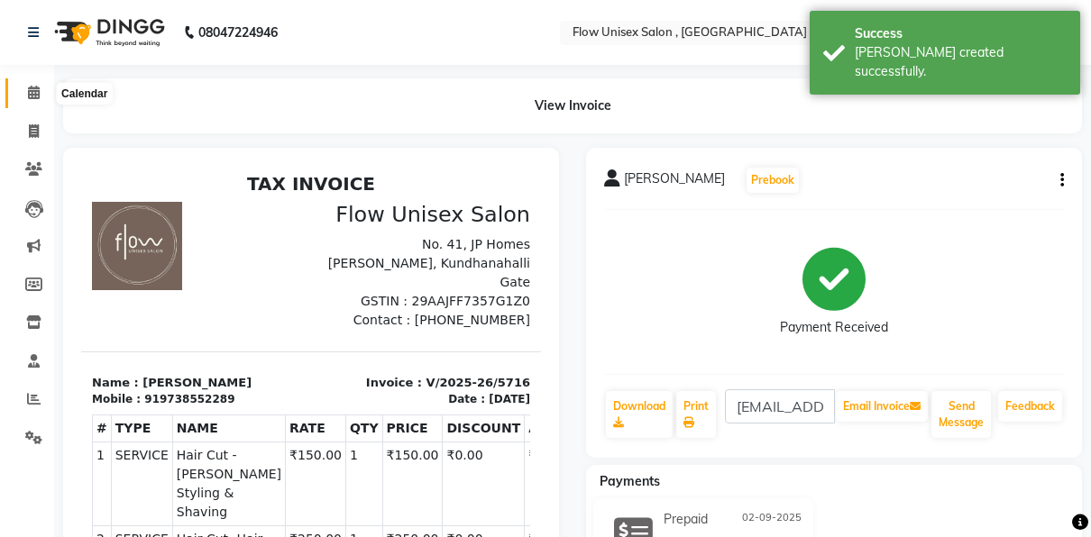
click at [42, 94] on span at bounding box center [34, 93] width 32 height 21
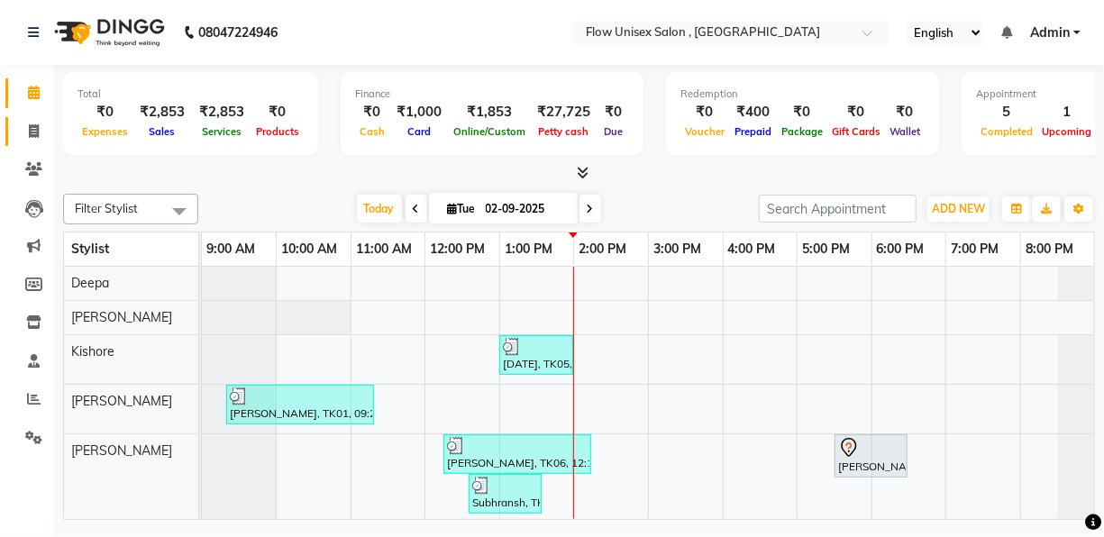
click at [14, 137] on link "Invoice" at bounding box center [26, 132] width 43 height 30
select select "service"
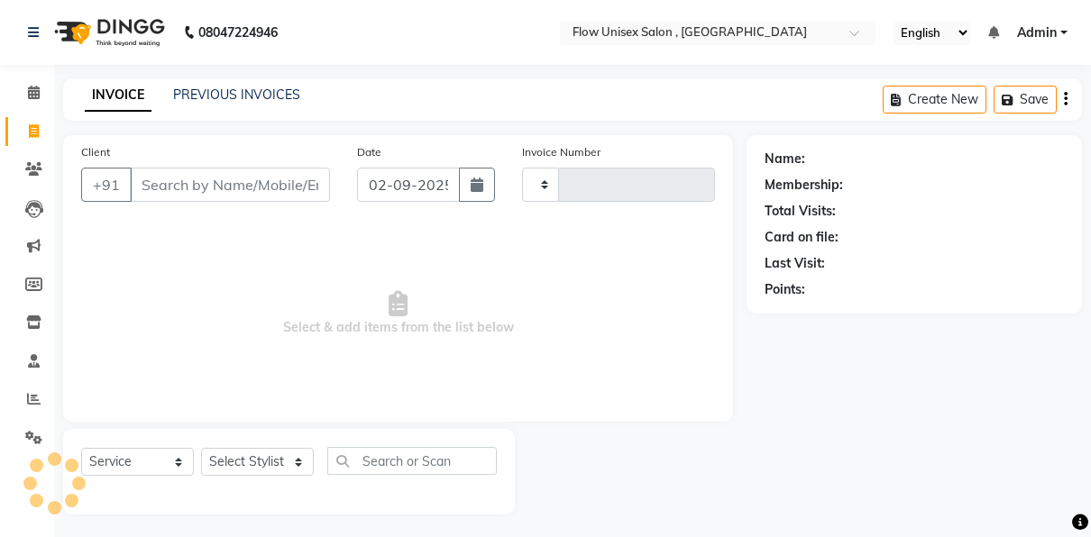
type input "5717"
select select "5875"
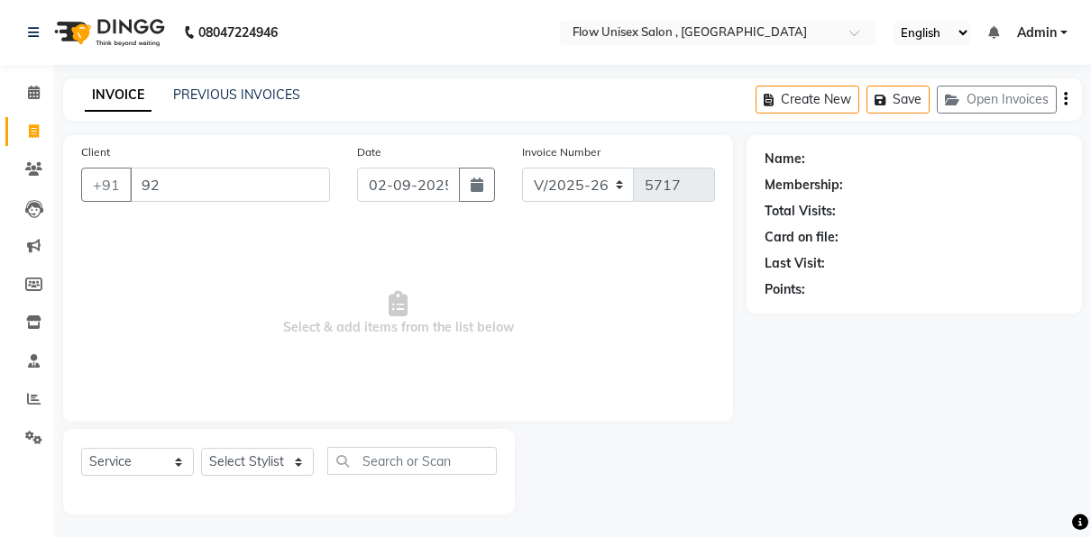
type input "929"
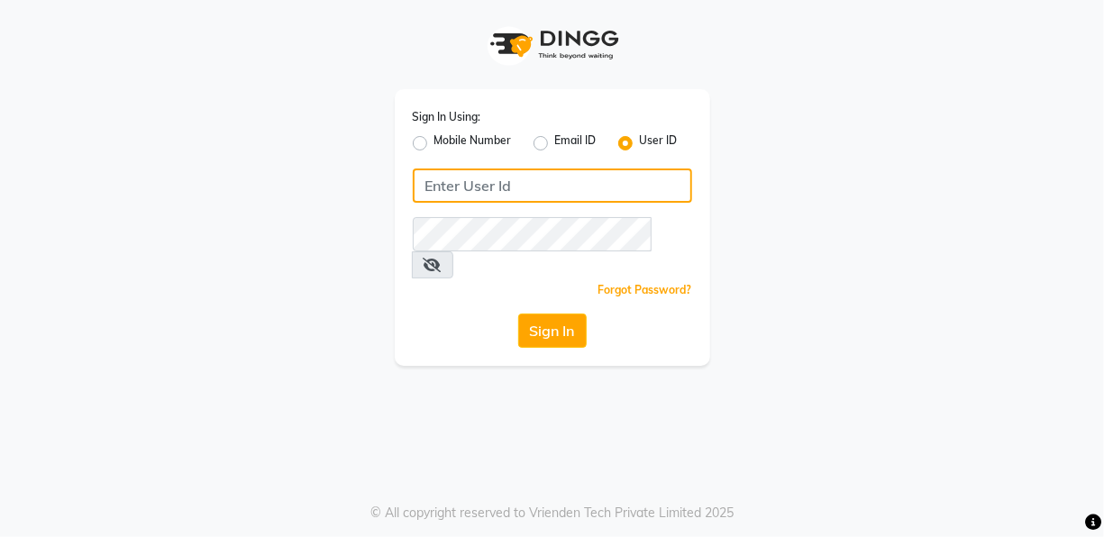
type input "flowsalon"
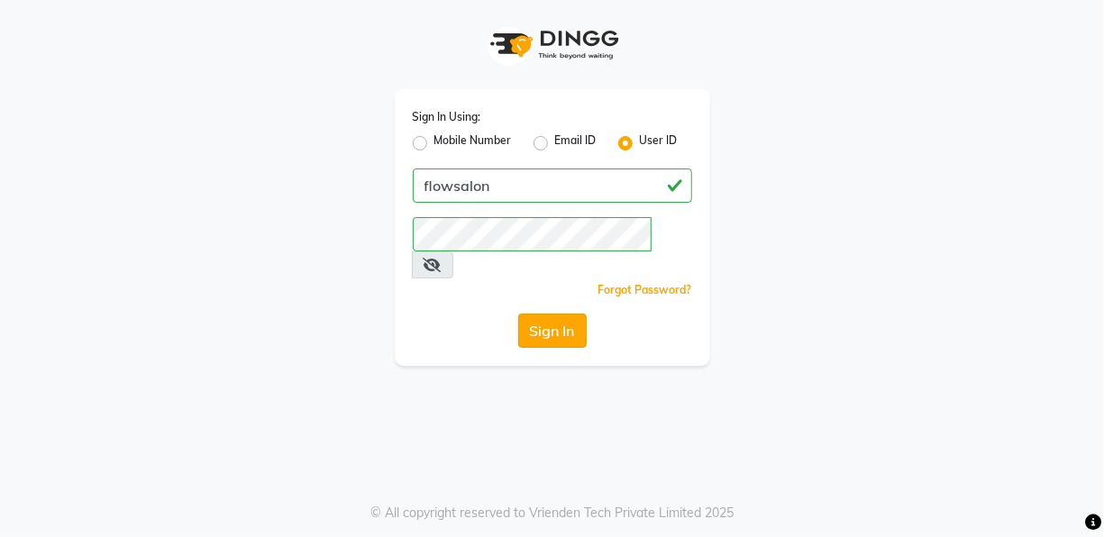
click at [545, 314] on button "Sign In" at bounding box center [552, 331] width 69 height 34
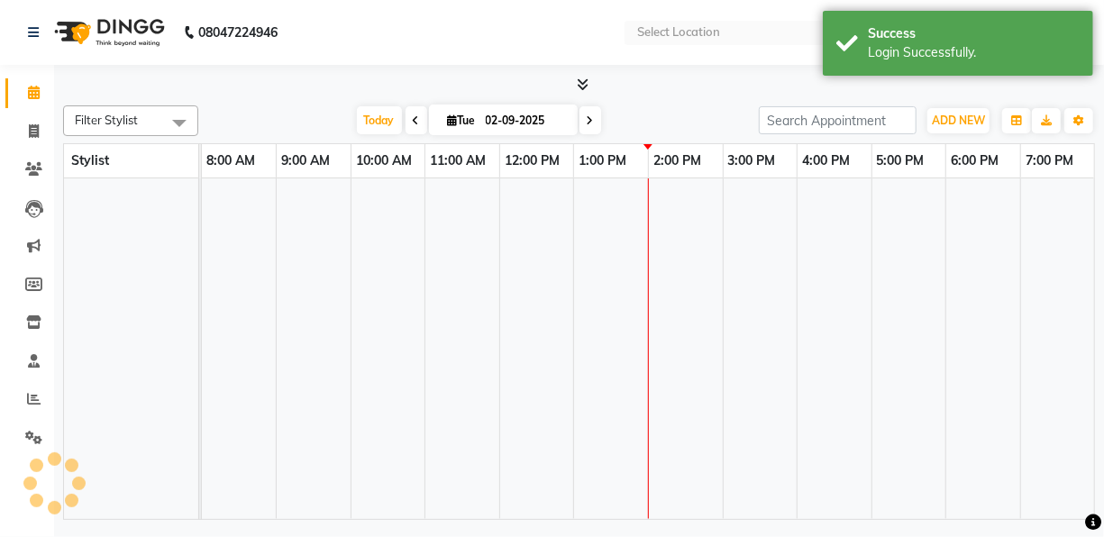
select select "en"
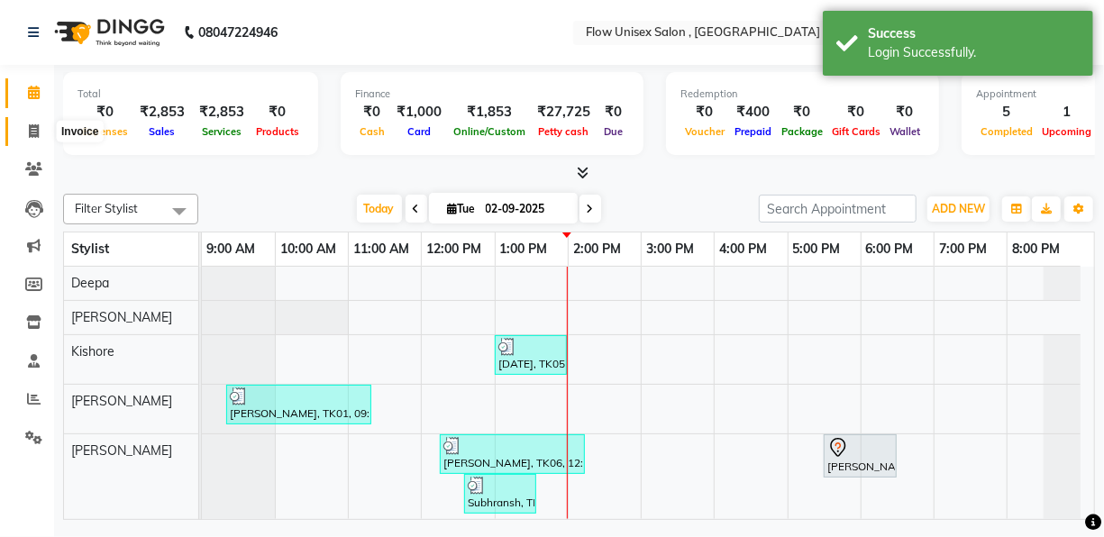
click at [29, 122] on span at bounding box center [34, 132] width 32 height 21
select select "service"
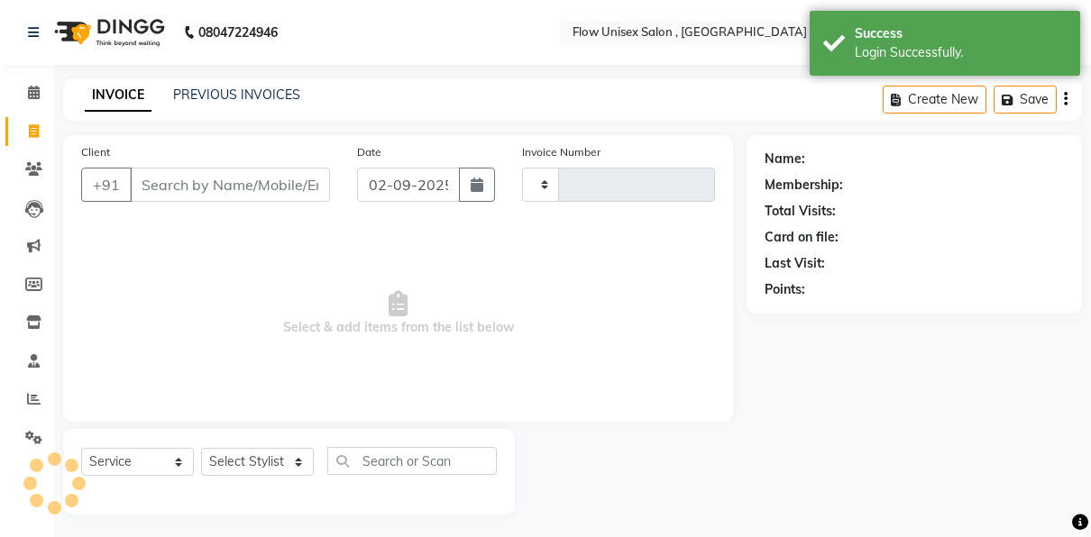
type input "5717"
select select "5875"
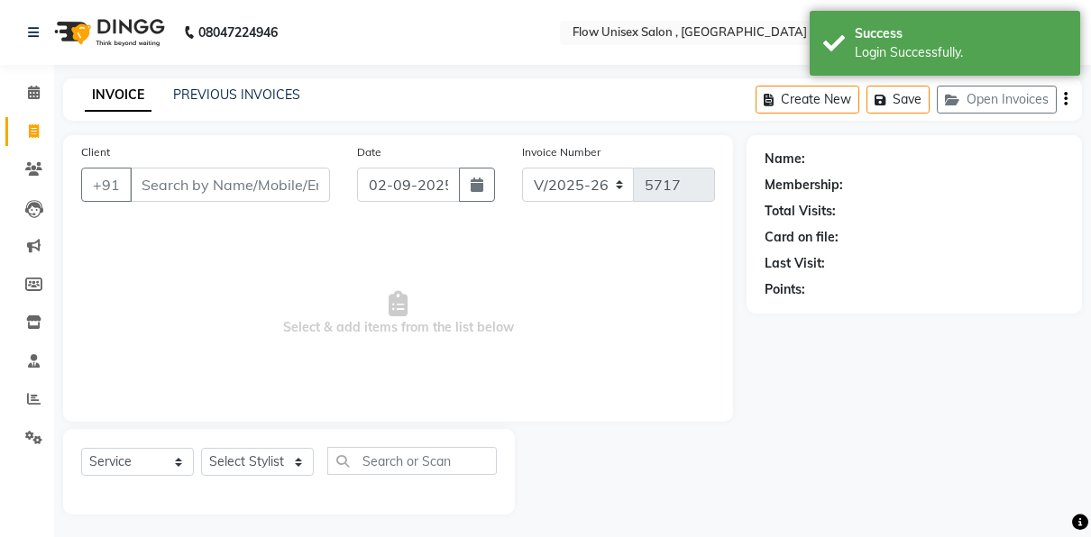
click at [199, 188] on input "Client" at bounding box center [230, 185] width 200 height 34
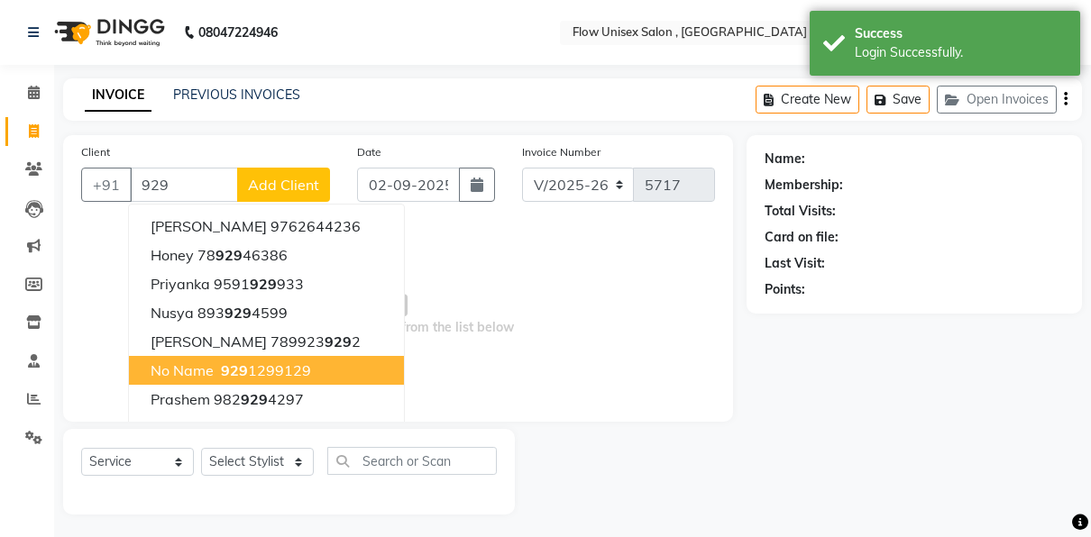
click at [229, 373] on span "929" at bounding box center [234, 370] width 27 height 18
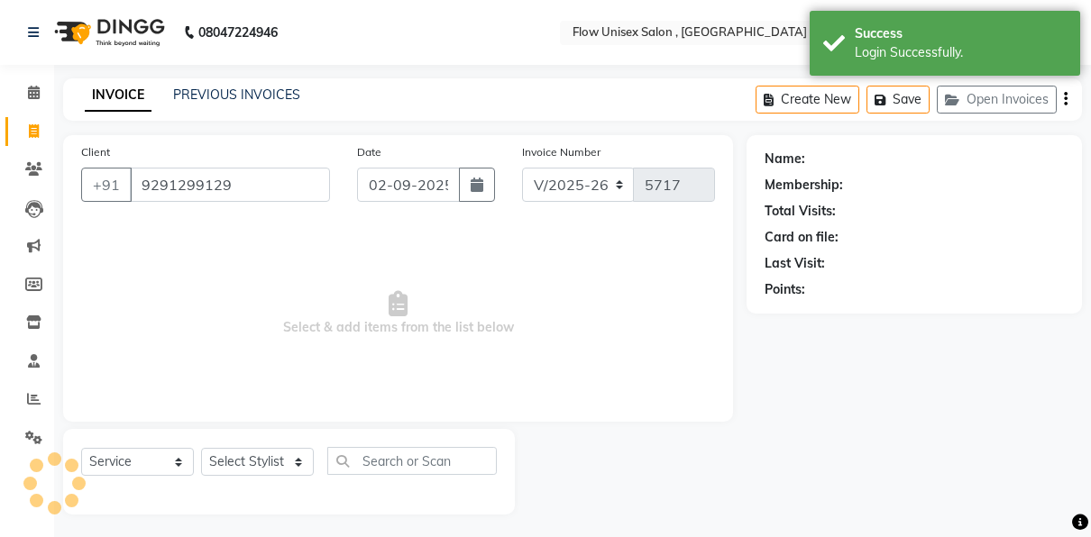
type input "9291299129"
select select "1: Object"
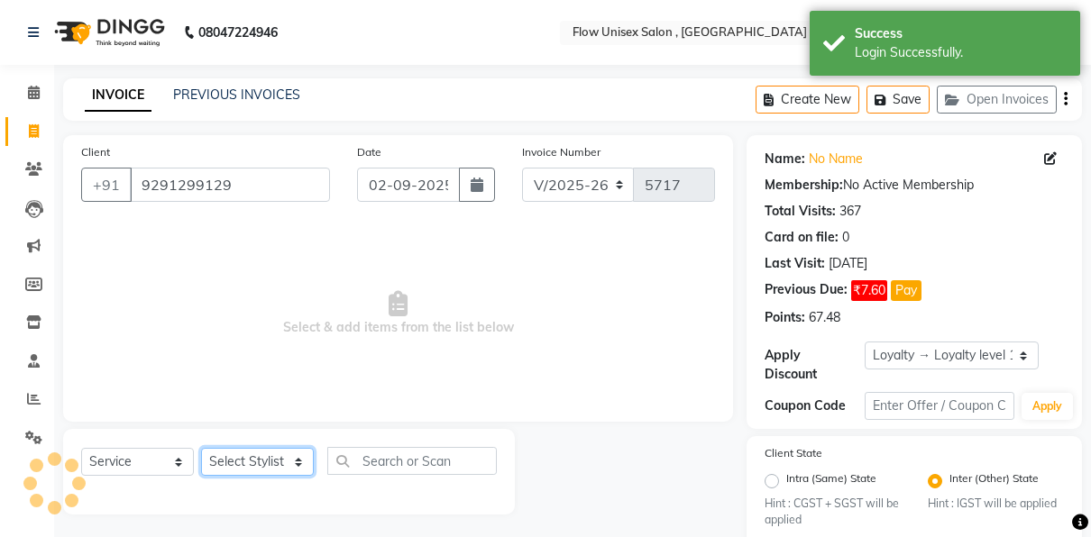
click at [277, 454] on select "Select Stylist [PERSON_NAME] [PERSON_NAME] Kishore [PERSON_NAME] debbarma [PERS…" at bounding box center [257, 462] width 113 height 28
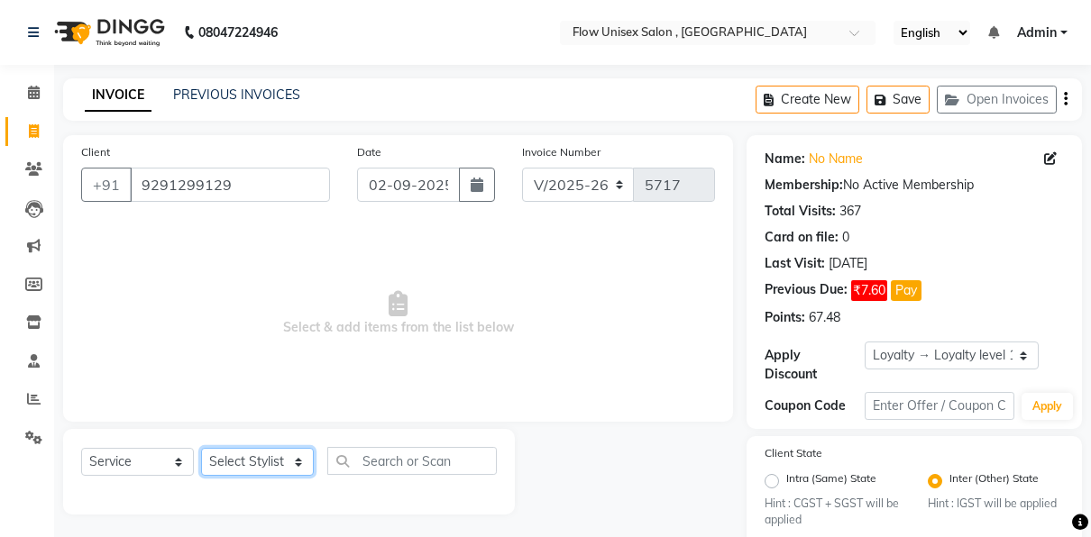
select select "62210"
click at [201, 448] on select "Select Stylist [PERSON_NAME] [PERSON_NAME] Kishore [PERSON_NAME] debbarma [PERS…" at bounding box center [257, 462] width 113 height 28
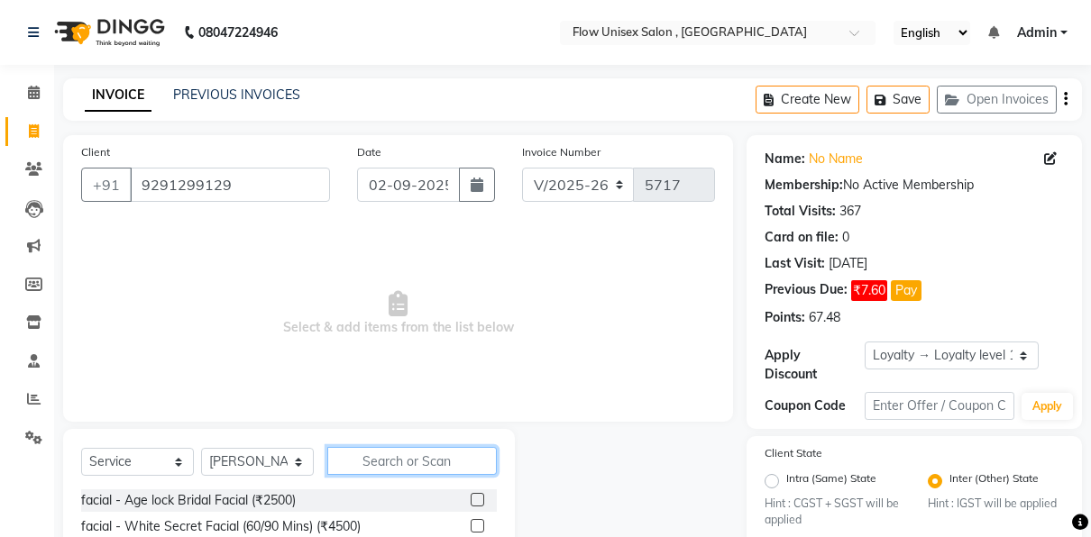
click at [424, 463] on input "text" at bounding box center [411, 461] width 169 height 28
type input "hair cut"
